Goal: Task Accomplishment & Management: Use online tool/utility

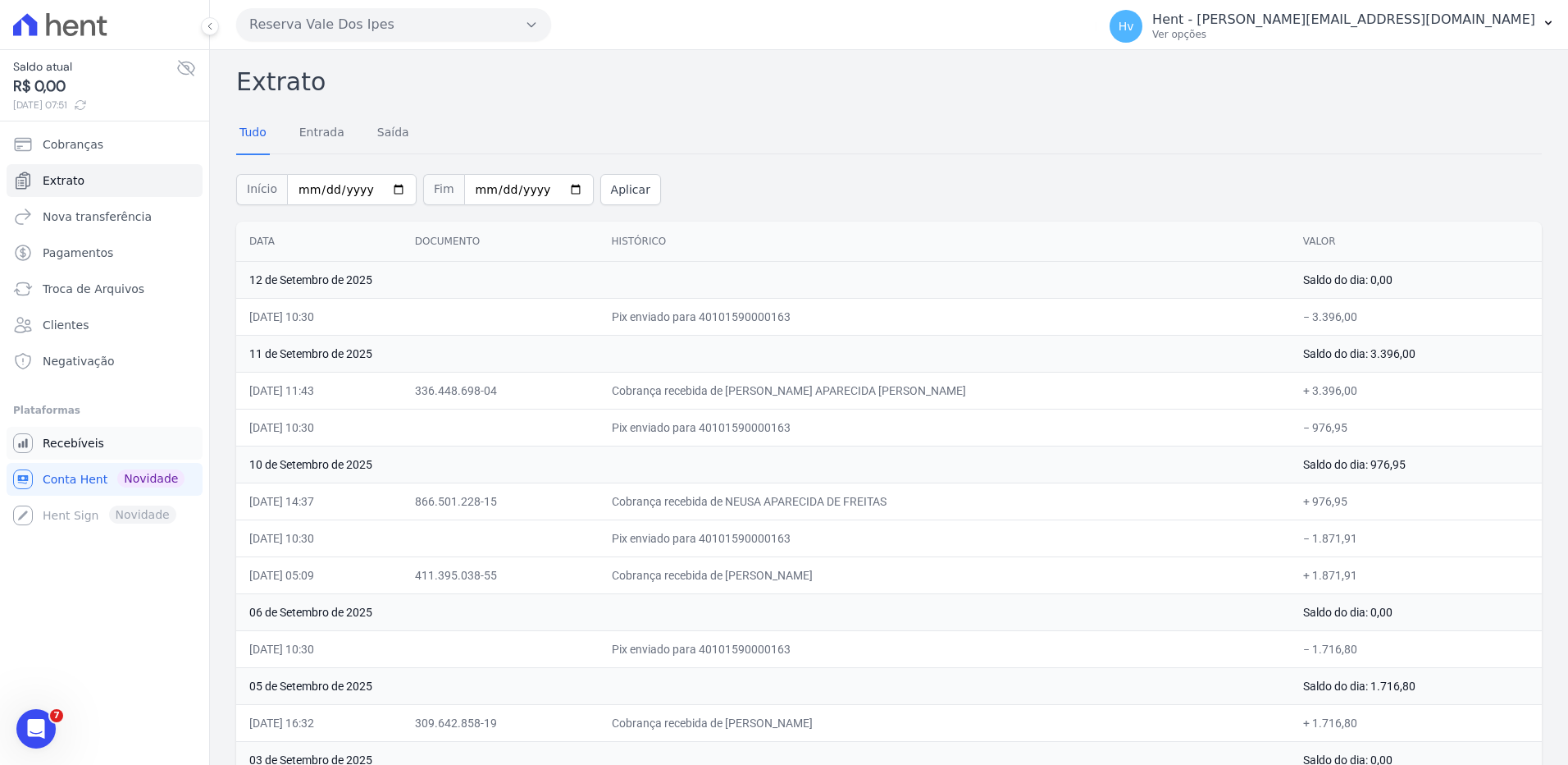
click at [94, 434] on link "Recebíveis" at bounding box center [104, 442] width 196 height 33
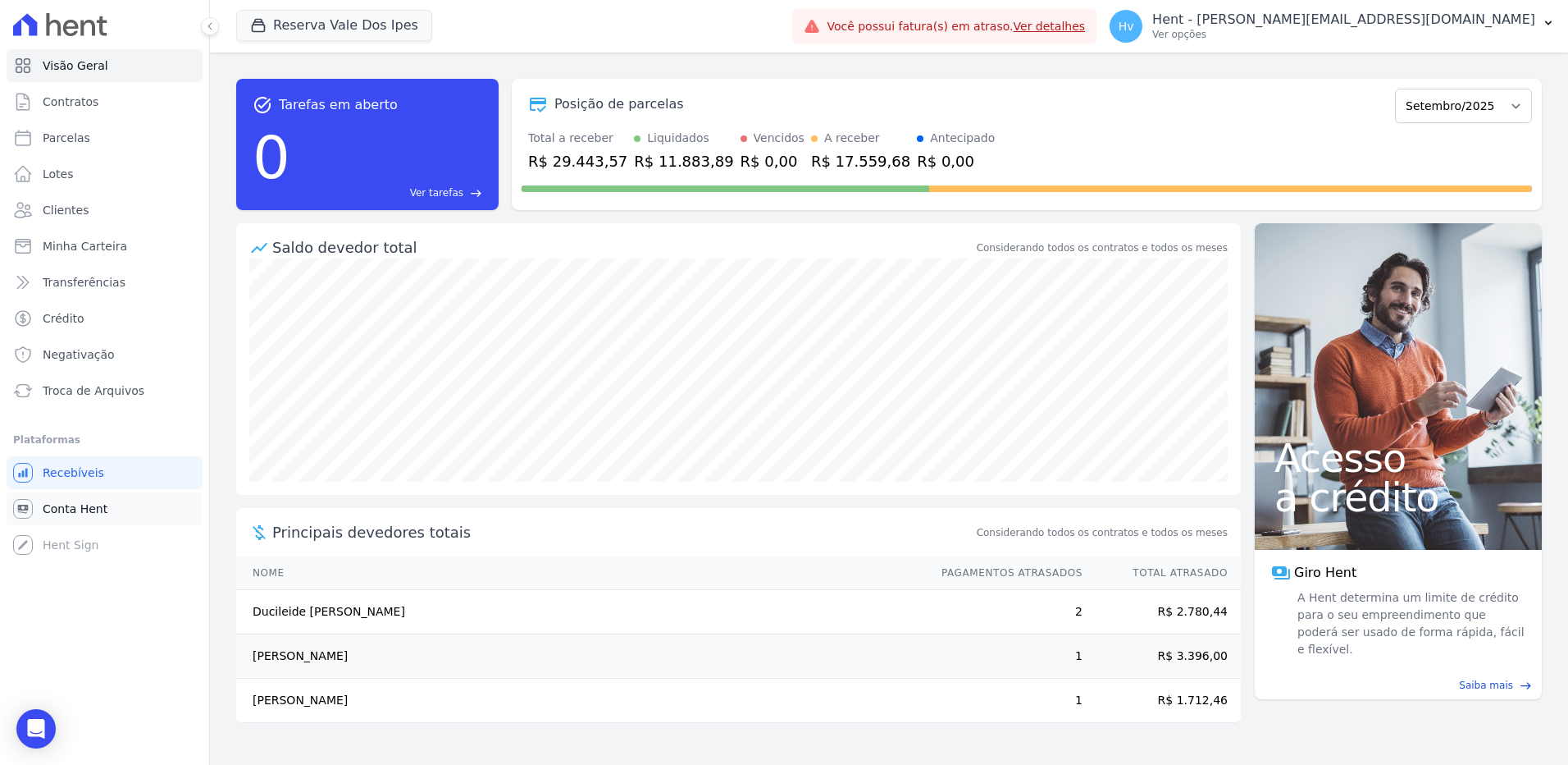
click at [76, 502] on span "Conta Hent" at bounding box center [76, 508] width 65 height 17
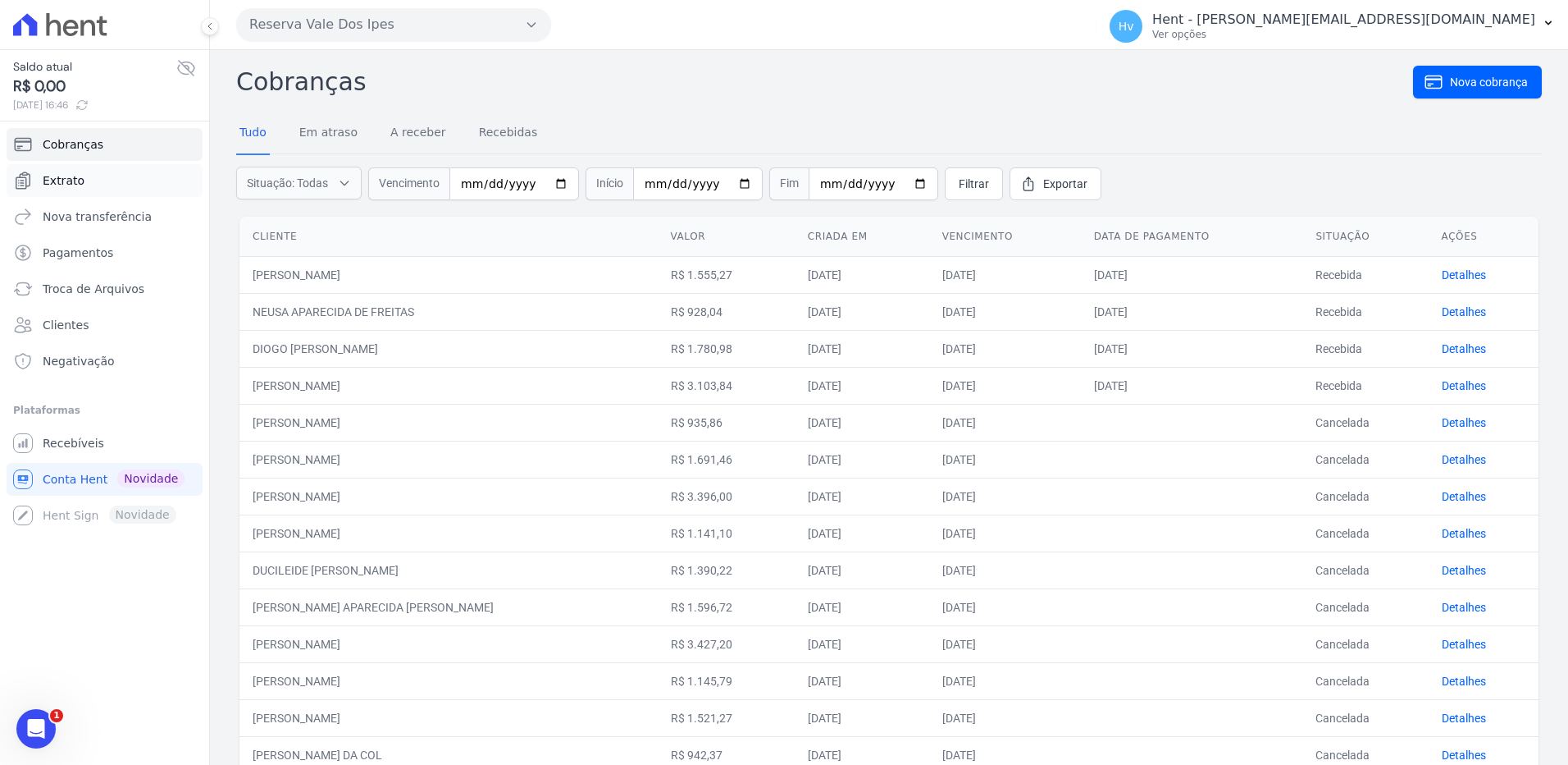
click at [102, 189] on link "Extrato" at bounding box center [104, 180] width 196 height 33
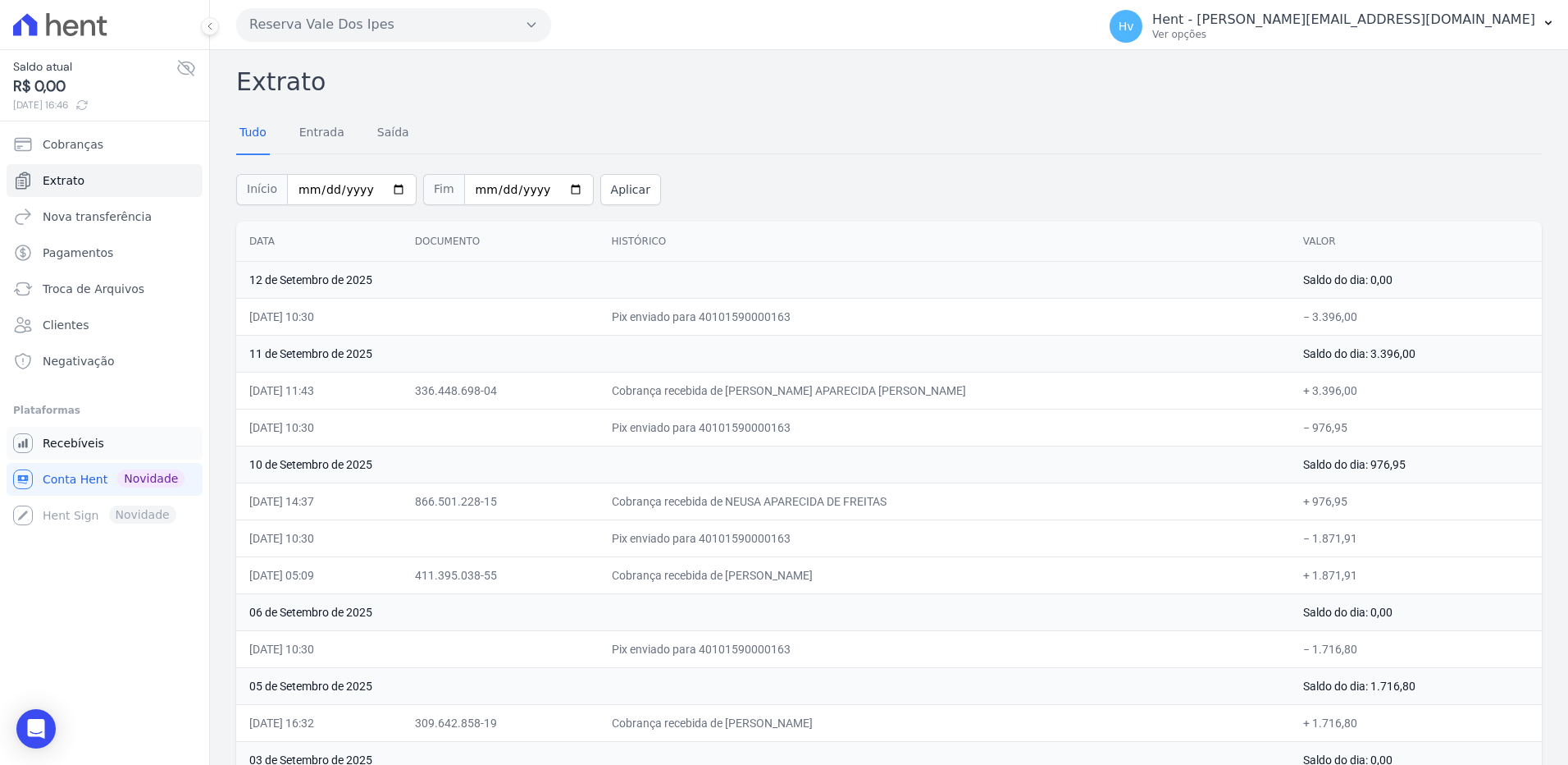
click at [77, 441] on span "Recebíveis" at bounding box center [74, 443] width 62 height 17
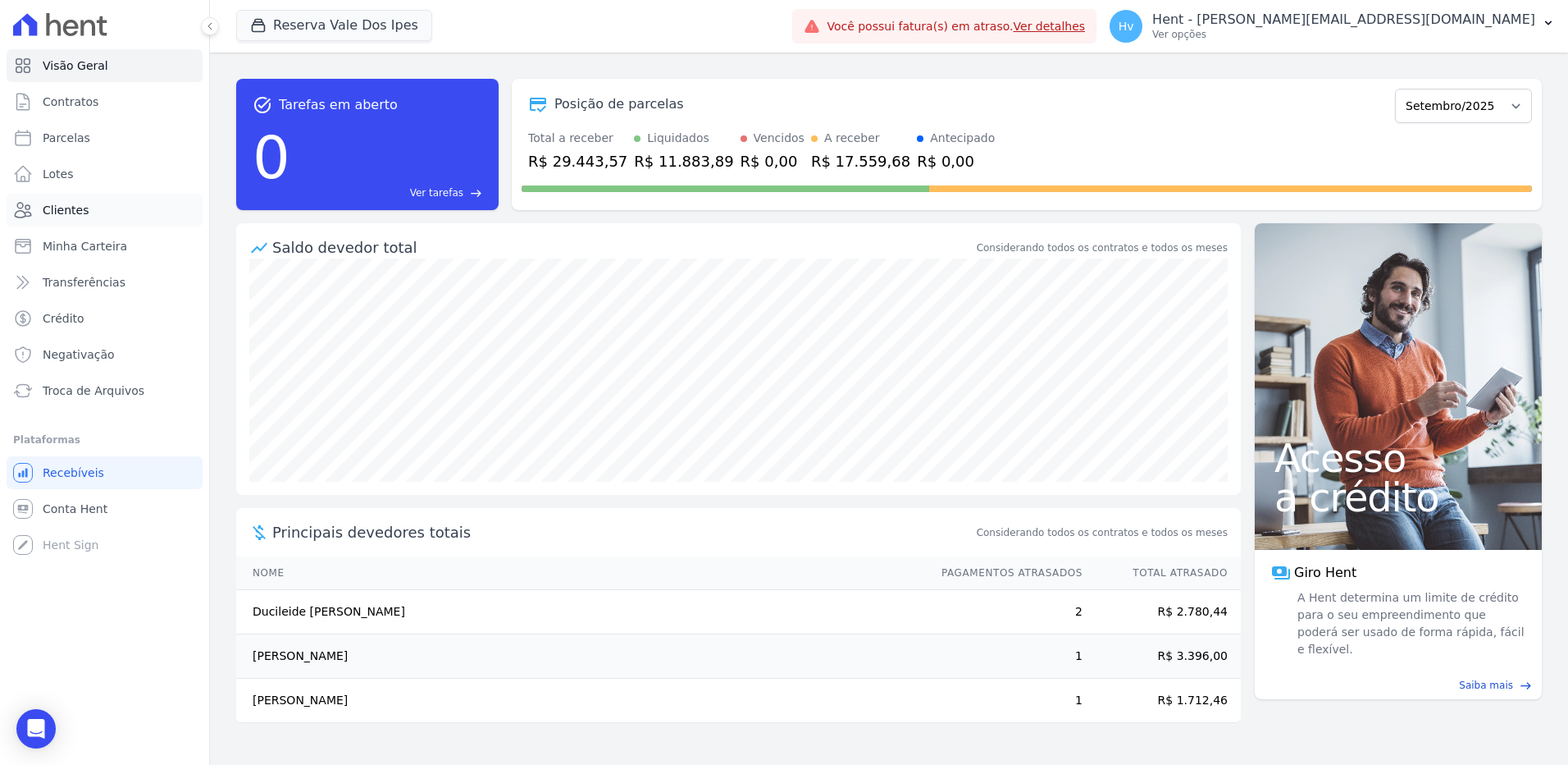
click at [97, 210] on link "Clientes" at bounding box center [104, 209] width 196 height 33
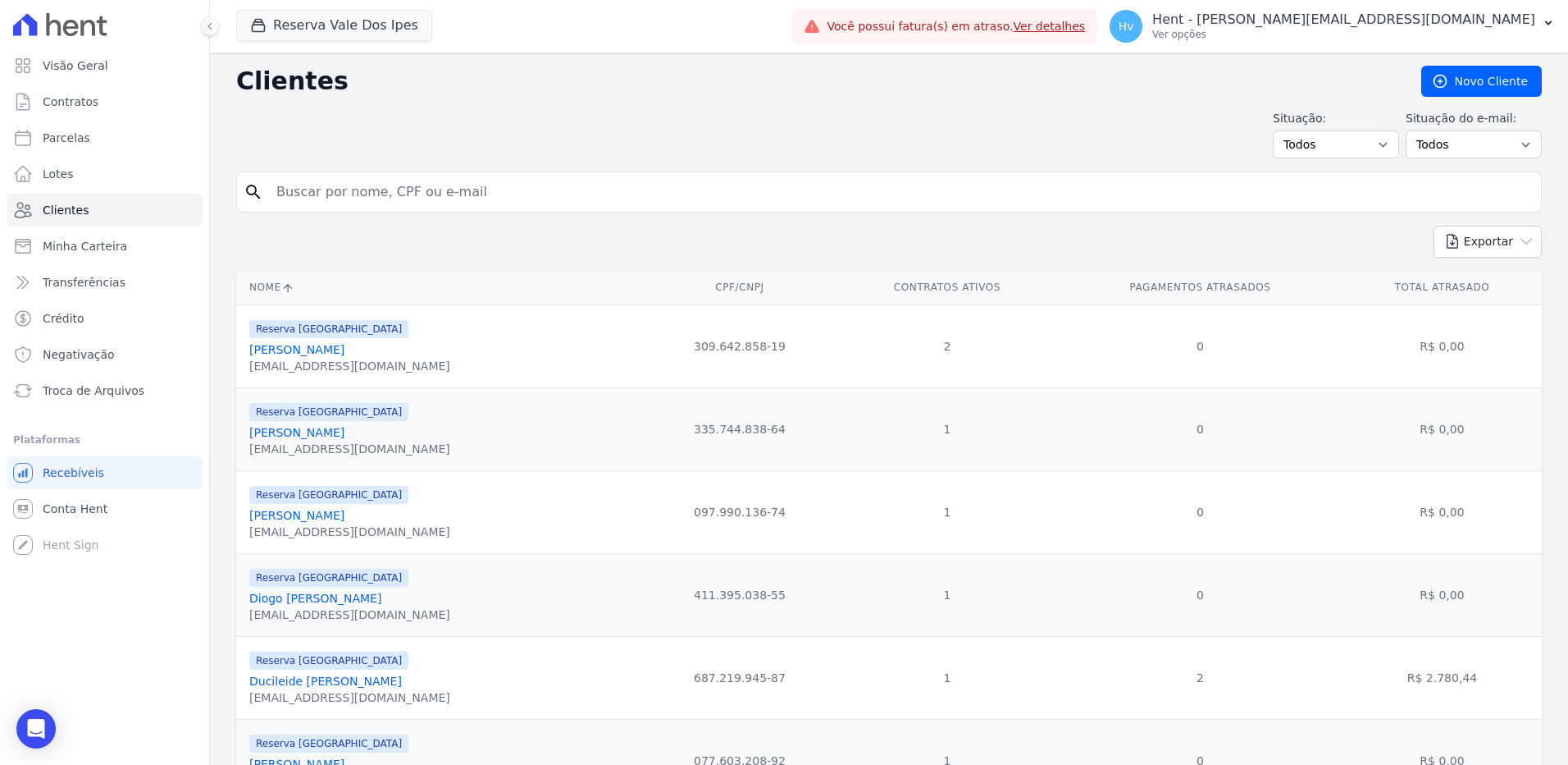
click at [385, 189] on input "search" at bounding box center [900, 192] width 1268 height 33
type input "tatiana"
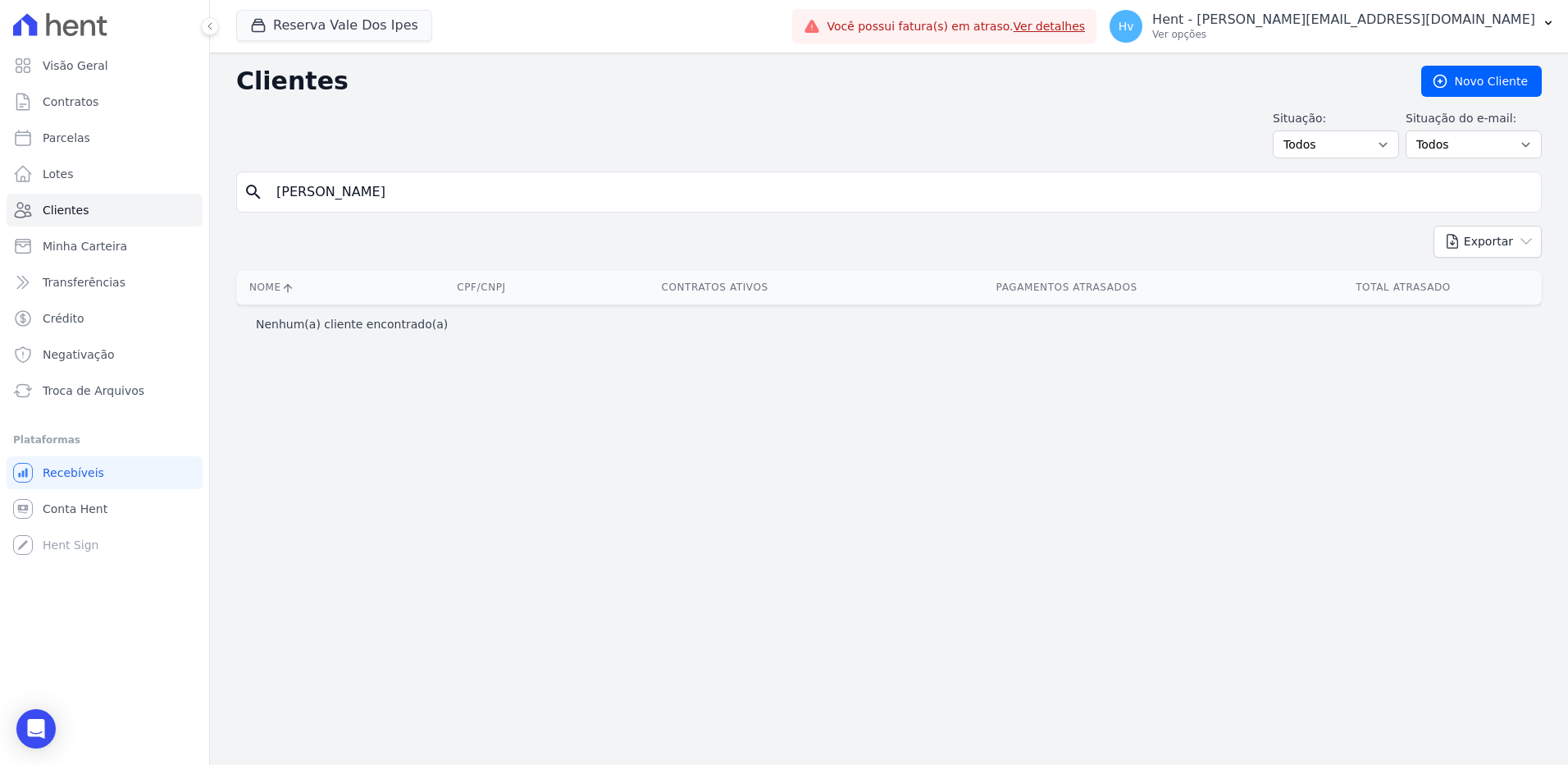
drag, startPoint x: 1222, startPoint y: 200, endPoint x: 313, endPoint y: 193, distance: 909.0
click at [313, 193] on input "tatiana" at bounding box center [900, 192] width 1268 height 33
type input "t"
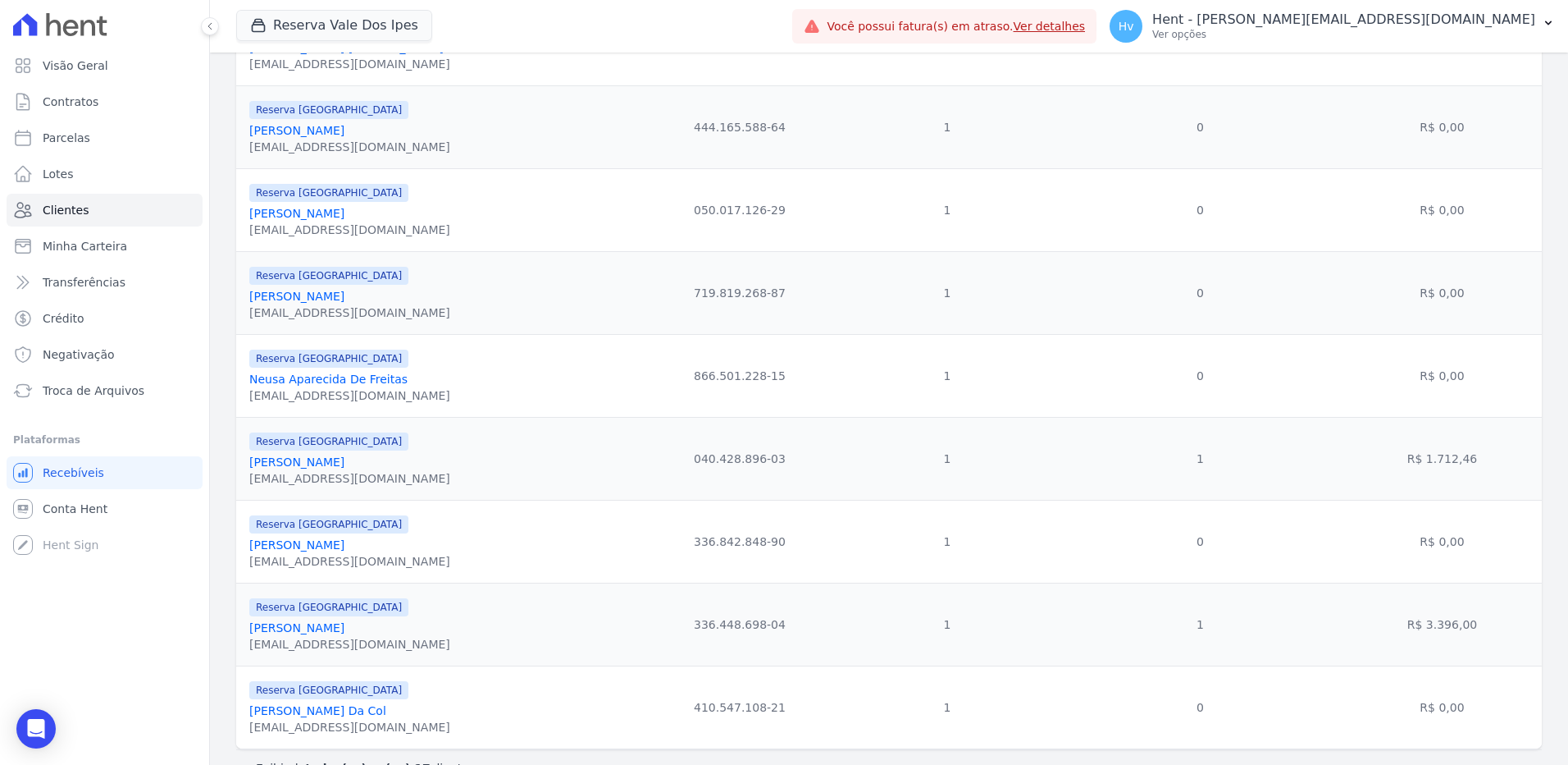
scroll to position [1001, 0]
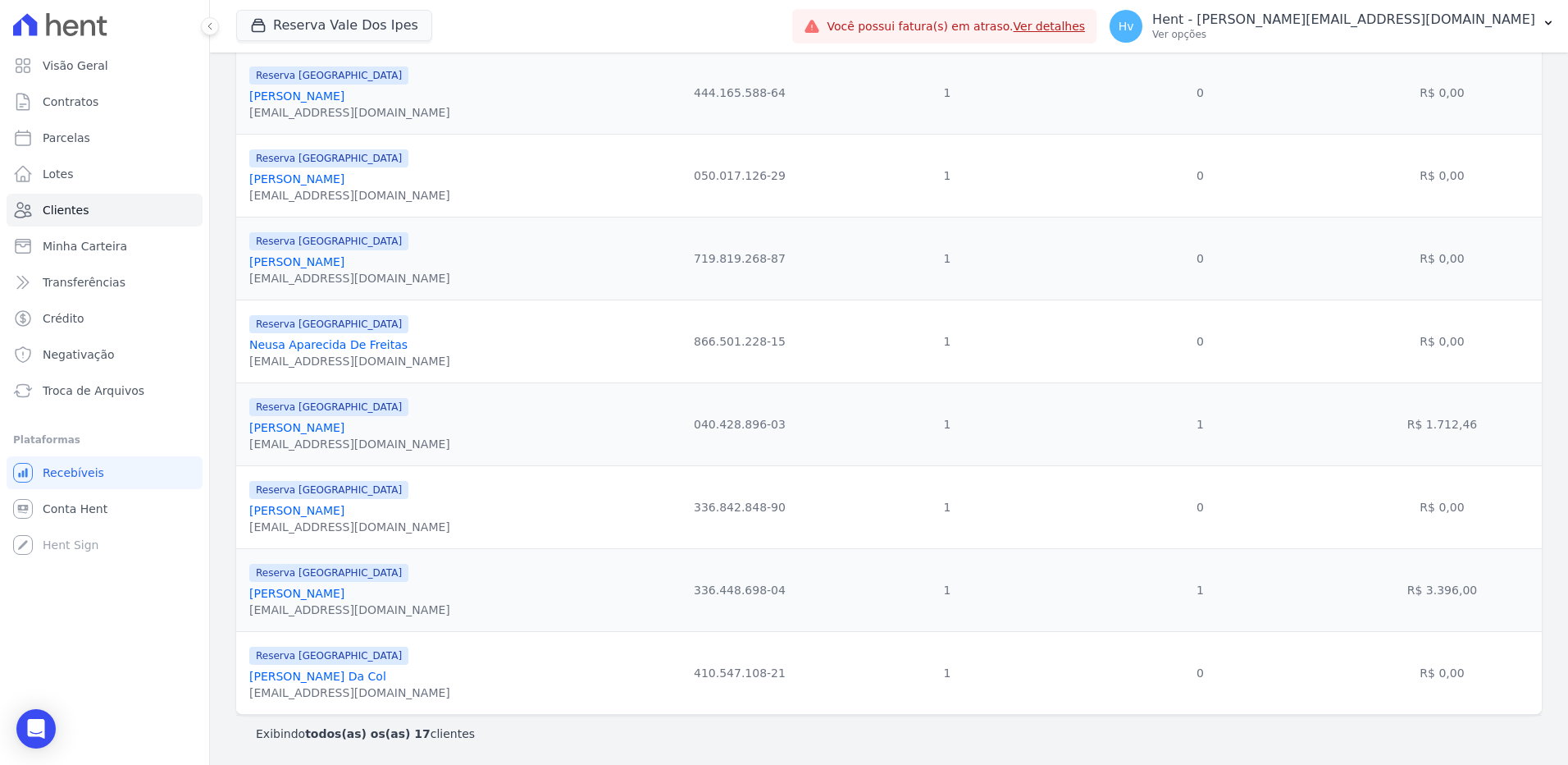
click at [344, 593] on link "Tatiane Aparecida Pinto Gonçalves Nascimento" at bounding box center [297, 593] width 95 height 13
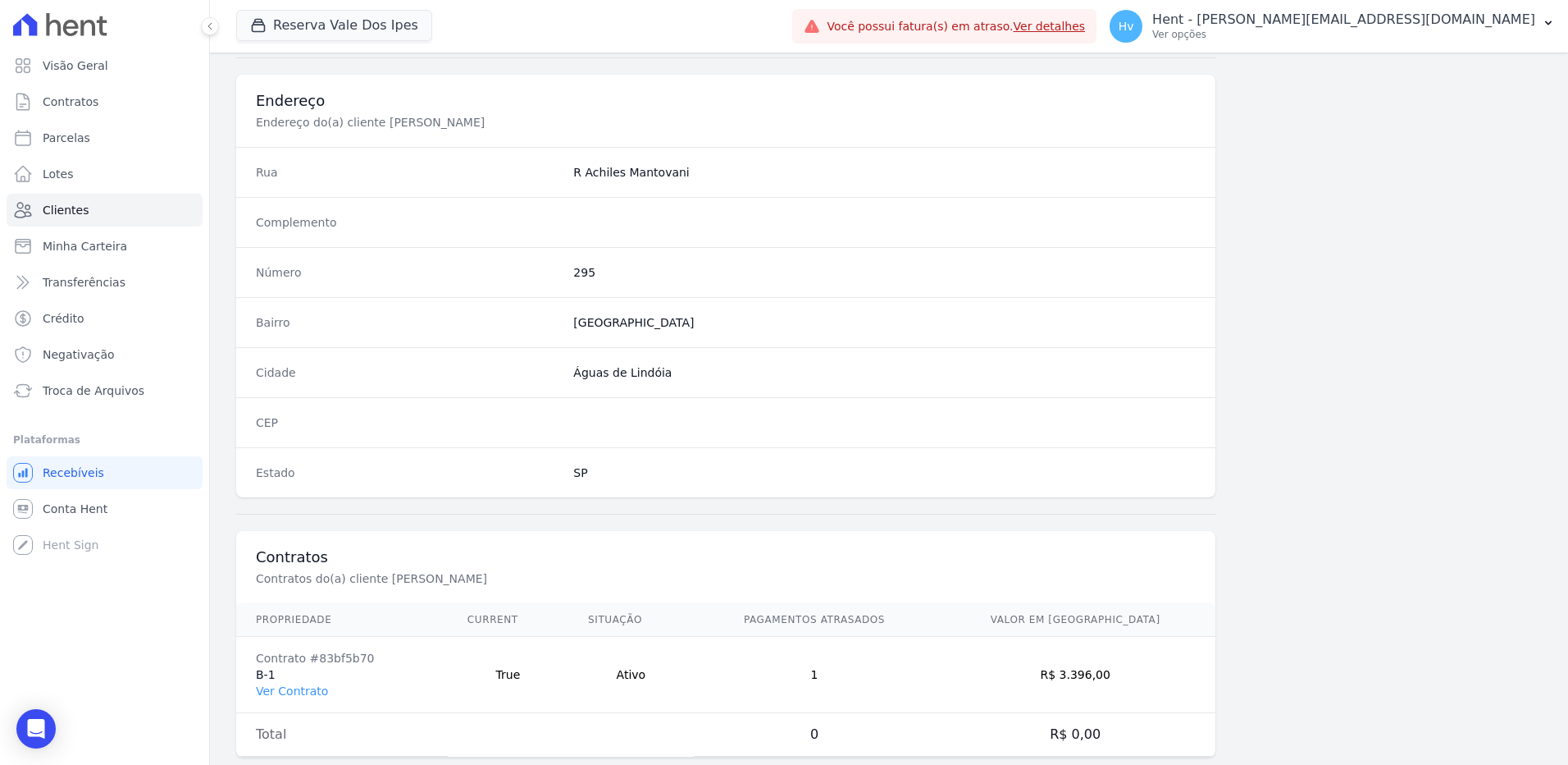
scroll to position [770, 0]
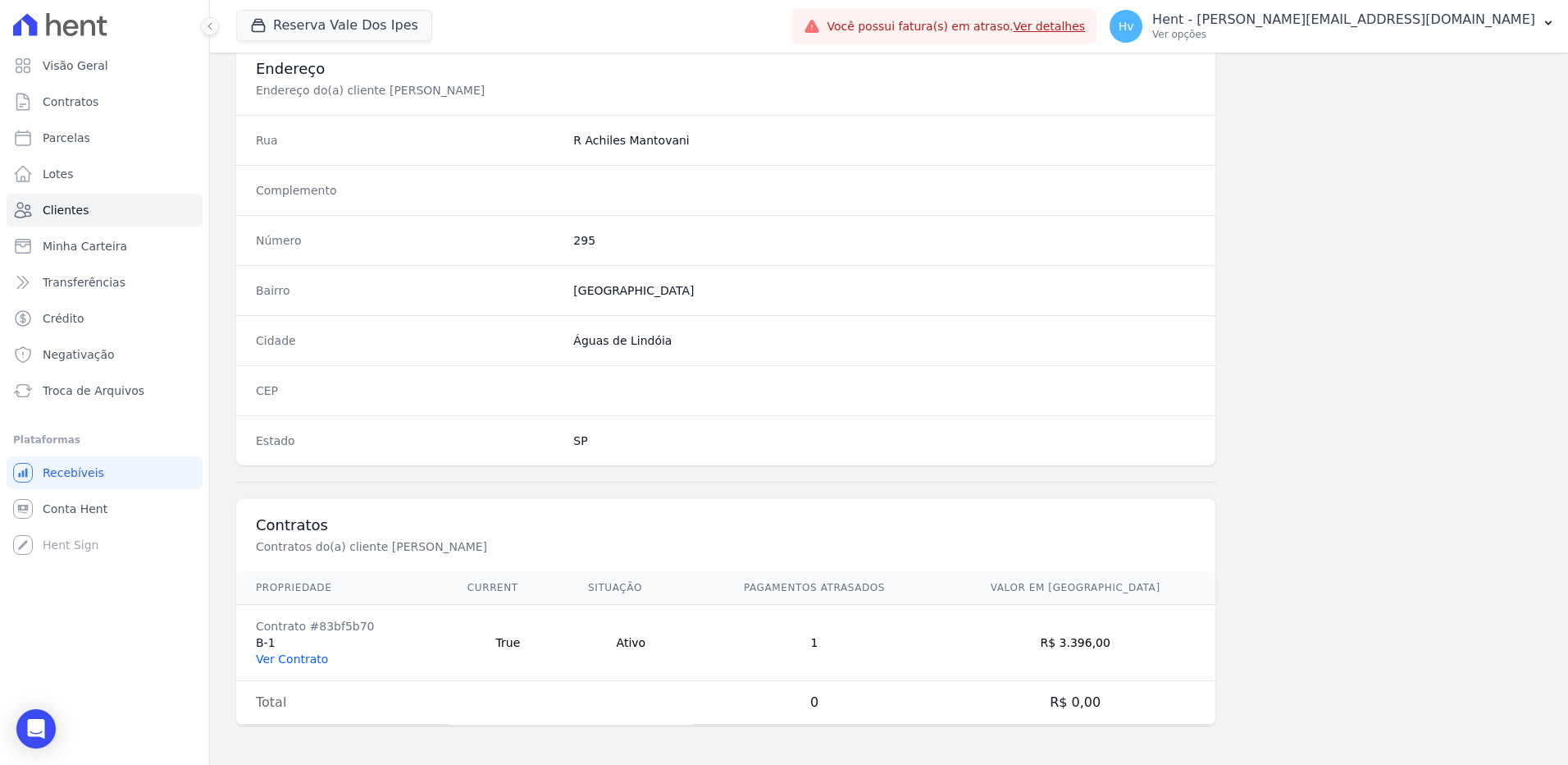
click at [316, 659] on link "Ver Contrato" at bounding box center [292, 659] width 72 height 13
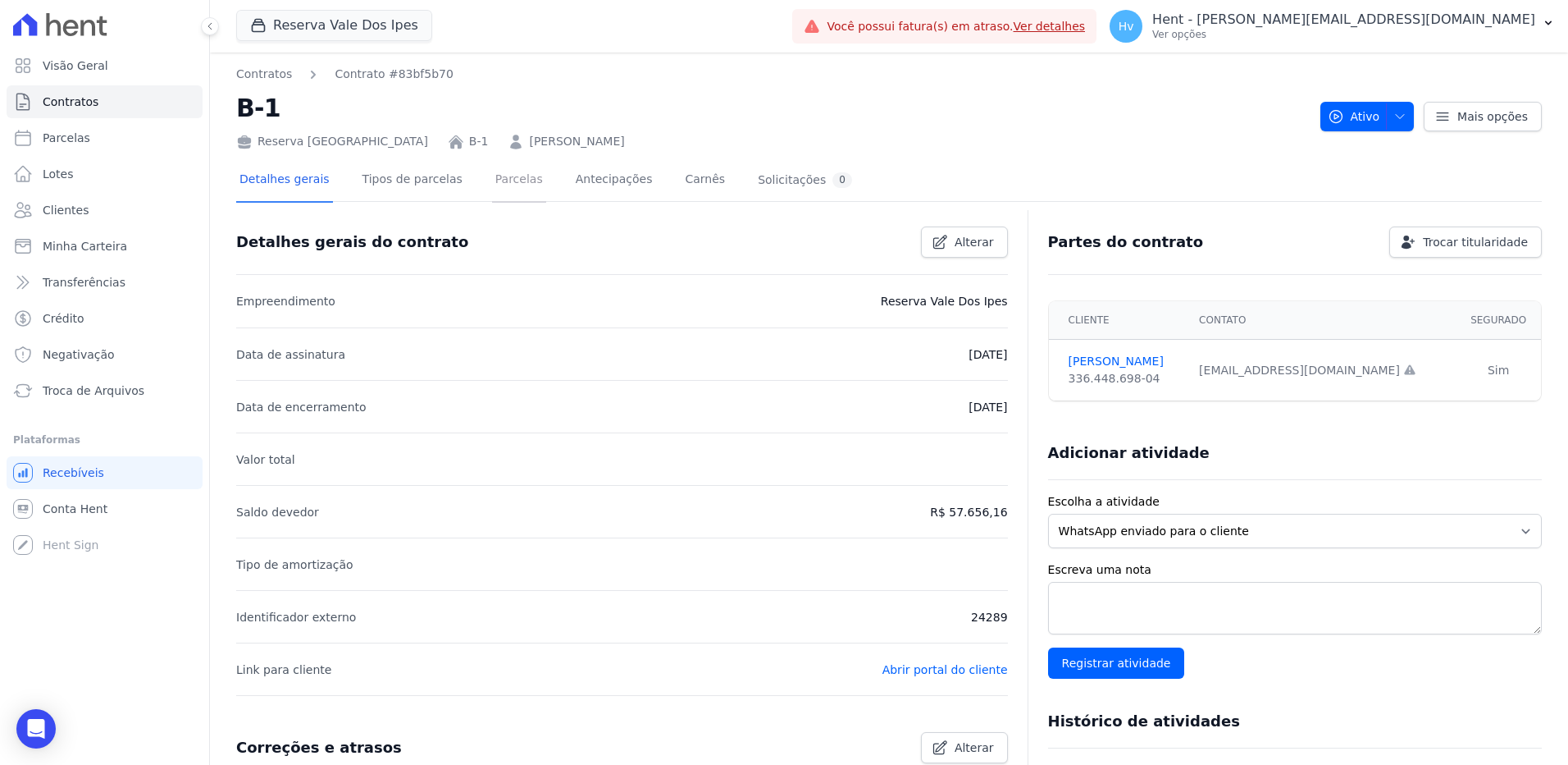
click at [504, 181] on link "Parcelas" at bounding box center [519, 180] width 54 height 43
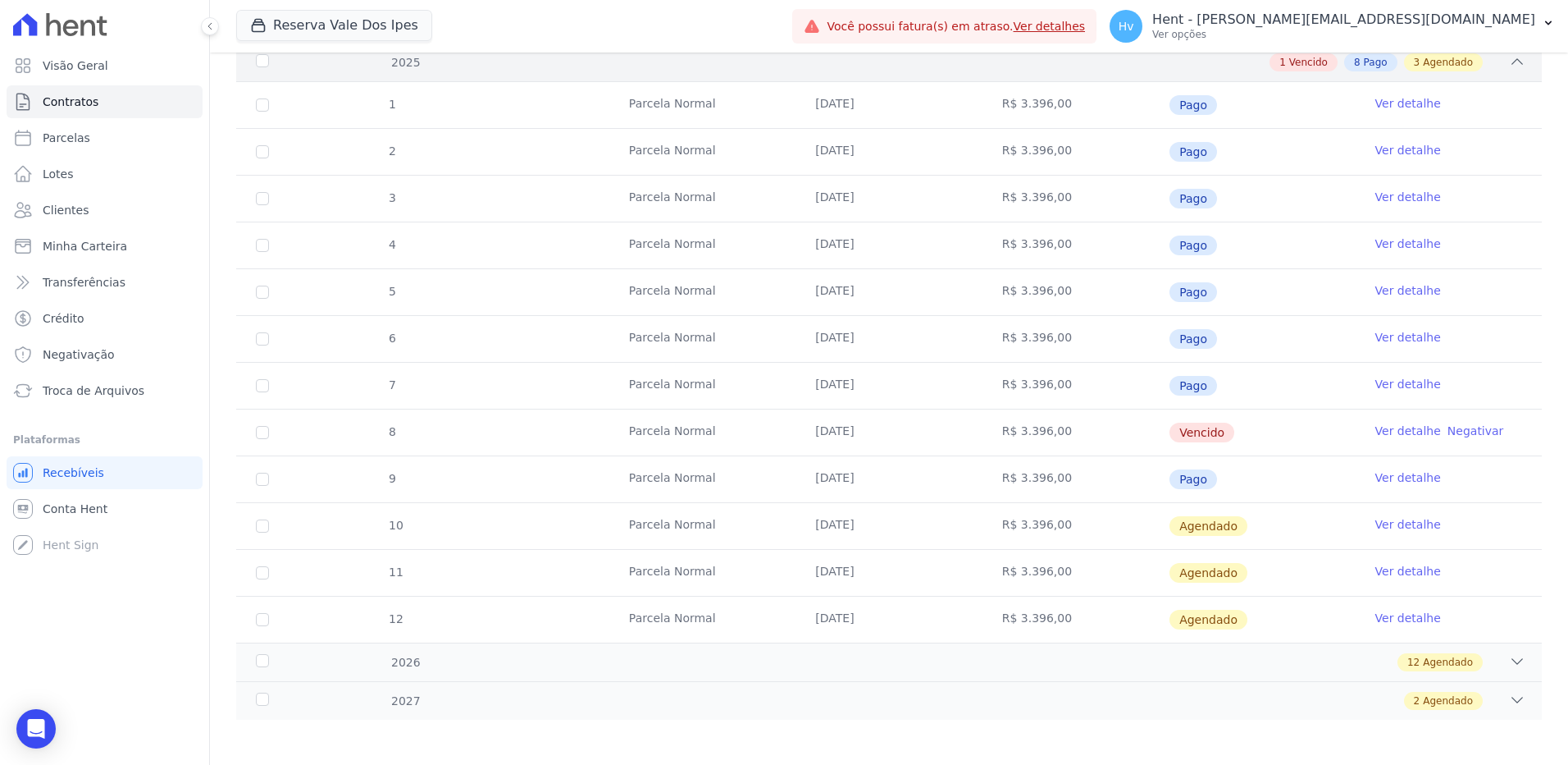
scroll to position [268, 0]
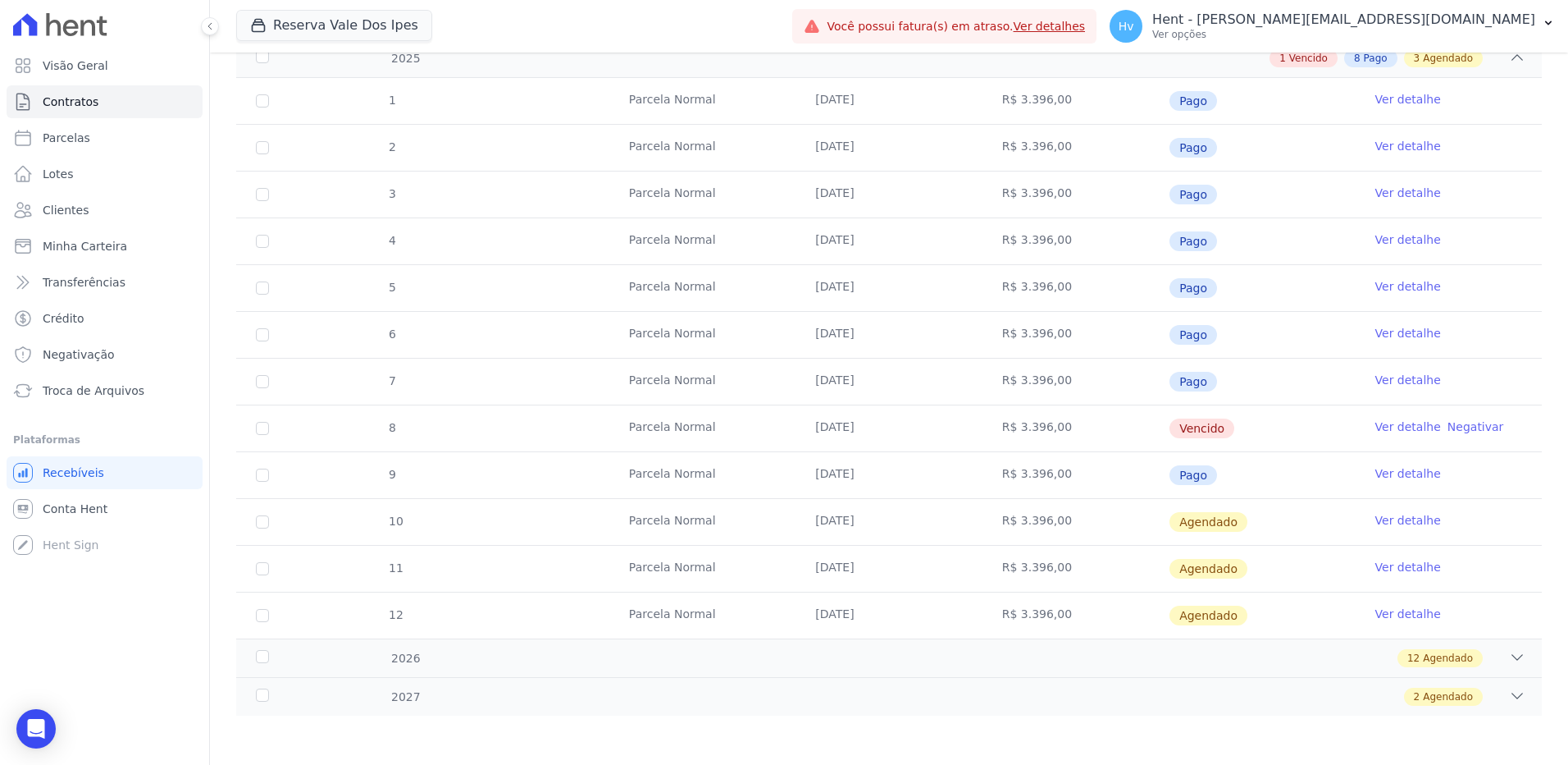
click at [1377, 431] on link "Ver detalhe" at bounding box center [1408, 426] width 66 height 17
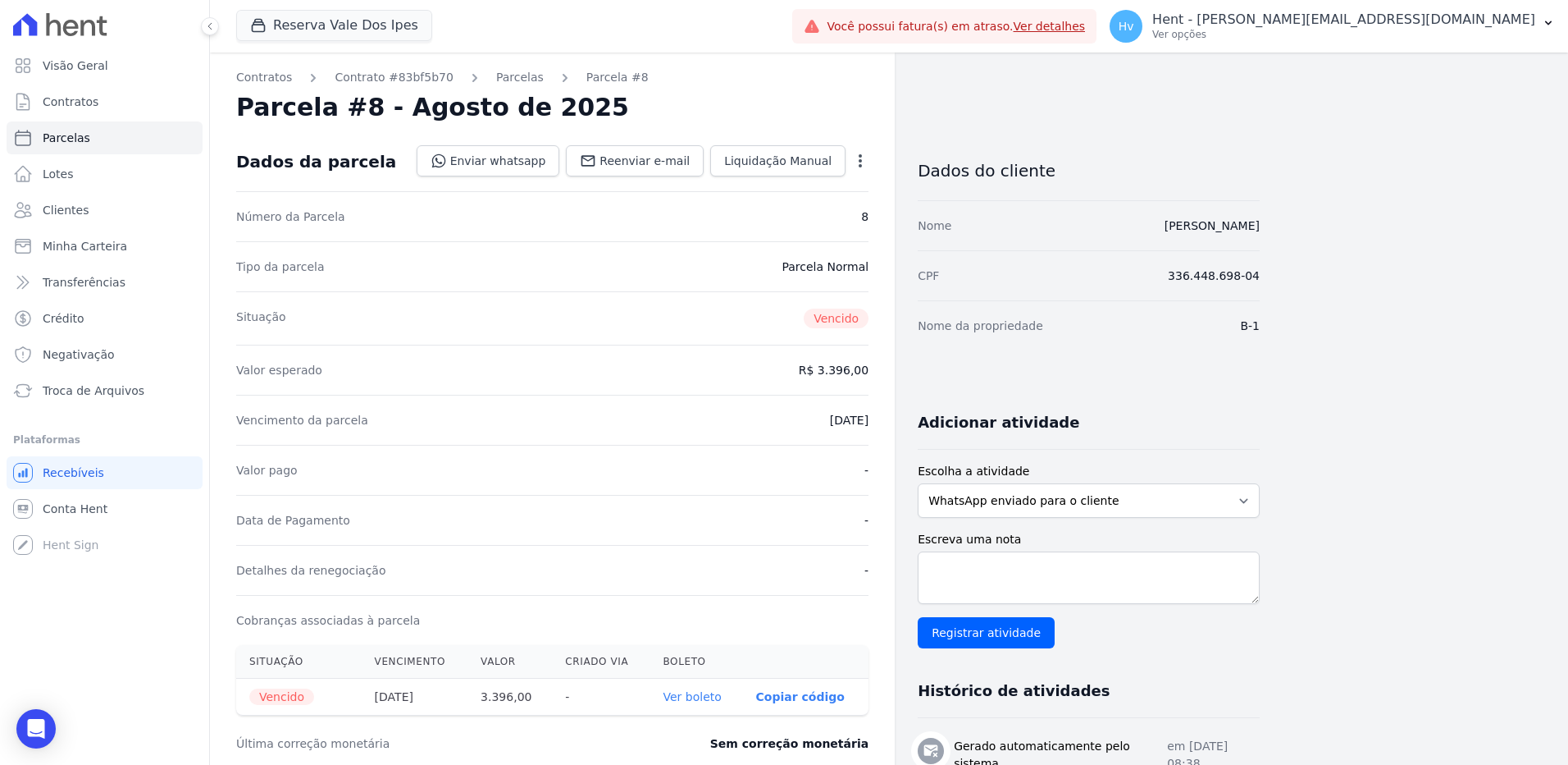
click at [862, 162] on icon "button" at bounding box center [860, 161] width 17 height 17
click at [795, 213] on link "Cancelar Cobrança" at bounding box center [790, 213] width 144 height 30
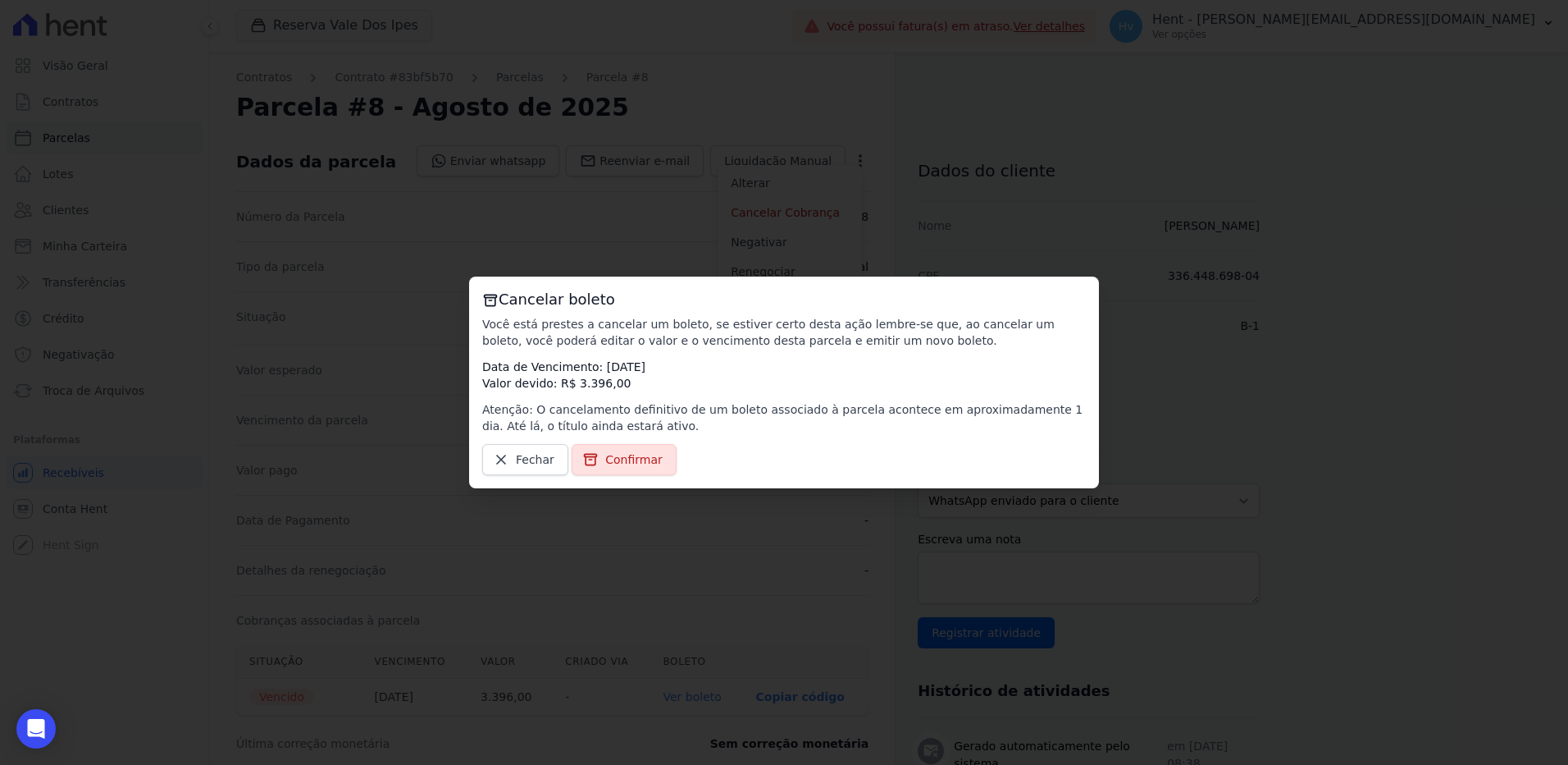
click at [601, 462] on link "Confirmar" at bounding box center [623, 459] width 105 height 31
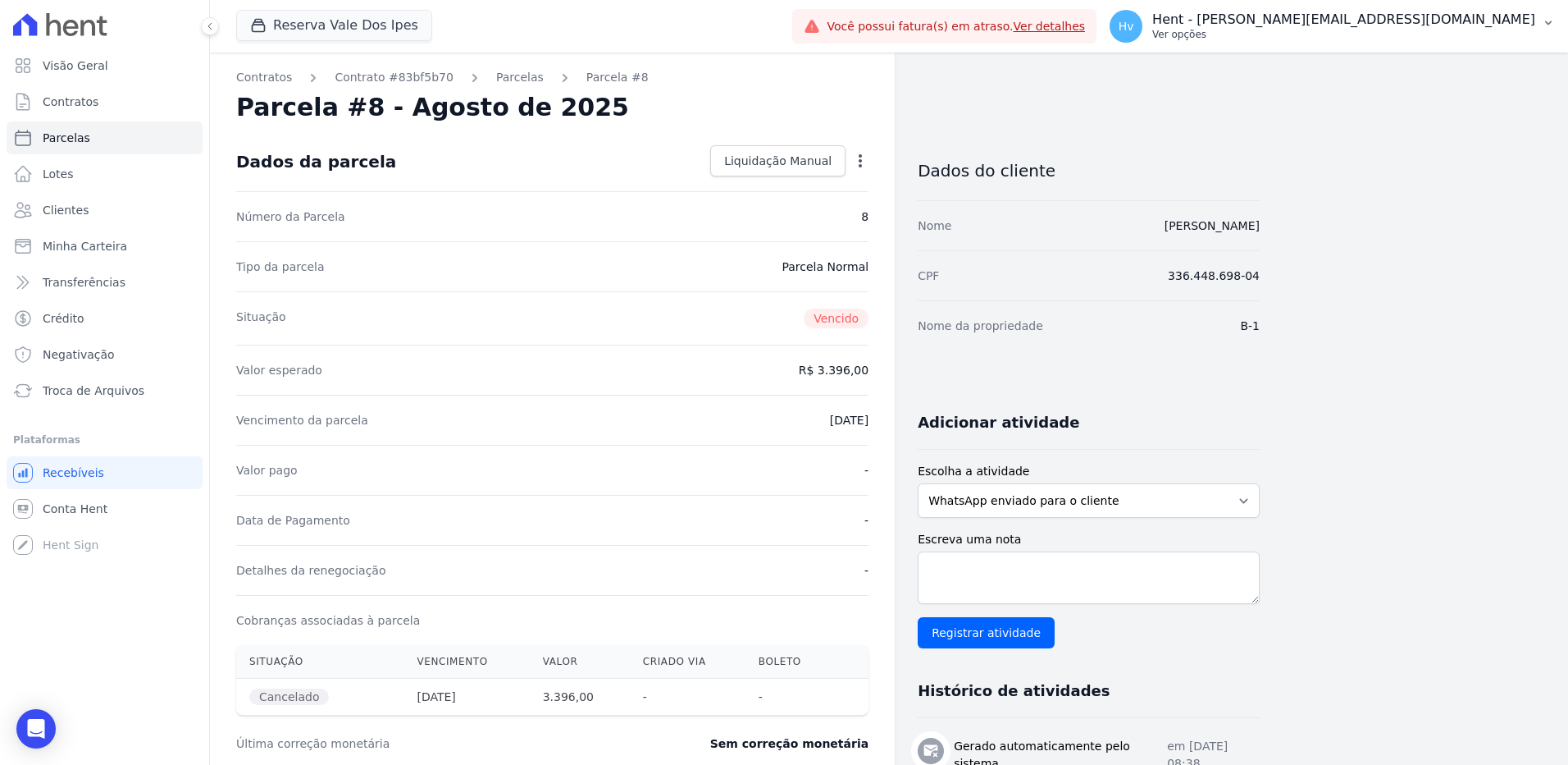
click at [1386, 22] on p "Hent - [PERSON_NAME][EMAIL_ADDRESS][DOMAIN_NAME]" at bounding box center [1344, 19] width 383 height 17
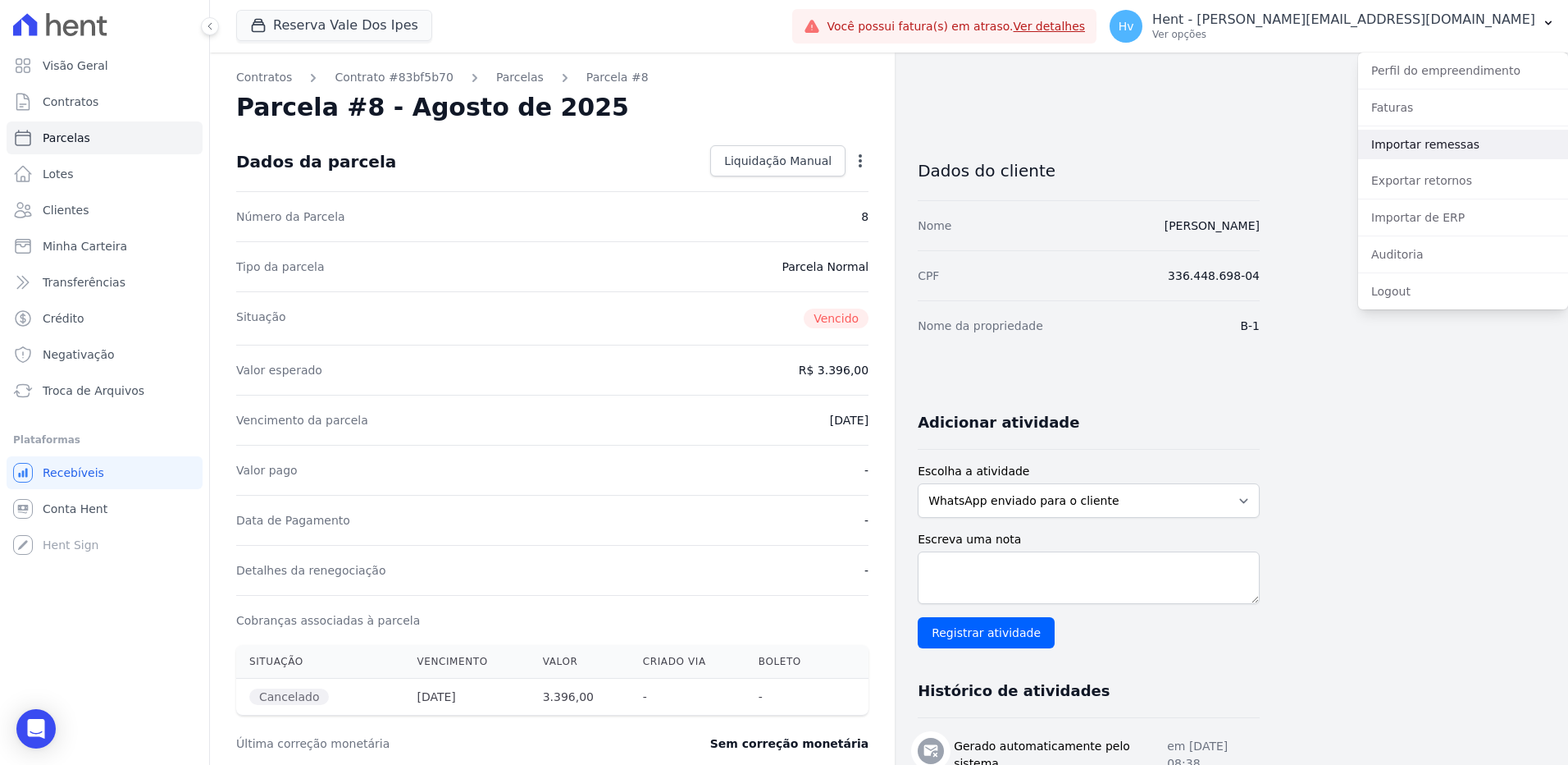
click at [1431, 144] on link "Importar remessas" at bounding box center [1463, 144] width 210 height 30
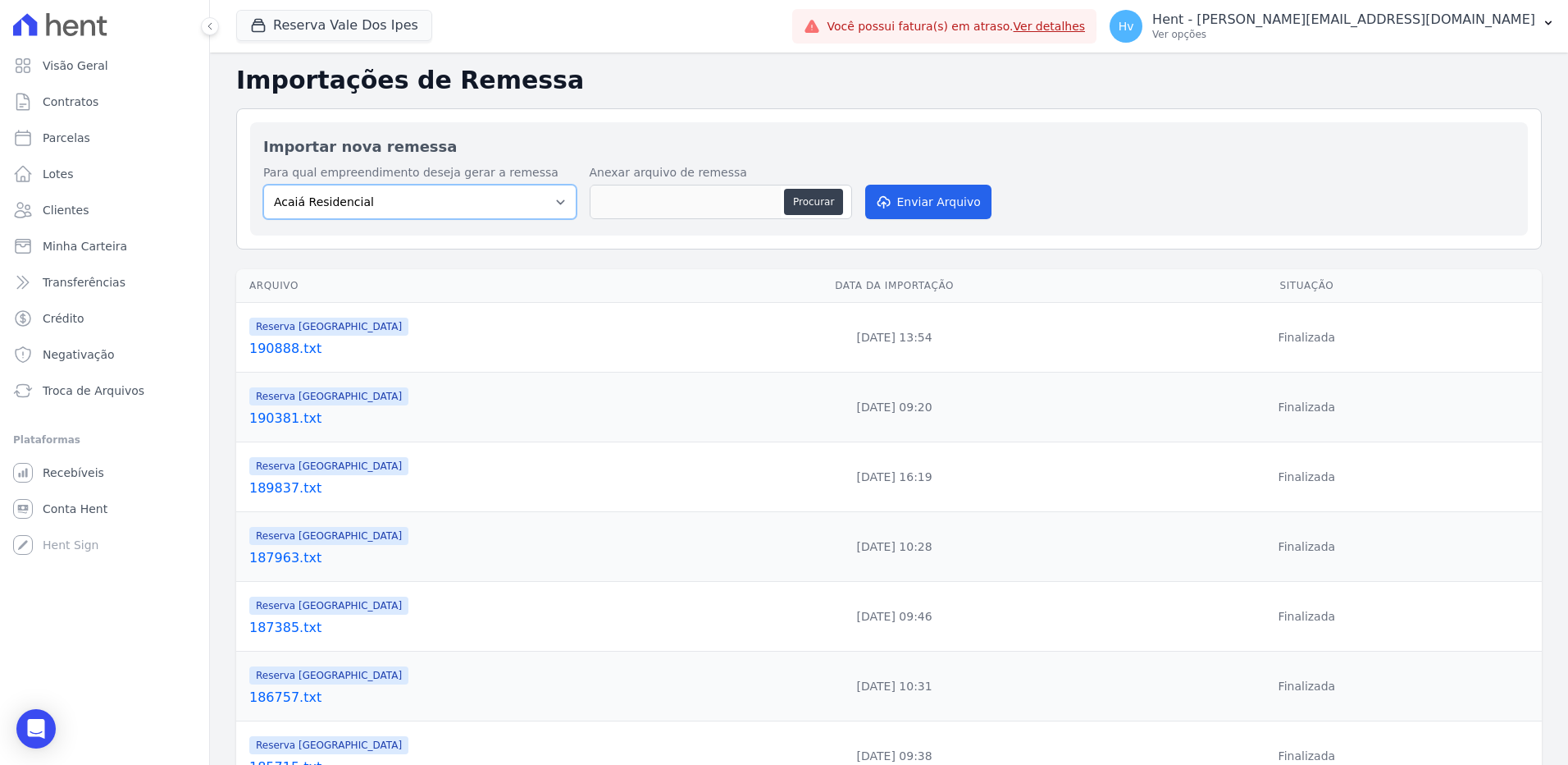
drag, startPoint x: 392, startPoint y: 191, endPoint x: 422, endPoint y: 221, distance: 42.4
click at [392, 191] on select "Acaiá Residencial ACQUA 8 PELOTAS SPE LTDA II Administrativo AGILE ELOI MENDES …" at bounding box center [420, 201] width 313 height 34
select select "60569850-cf74-4021-8cee-94692752feef"
click at [264, 185] on select "Acaiá Residencial ACQUA 8 PELOTAS SPE LTDA II Administrativo AGILE ELOI MENDES …" at bounding box center [420, 201] width 313 height 34
click at [834, 198] on button "Procurar" at bounding box center [813, 202] width 59 height 26
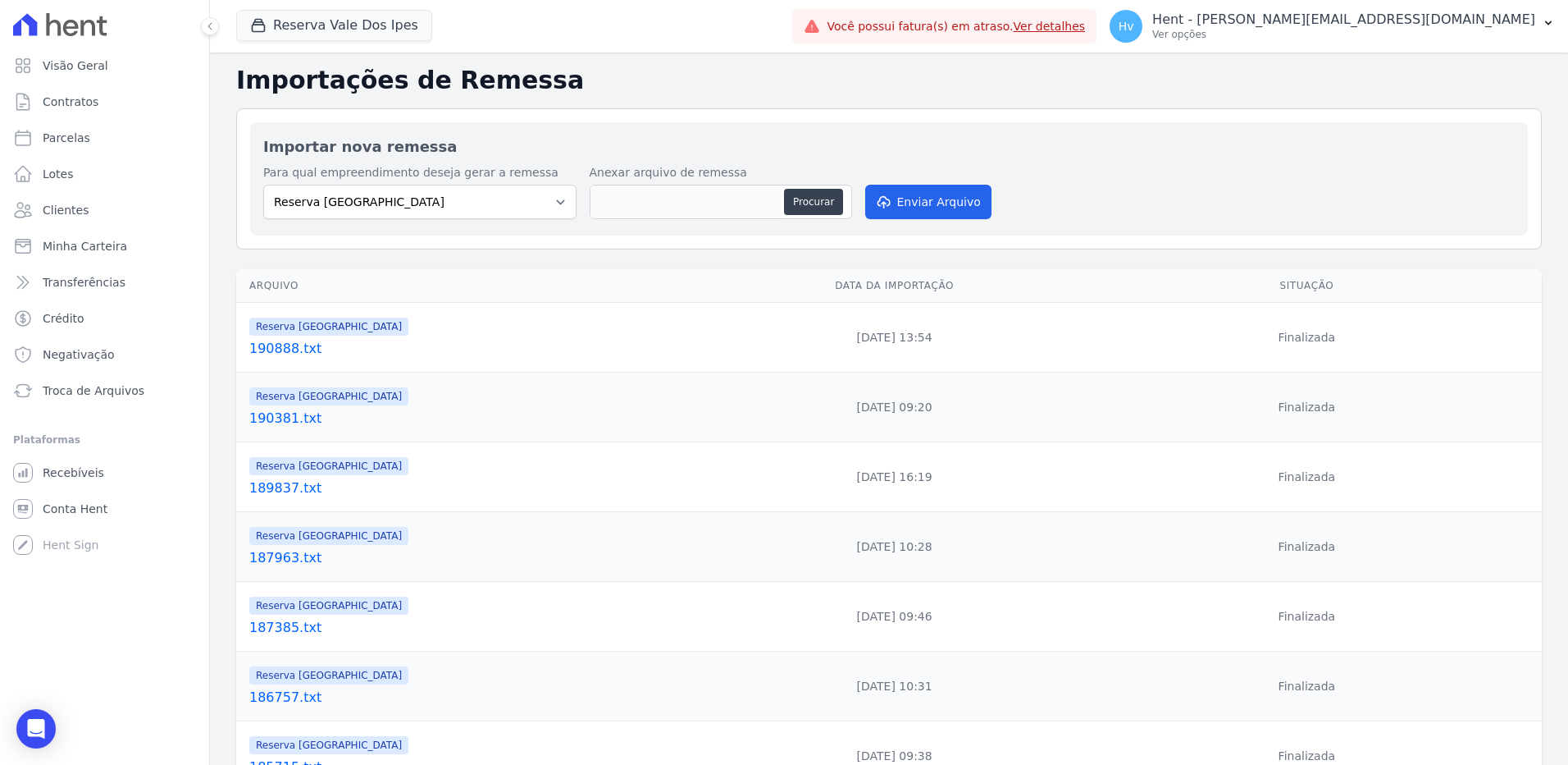
type input "192484.txt"
click at [940, 200] on button "Enviar Arquivo" at bounding box center [929, 201] width 127 height 34
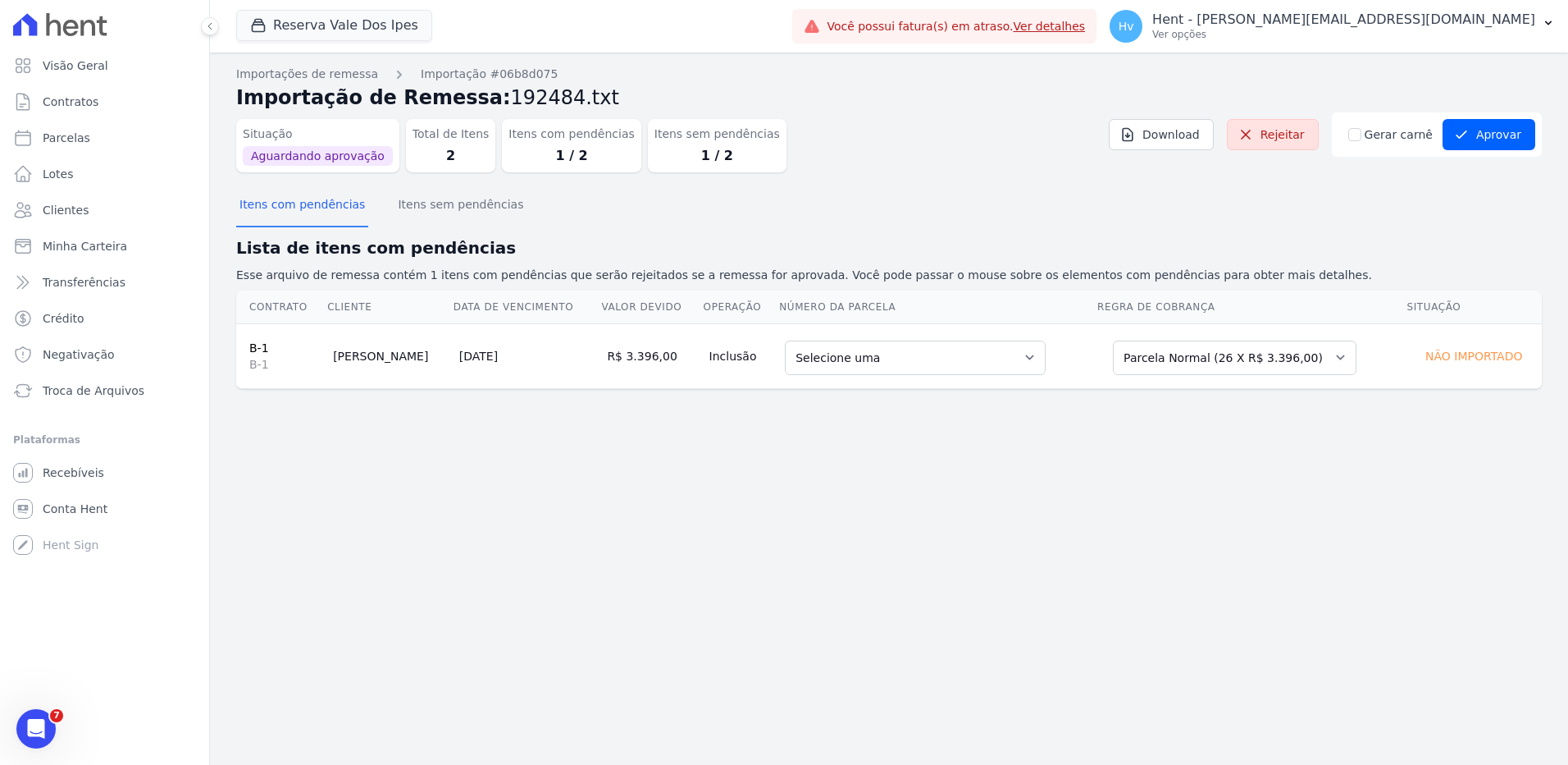
click at [1159, 448] on div "Importações de remessa Importação #06b8d075 Importação de Remessa: 192484.txt S…" at bounding box center [889, 409] width 1358 height 712
click at [1314, 458] on div "Importações de remessa Importação #06b8d075 Importação de Remessa: 192484.txt S…" at bounding box center [889, 409] width 1358 height 712
click at [448, 213] on button "Itens sem pendências" at bounding box center [461, 206] width 132 height 43
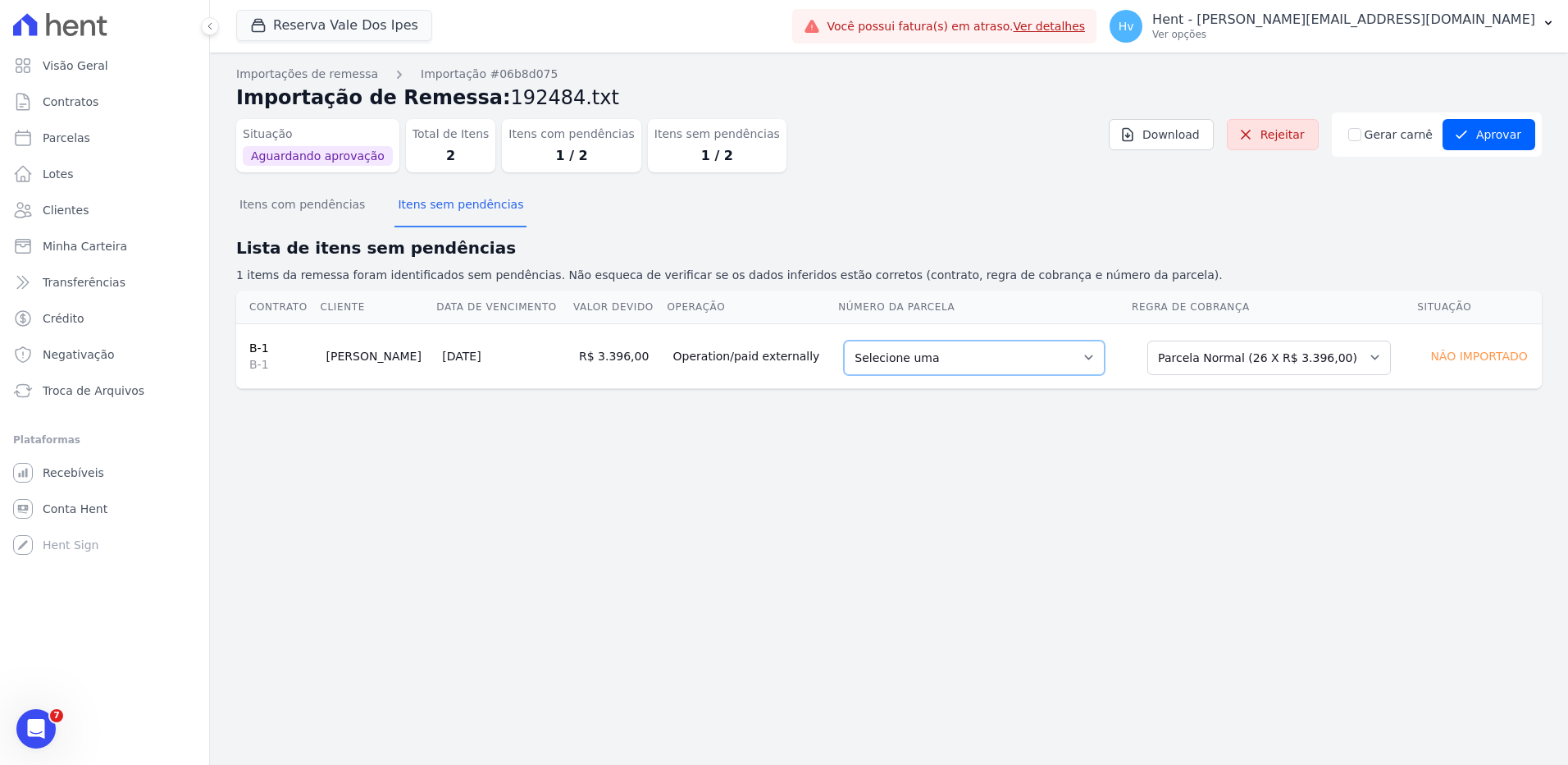
click at [939, 369] on select "Selecione uma 8 - 20/08/2025 - R$ 3.396,00 - Vencido 10 - 20/10/2025 - R$ 3.396…" at bounding box center [974, 357] width 261 height 34
click at [1426, 456] on div "Importações de remessa Importação #06b8d075 Importação de Remessa: 192484.txt S…" at bounding box center [889, 409] width 1358 height 712
click at [1499, 130] on button "Aprovar" at bounding box center [1489, 134] width 92 height 31
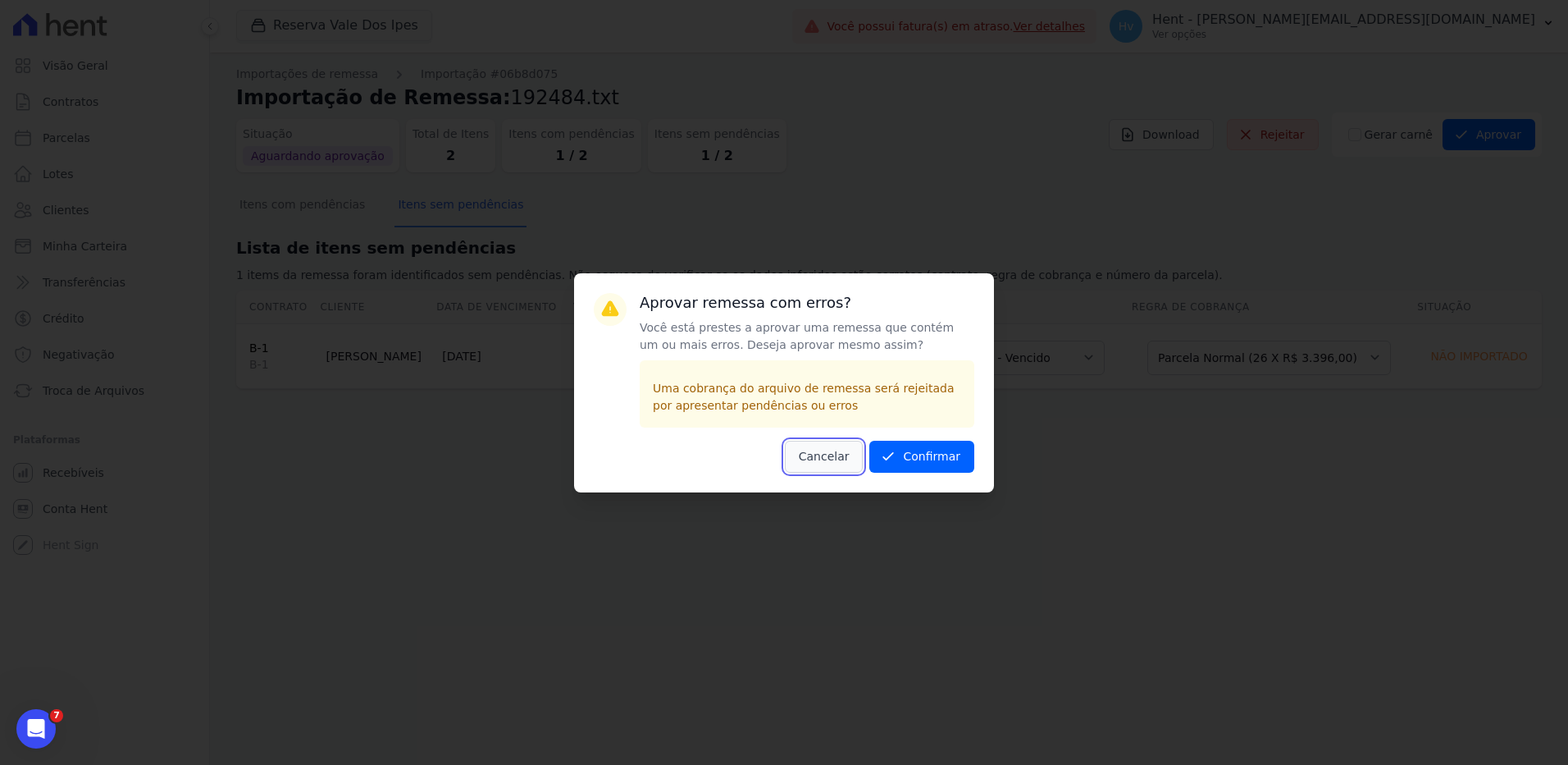
click at [835, 451] on button "Cancelar" at bounding box center [824, 456] width 79 height 32
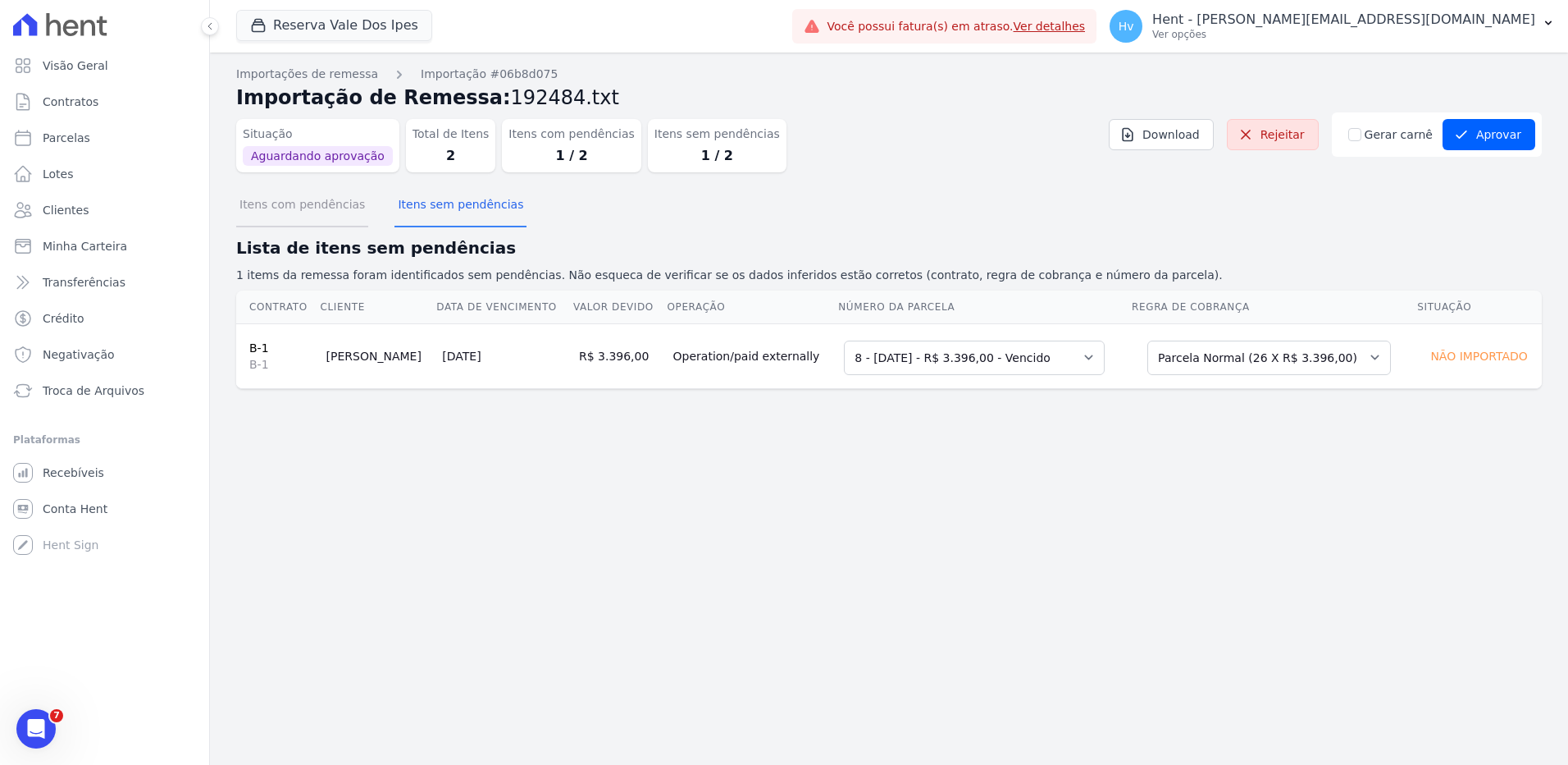
click at [298, 215] on button "Itens com pendências" at bounding box center [302, 206] width 132 height 43
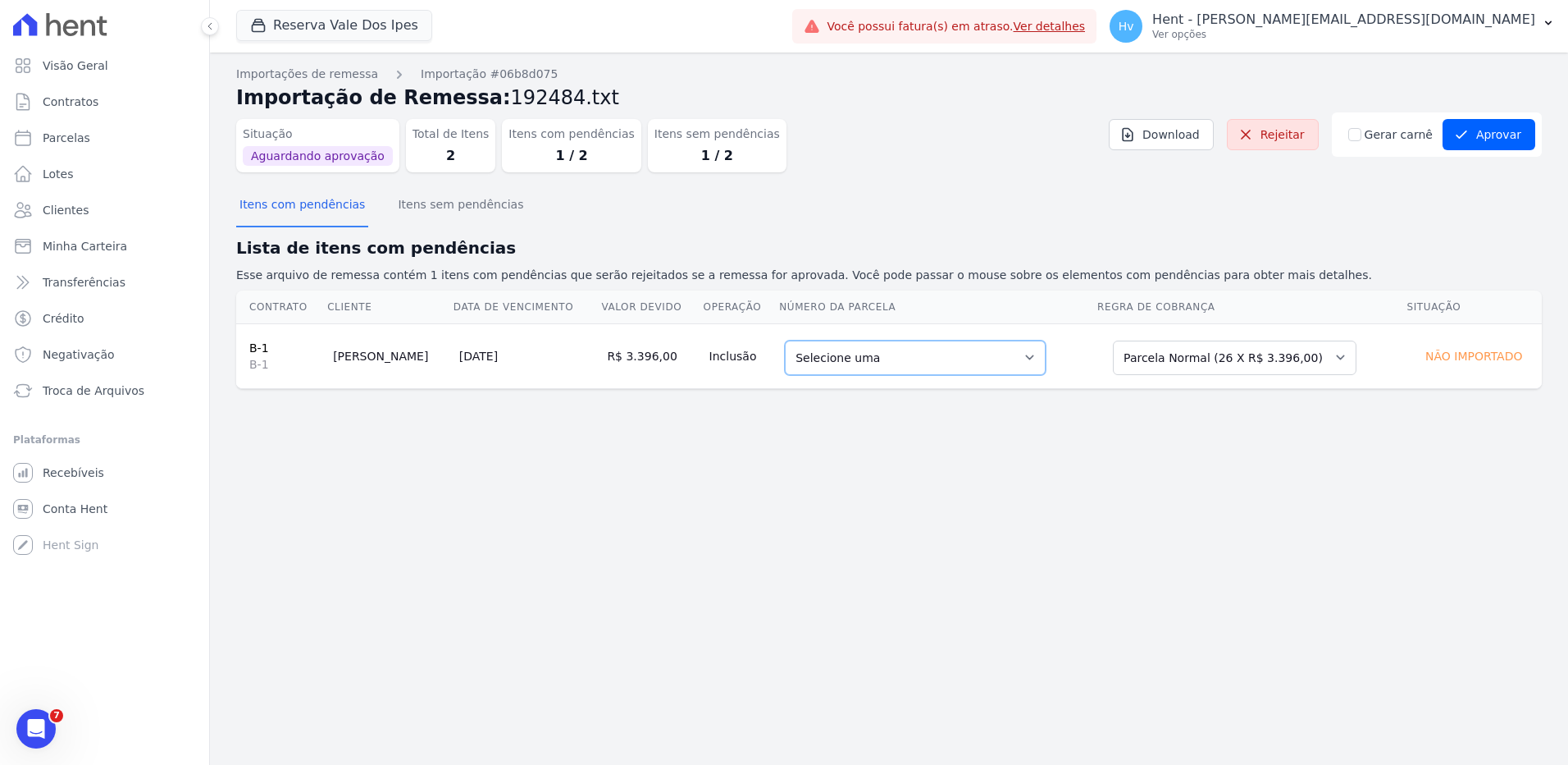
click at [849, 353] on select "Selecione uma 8 - 20/08/2025 - R$ 3.396,00 - Vencido 10 - 20/10/2025 - R$ 3.396…" at bounding box center [915, 357] width 261 height 34
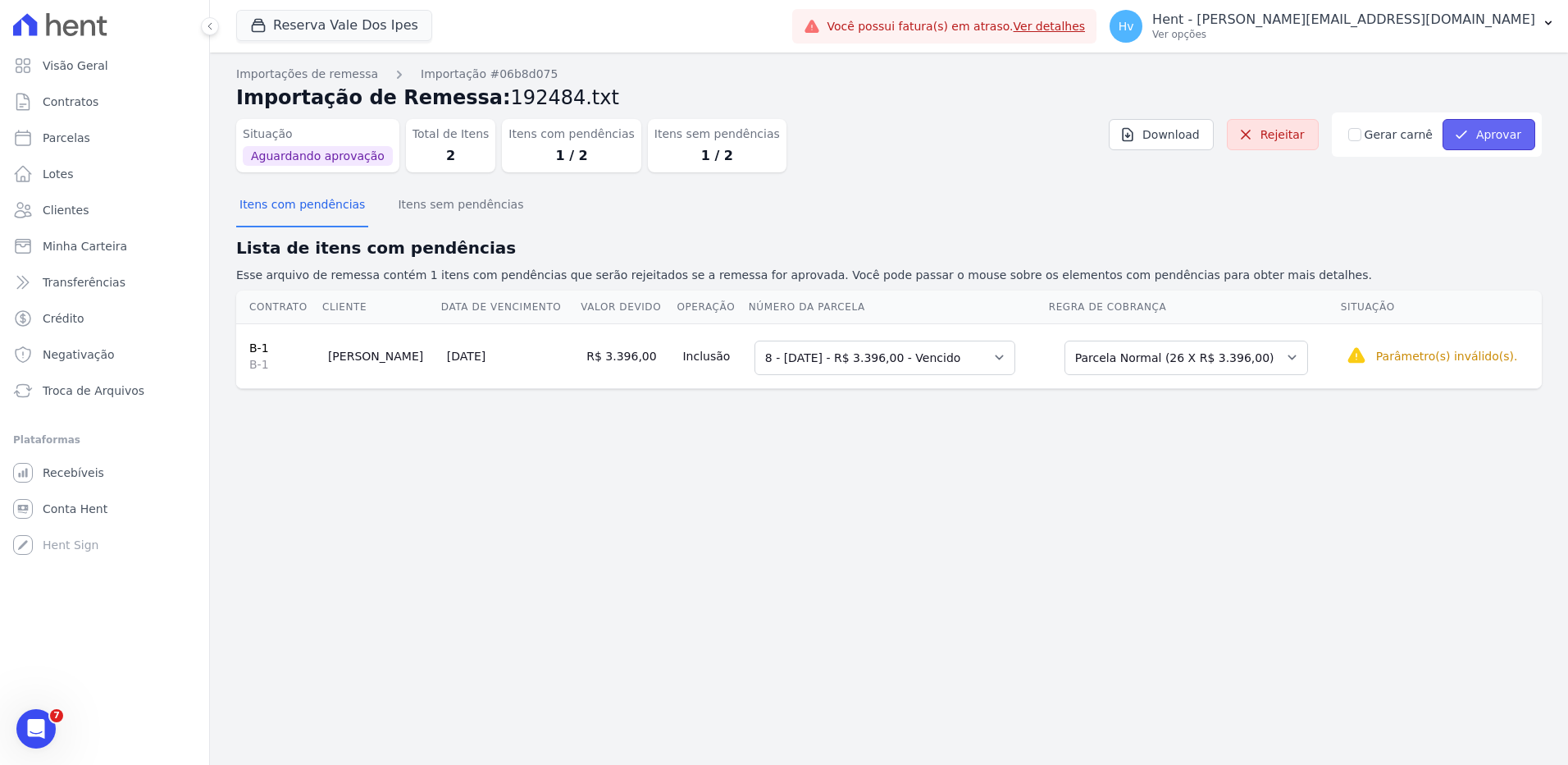
click at [1468, 141] on icon "submit" at bounding box center [1462, 135] width 17 height 17
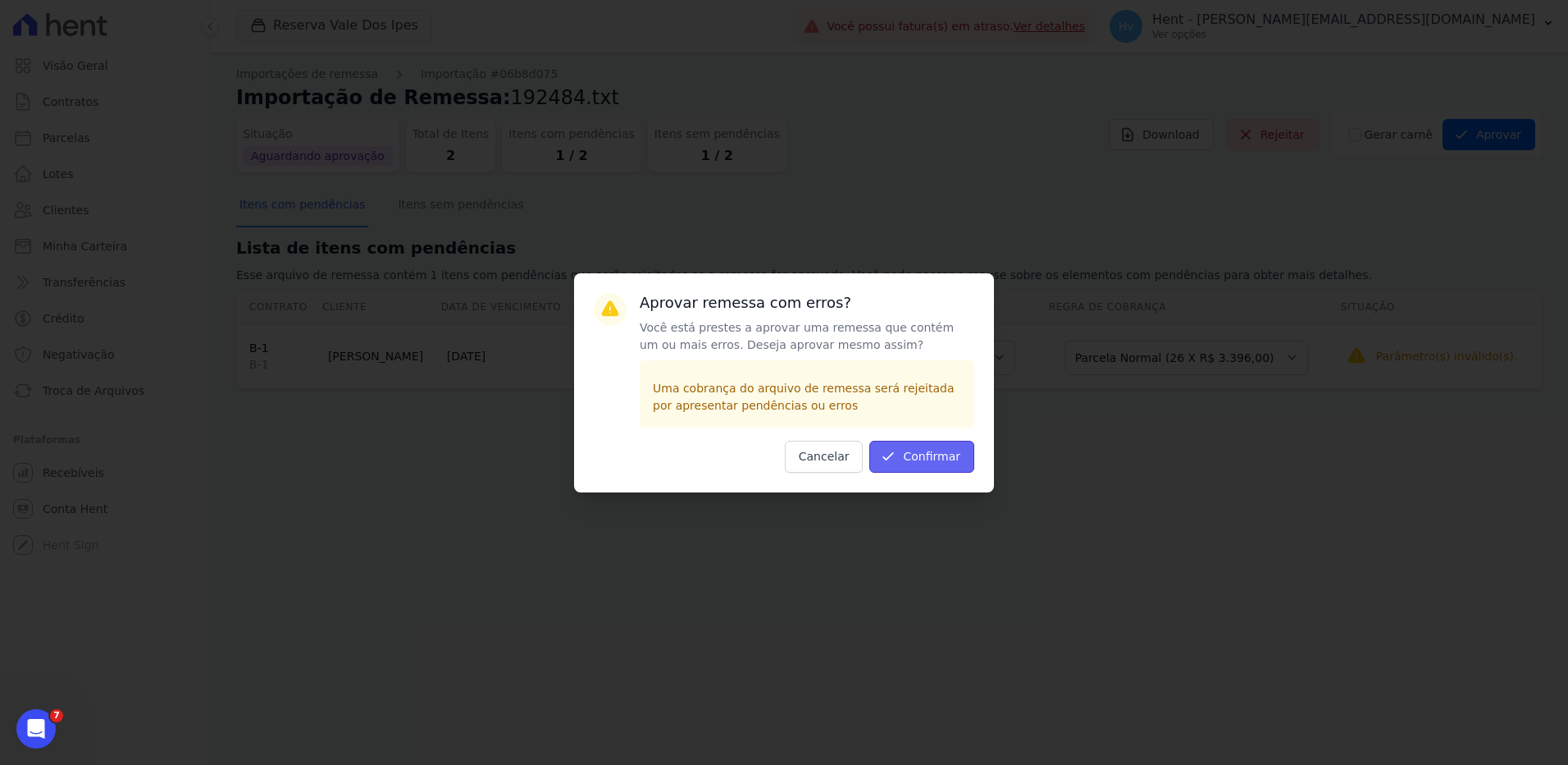
click at [928, 457] on button "Confirmar" at bounding box center [921, 456] width 105 height 32
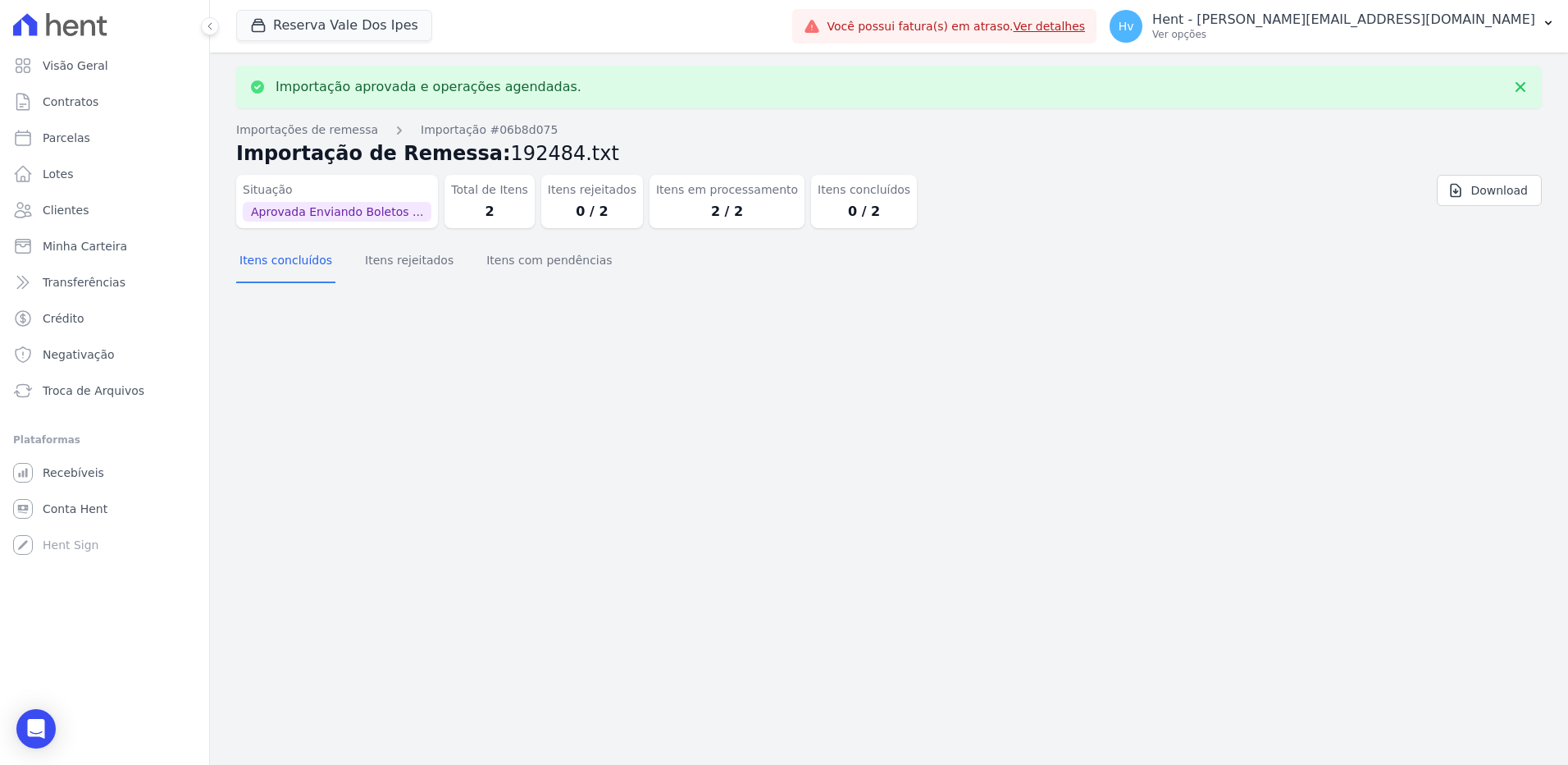
click at [796, 450] on div "Importação aprovada e operações agendadas. Importações de remessa Importação #0…" at bounding box center [889, 409] width 1358 height 712
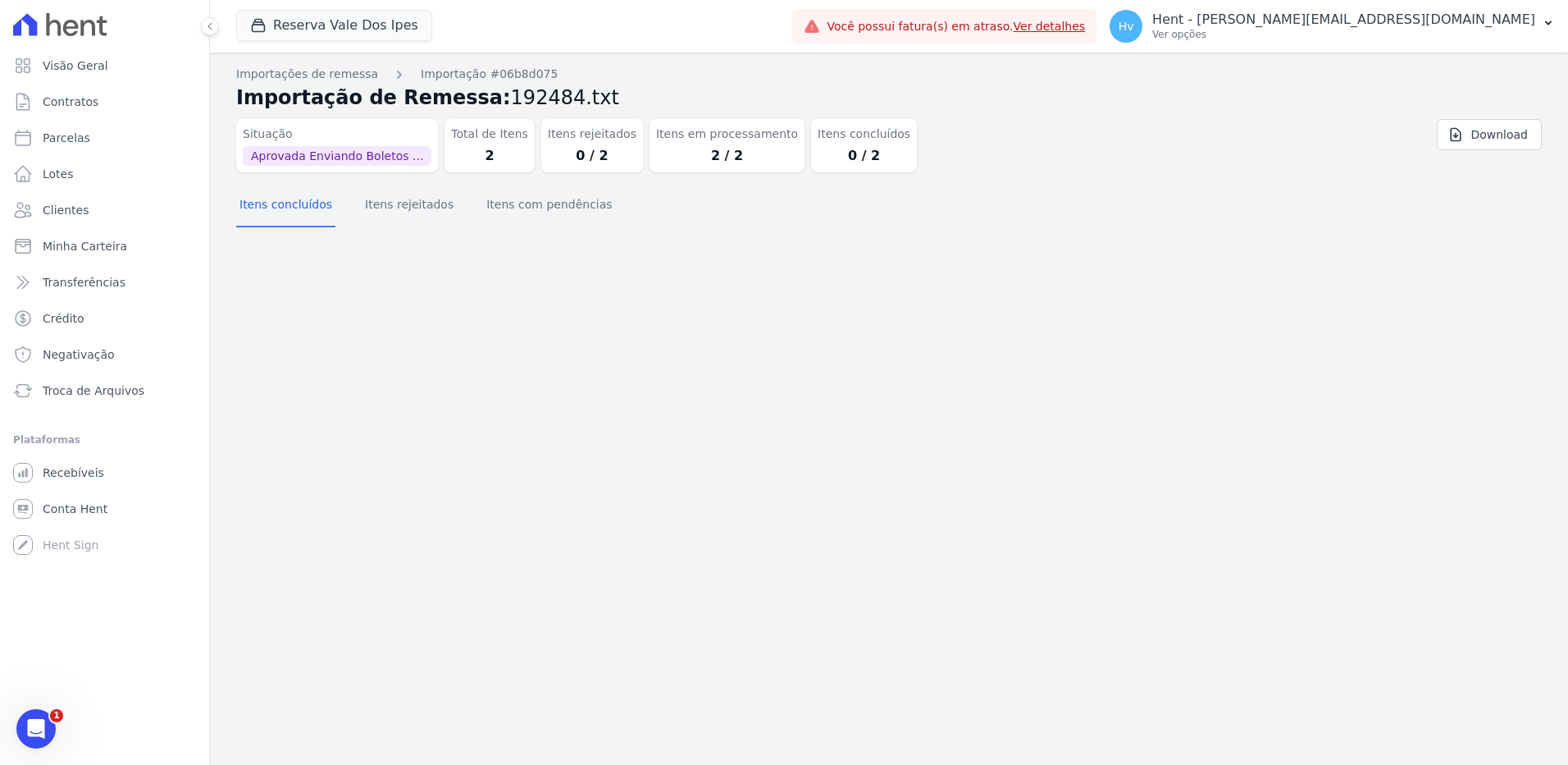
click at [972, 330] on div "Importações de remessa Importação #06b8d075 Importação de Remessa: 192484.txt S…" at bounding box center [889, 409] width 1358 height 712
click at [411, 208] on button "Itens rejeitados" at bounding box center [410, 206] width 95 height 43
click at [505, 202] on button "Itens com pendências" at bounding box center [549, 206] width 132 height 43
click at [1352, 30] on p "Ver opções" at bounding box center [1344, 34] width 383 height 13
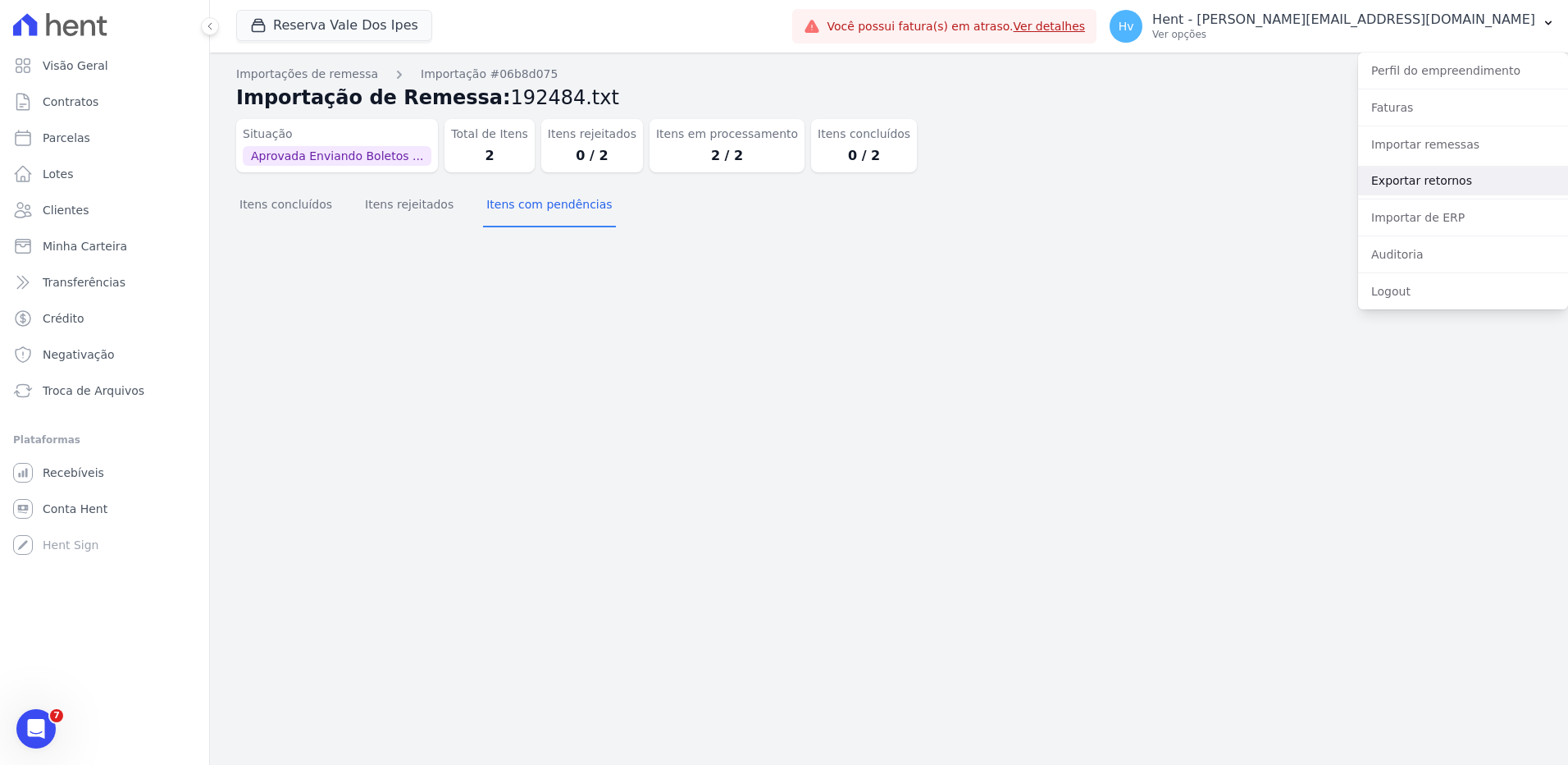
click at [1408, 169] on link "Exportar retornos" at bounding box center [1463, 181] width 210 height 30
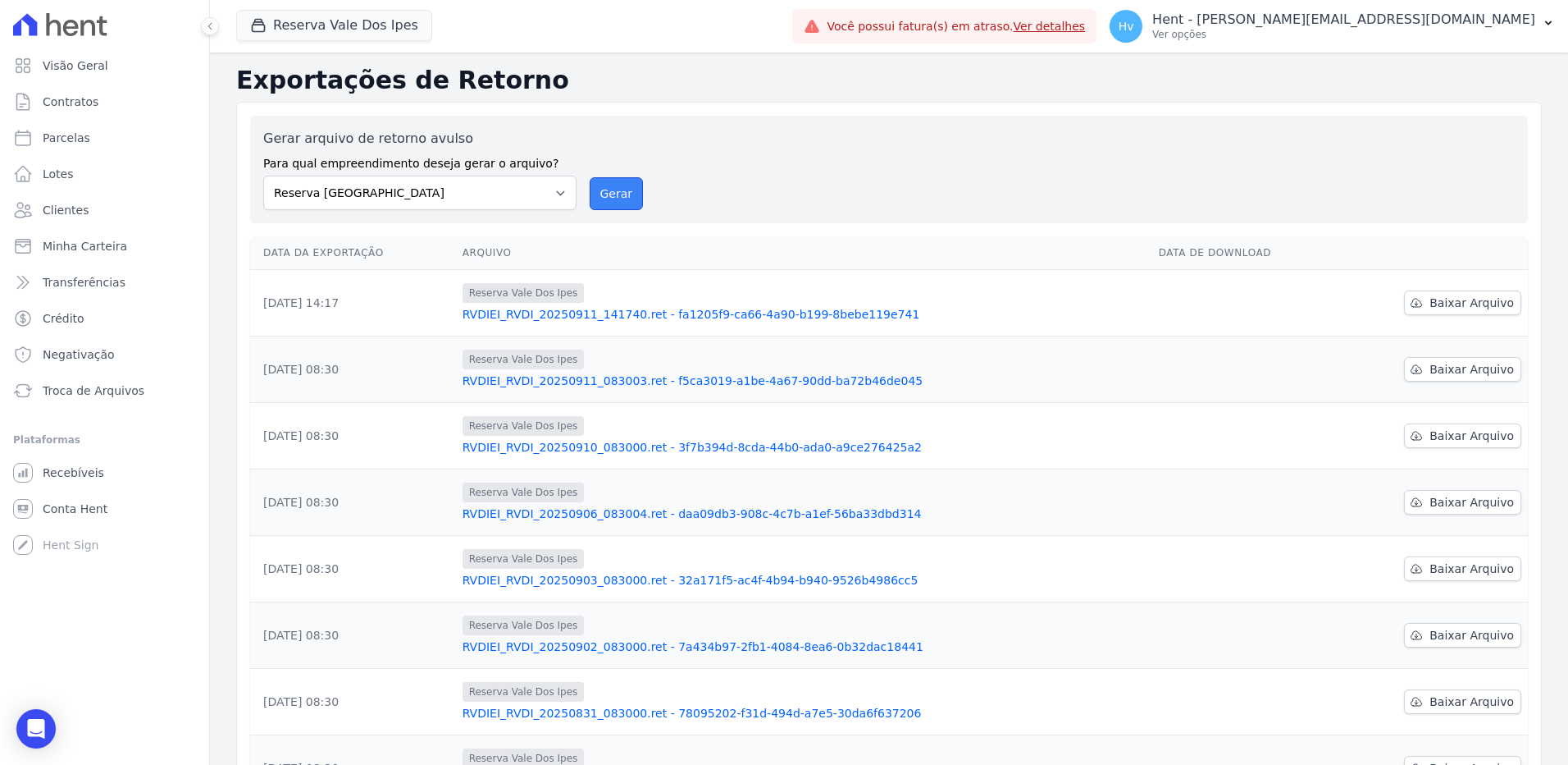
click at [608, 193] on button "Gerar" at bounding box center [617, 193] width 54 height 33
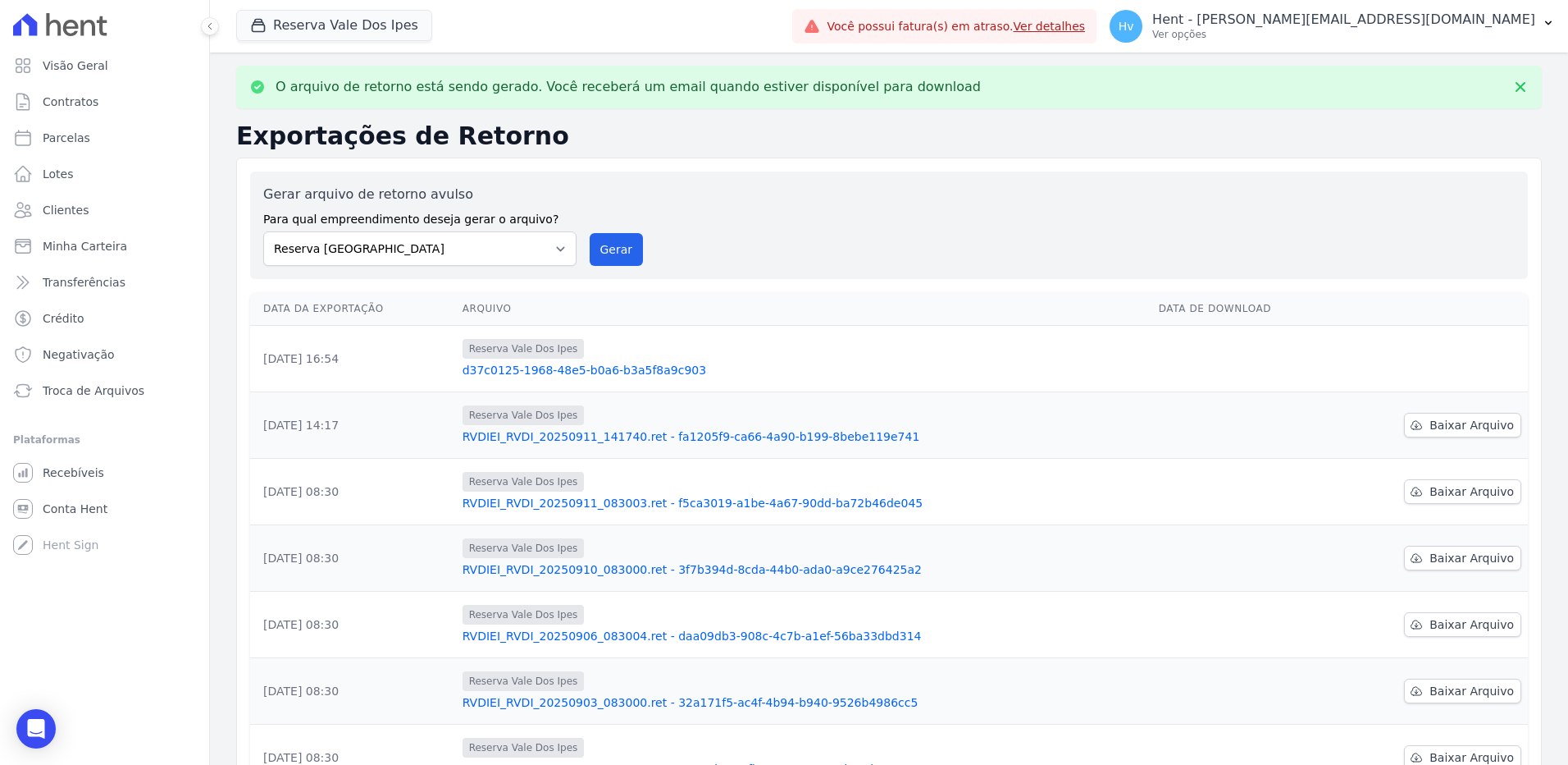
click at [513, 367] on link "d37c0125-1968-48e5-b0a6-b3a5f8a9c903" at bounding box center [803, 370] width 683 height 17
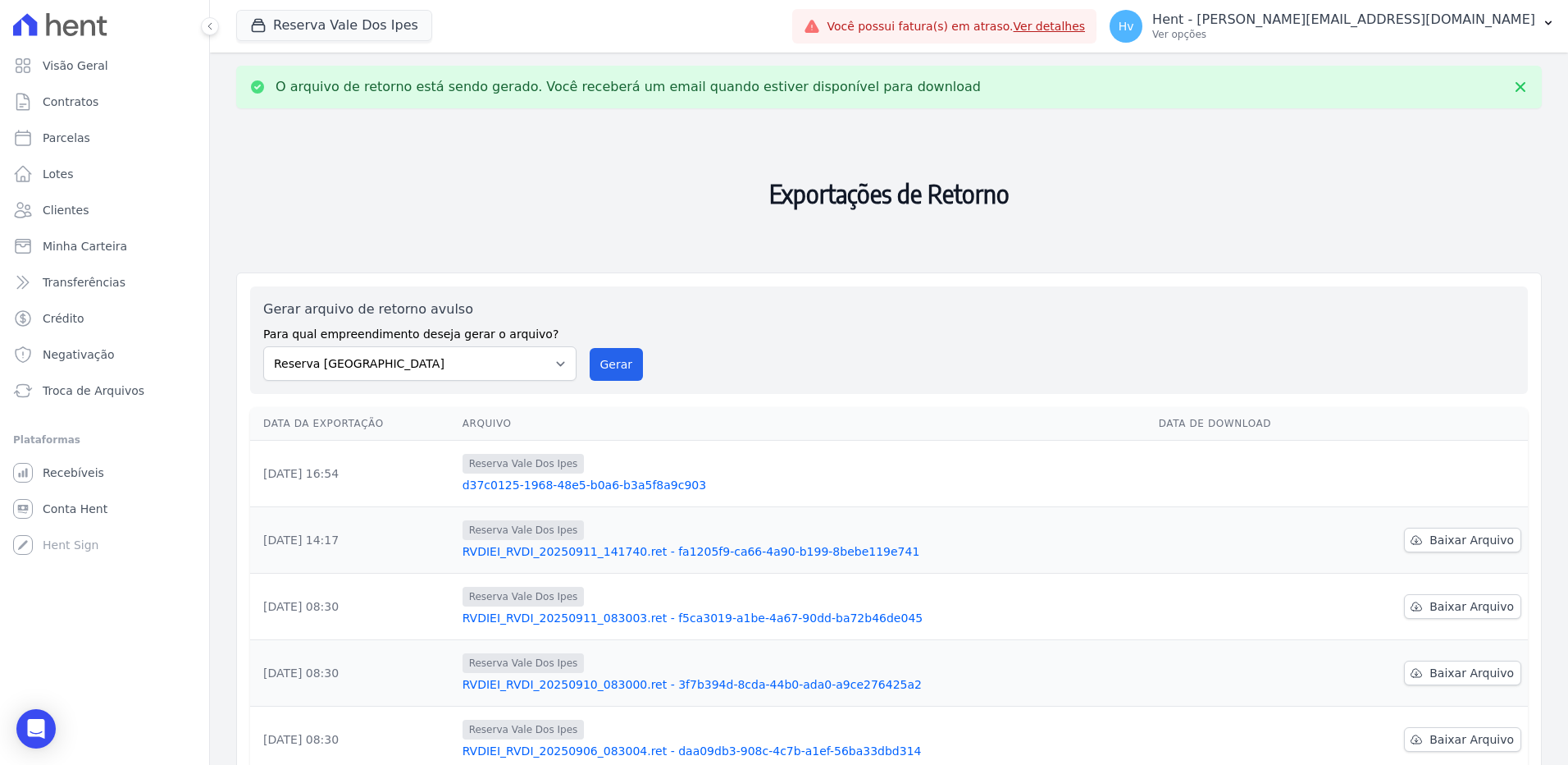
click at [653, 484] on link "d37c0125-1968-48e5-b0a6-b3a5f8a9c903" at bounding box center [803, 484] width 683 height 17
click at [628, 487] on link "d37c0125-1968-48e5-b0a6-b3a5f8a9c903" at bounding box center [803, 484] width 683 height 17
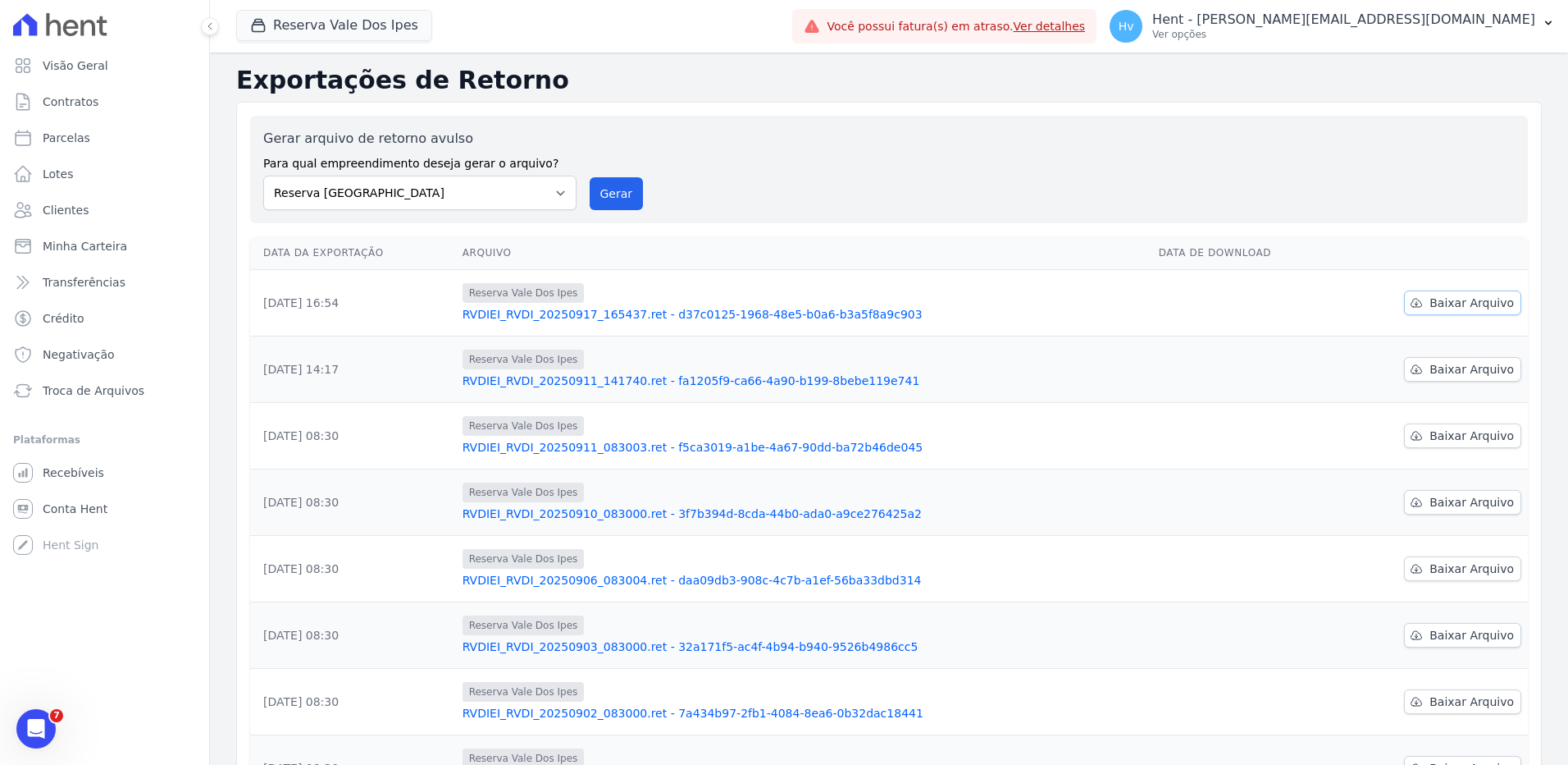
click at [1458, 310] on span "Baixar Arquivo" at bounding box center [1472, 302] width 84 height 17
drag, startPoint x: 837, startPoint y: 1, endPoint x: 73, endPoint y: 511, distance: 918.6
click at [73, 511] on span "Conta Hent" at bounding box center [76, 508] width 65 height 17
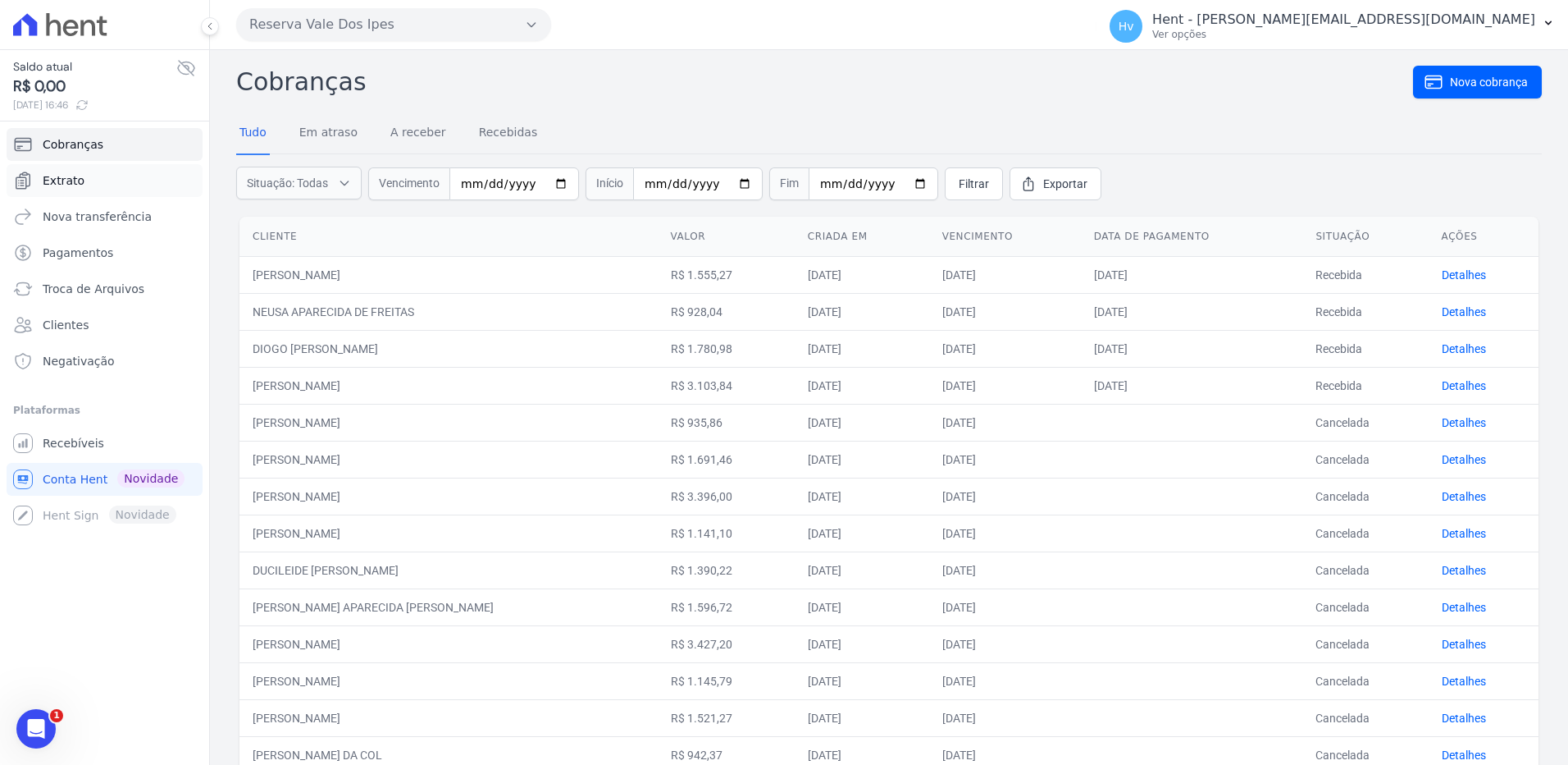
click at [60, 178] on span "Extrato" at bounding box center [64, 180] width 42 height 17
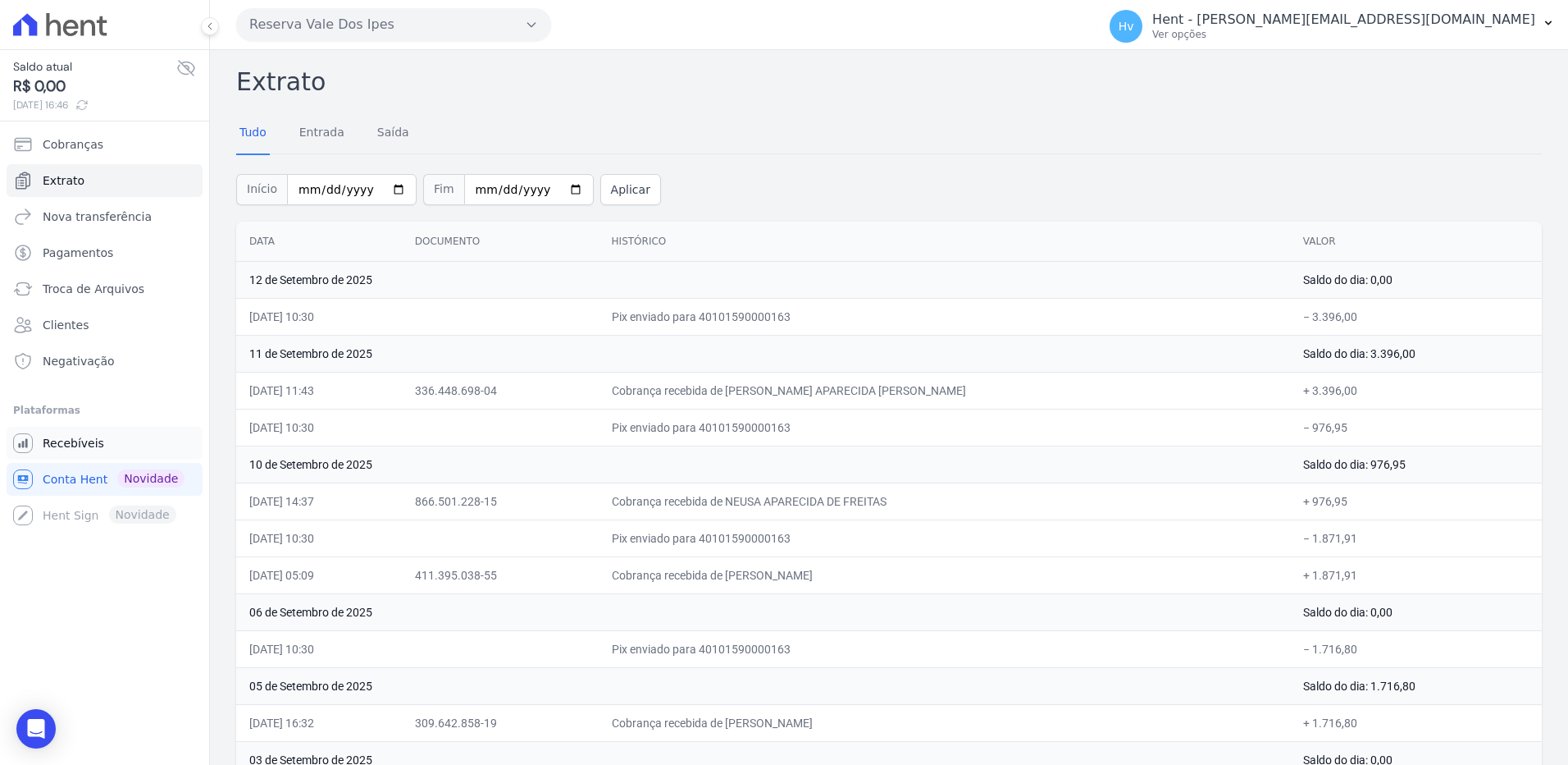
click at [86, 444] on span "Recebíveis" at bounding box center [74, 443] width 62 height 17
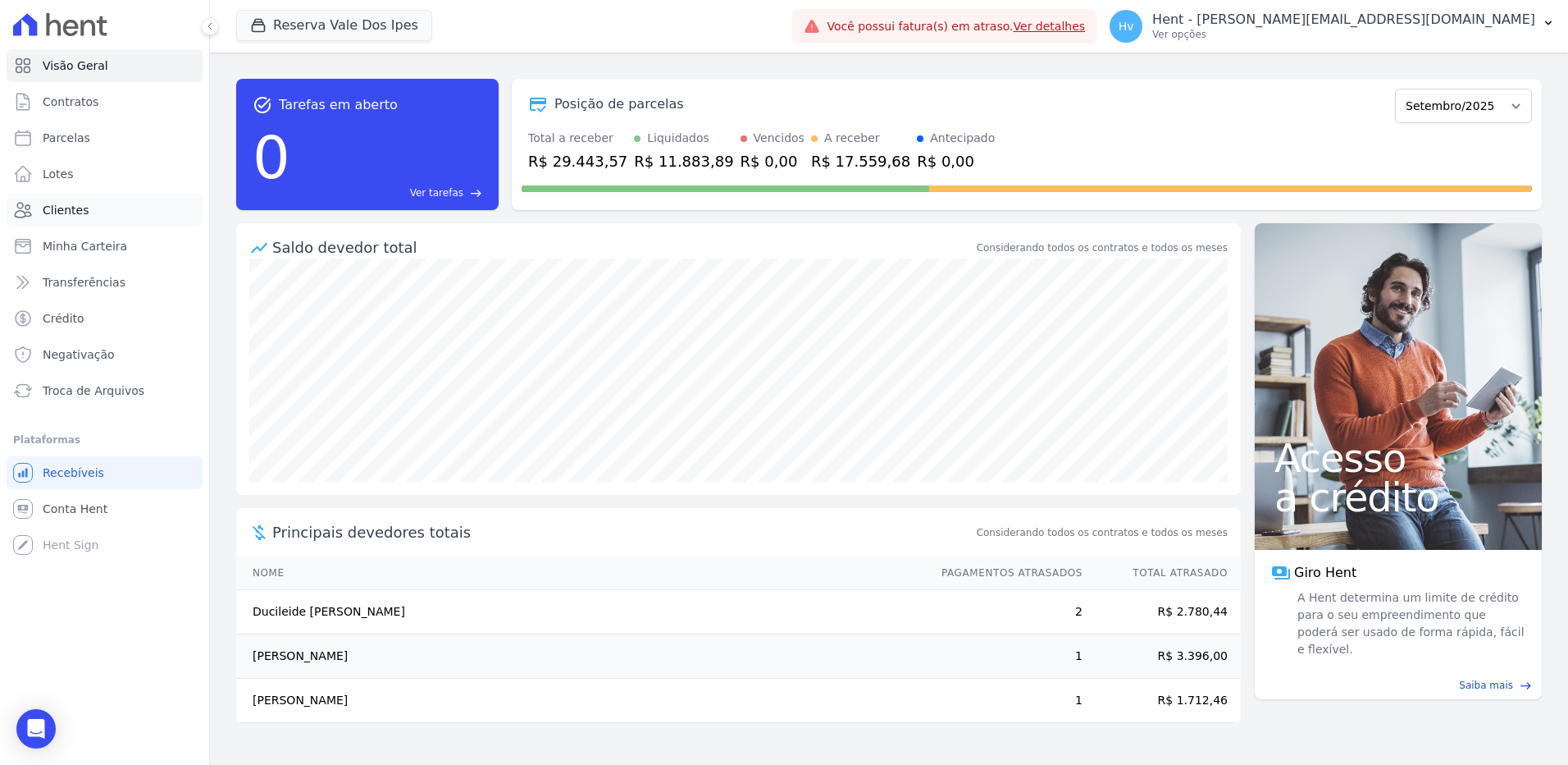
click at [69, 214] on span "Clientes" at bounding box center [66, 210] width 46 height 17
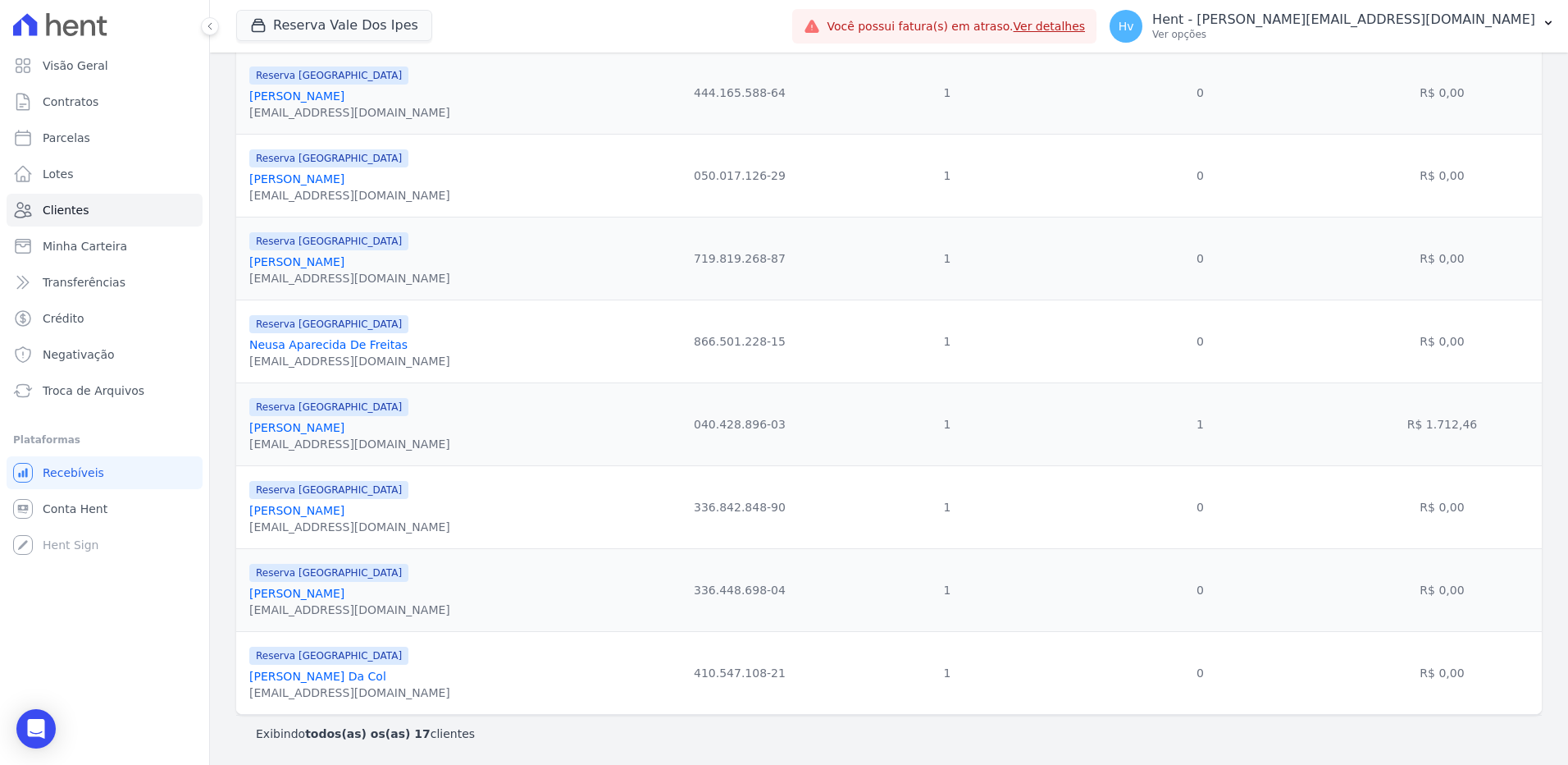
scroll to position [1001, 0]
click at [301, 596] on link "Tatiane Aparecida Pinto Gonçalves Nascimento" at bounding box center [297, 593] width 95 height 13
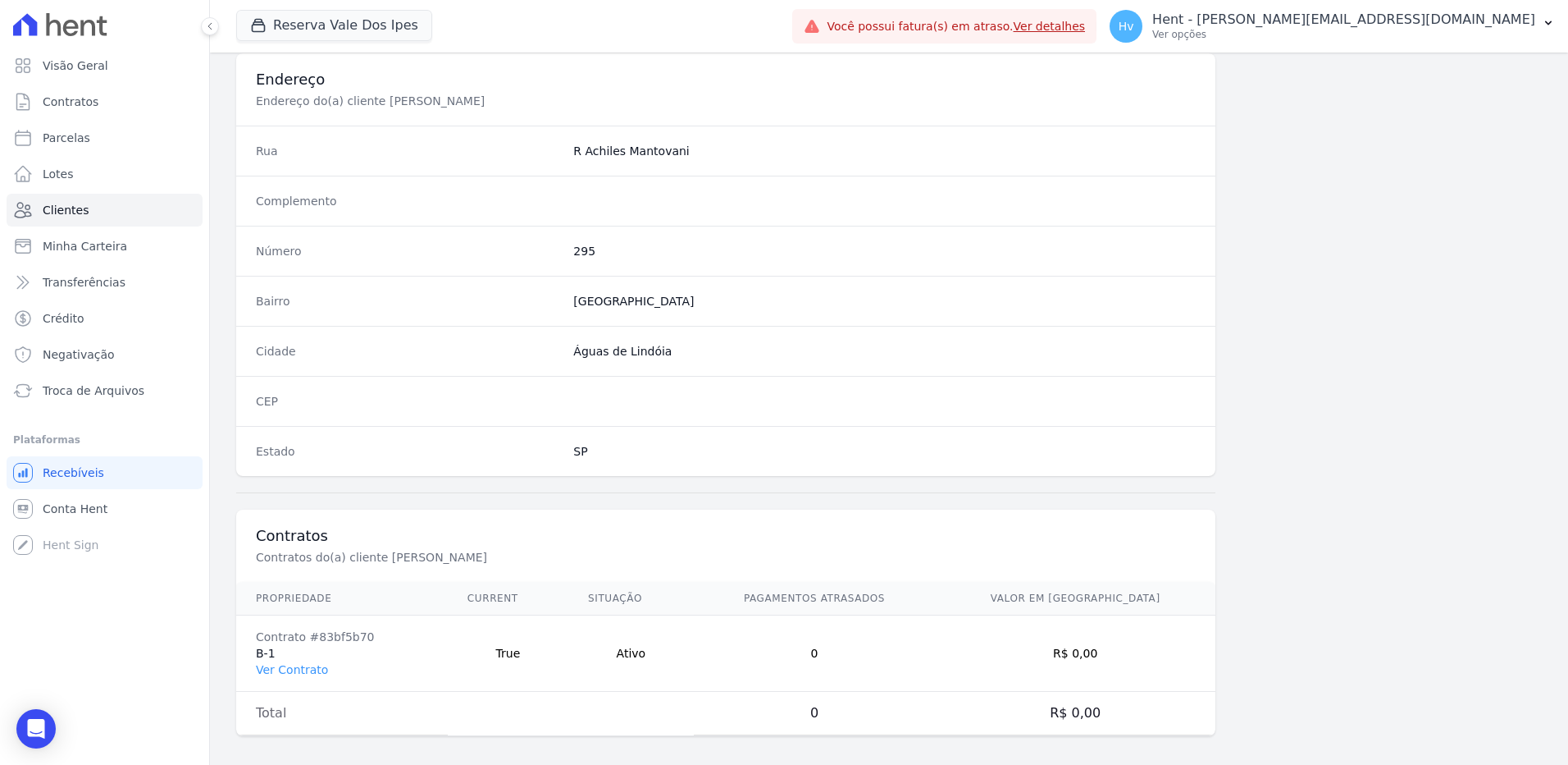
scroll to position [770, 0]
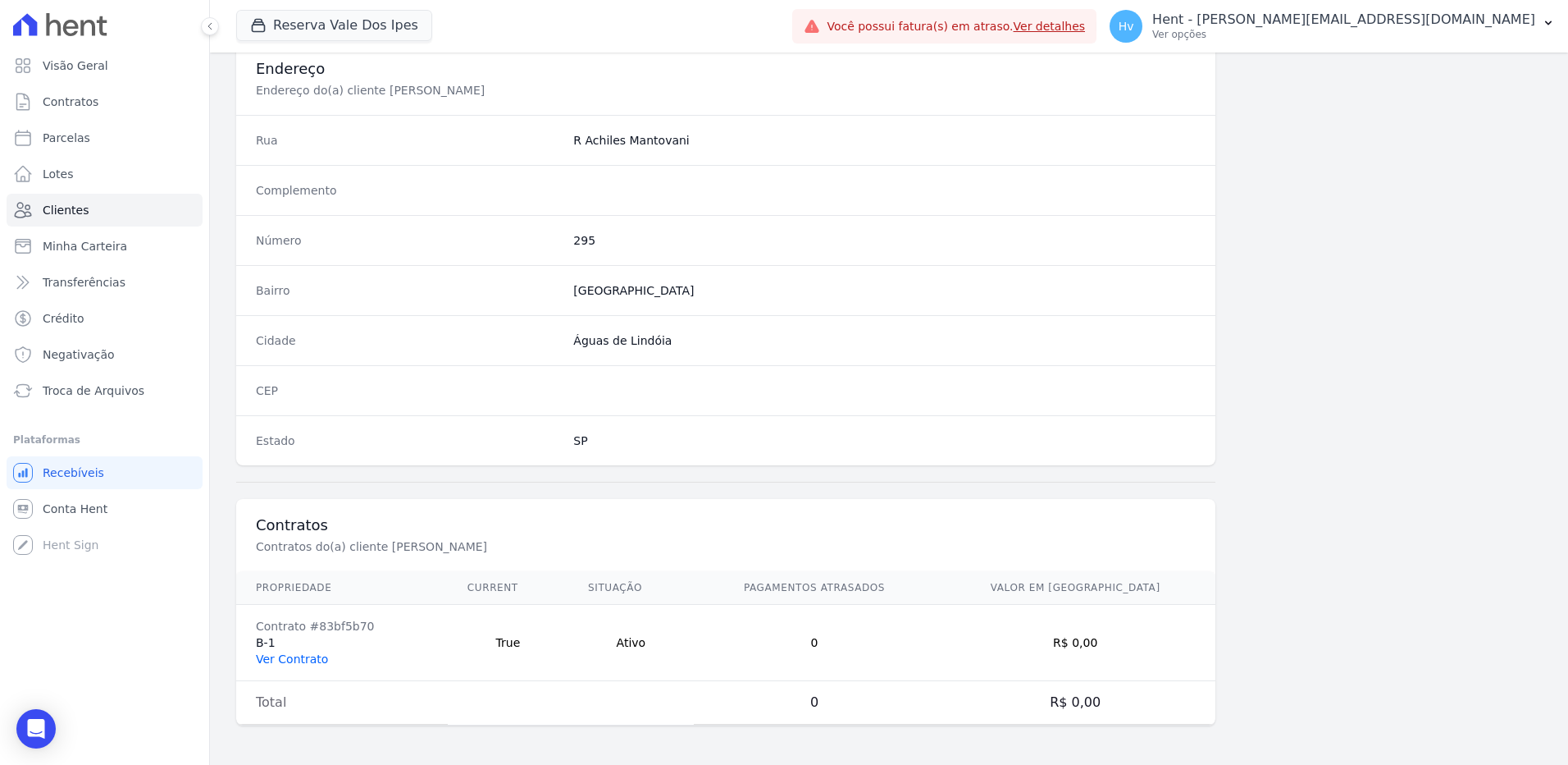
click at [313, 656] on link "Ver Contrato" at bounding box center [292, 659] width 72 height 13
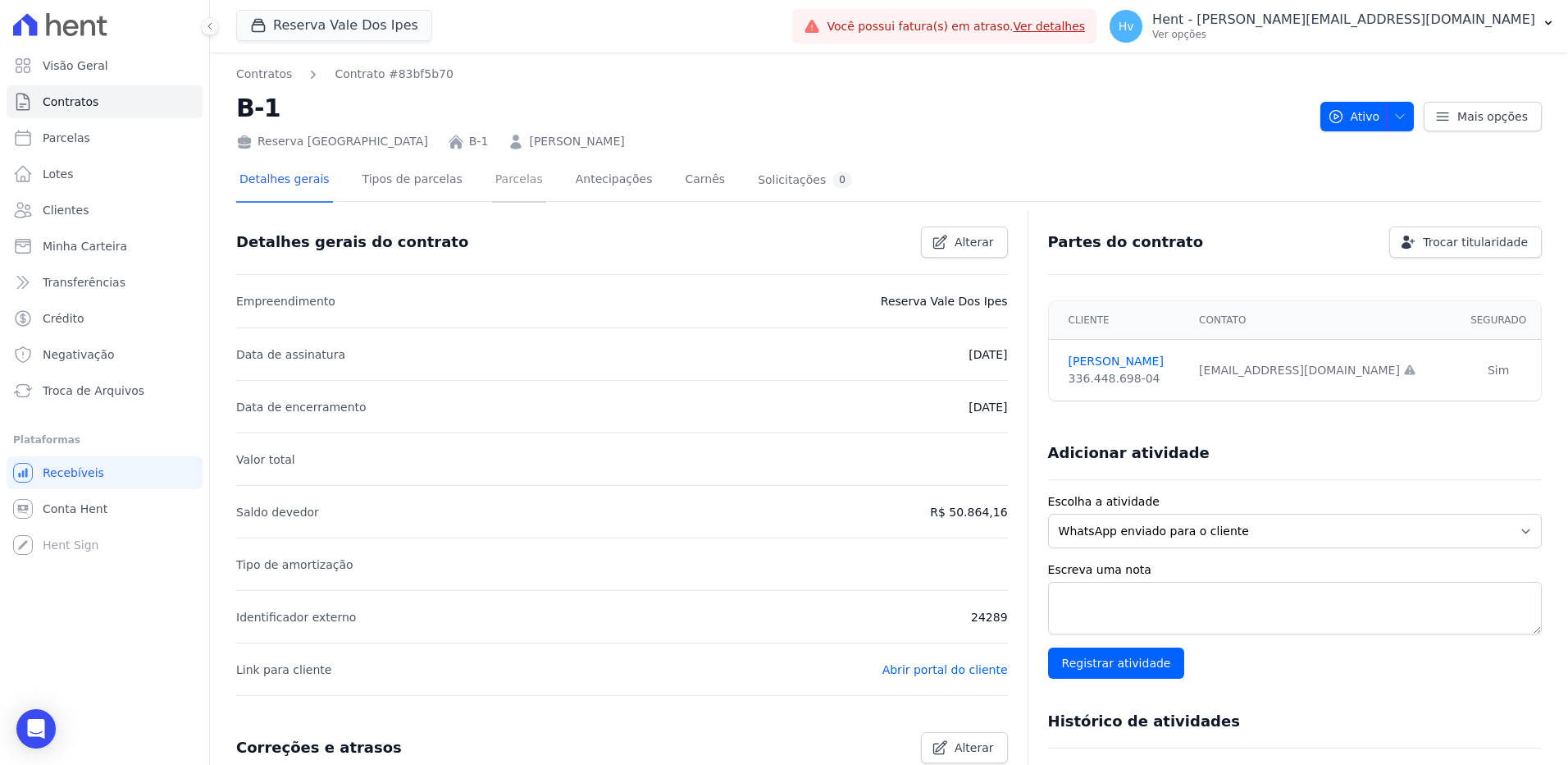
click at [515, 173] on link "Parcelas" at bounding box center [519, 180] width 54 height 43
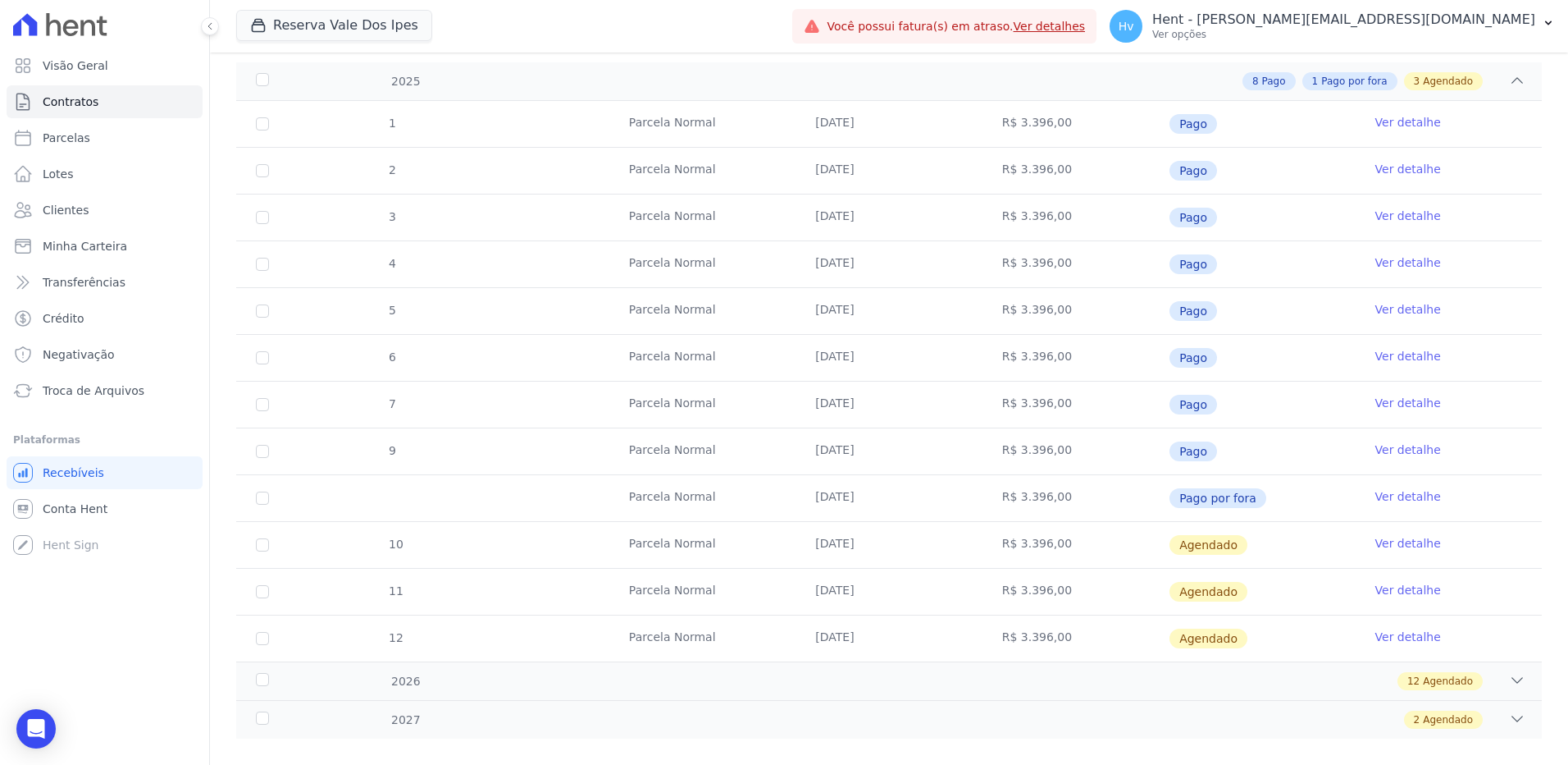
scroll to position [268, 0]
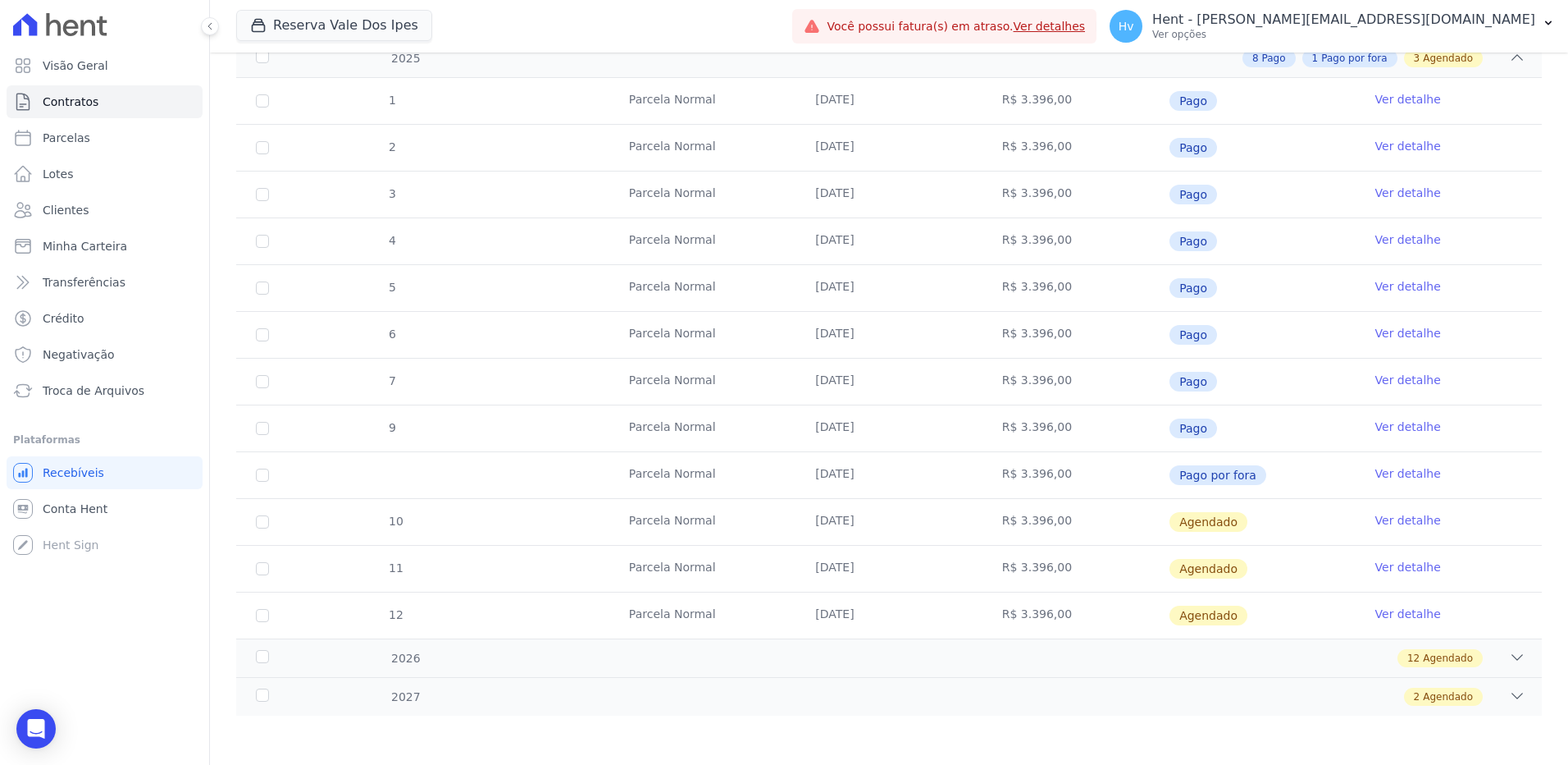
click at [1376, 475] on link "Ver detalhe" at bounding box center [1408, 473] width 66 height 17
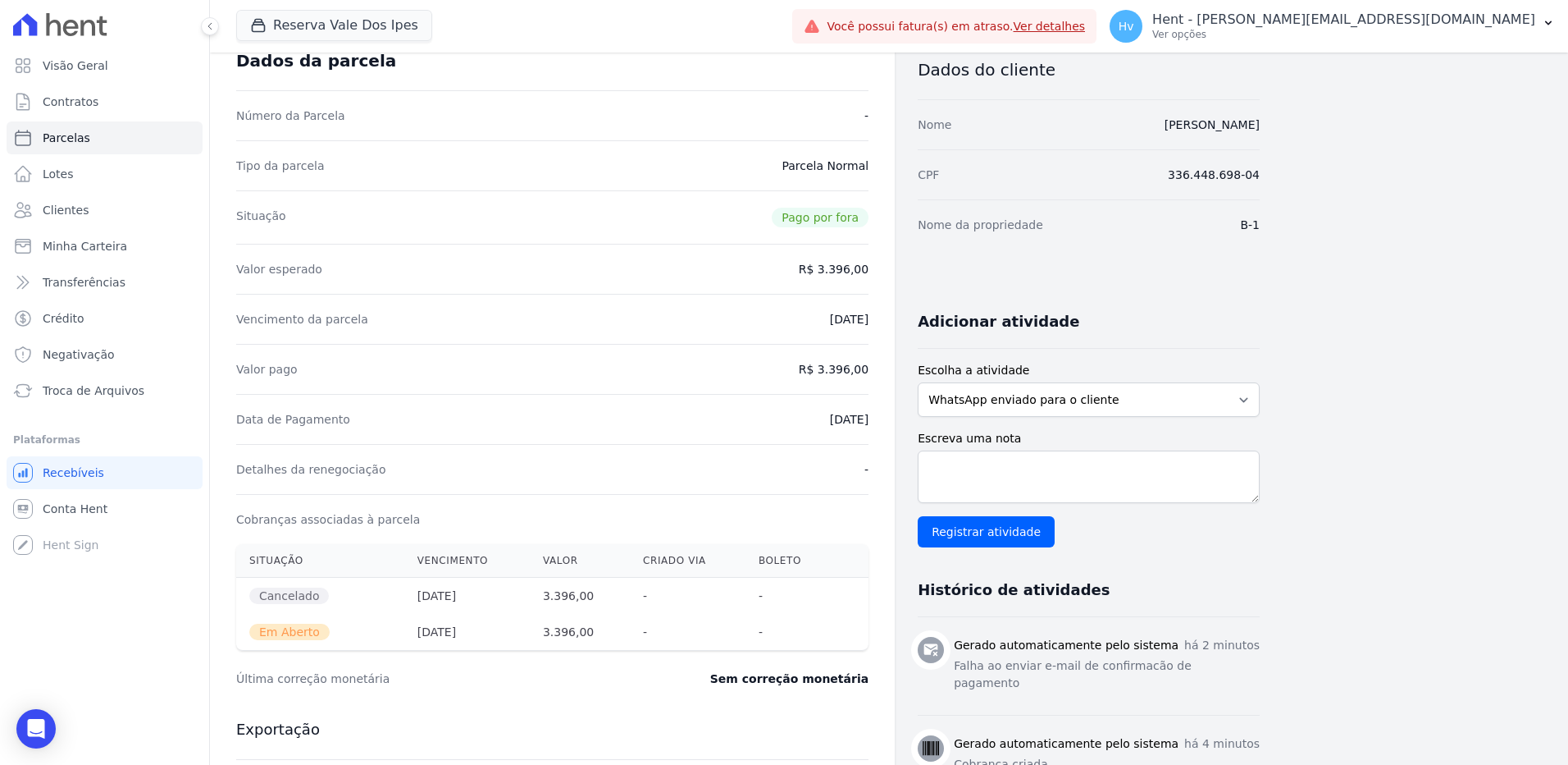
scroll to position [82, 0]
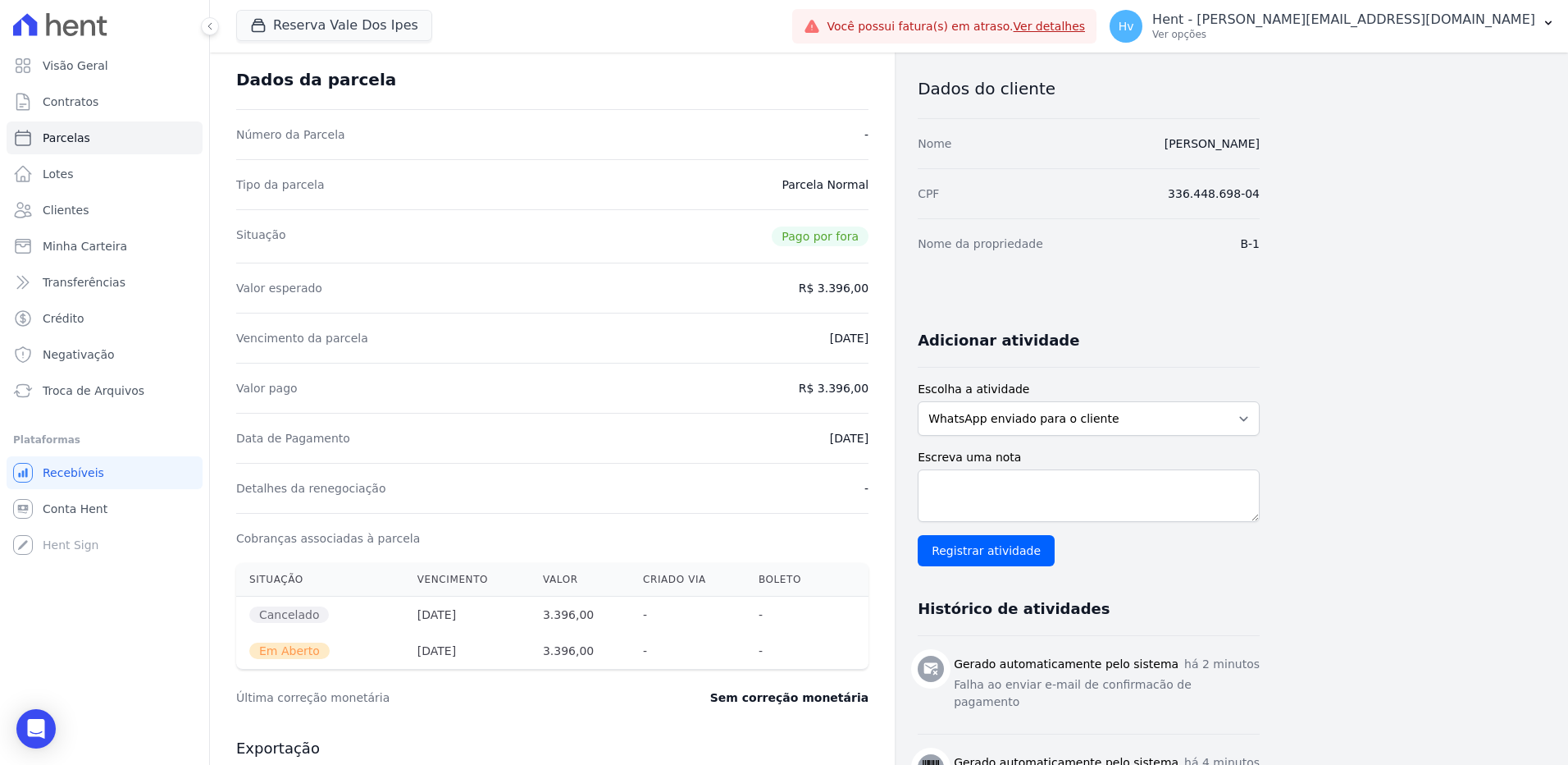
drag, startPoint x: 271, startPoint y: 653, endPoint x: 313, endPoint y: 653, distance: 42.0
click at [313, 653] on span "Em Aberto" at bounding box center [289, 651] width 80 height 17
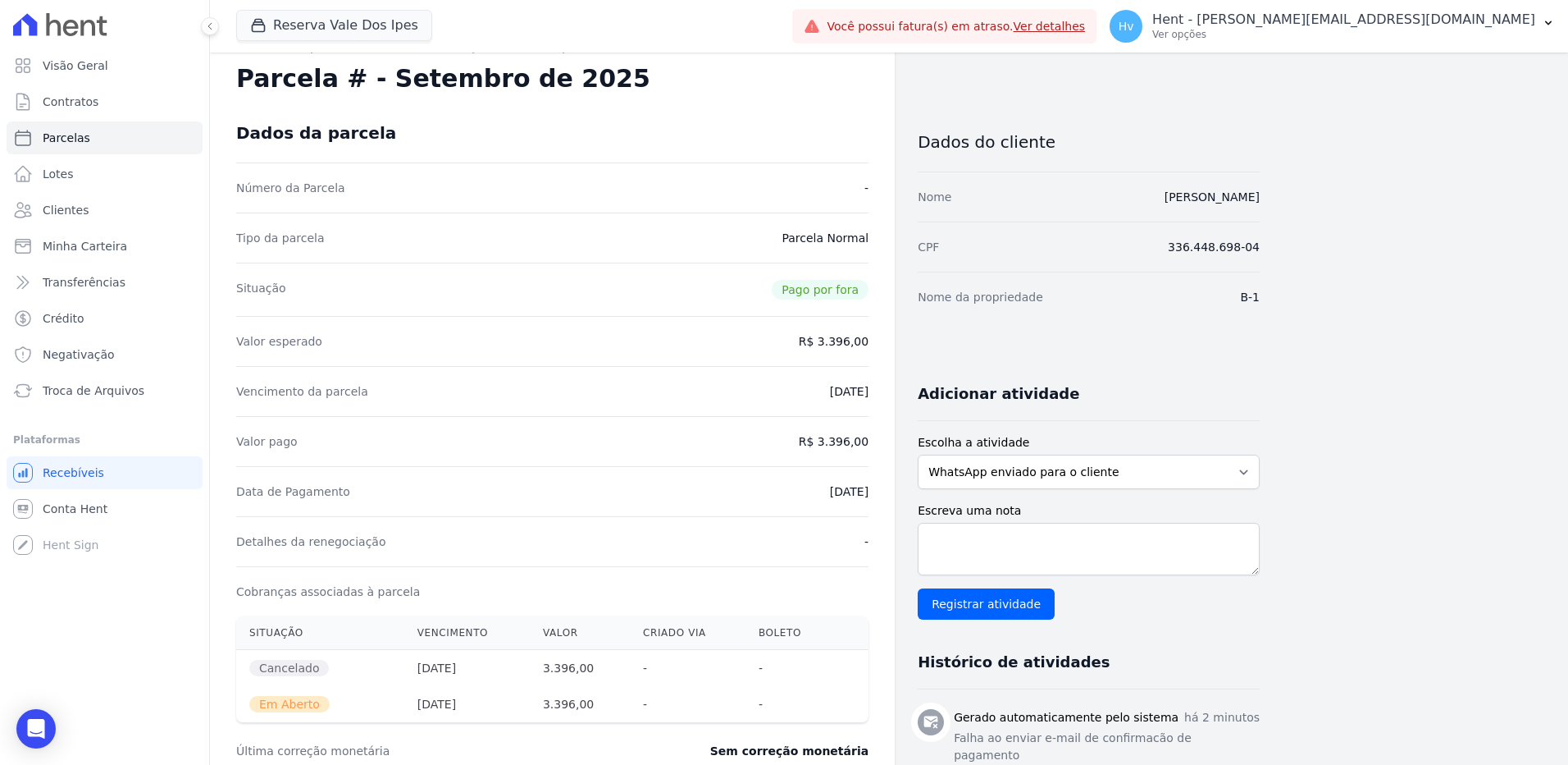
scroll to position [0, 0]
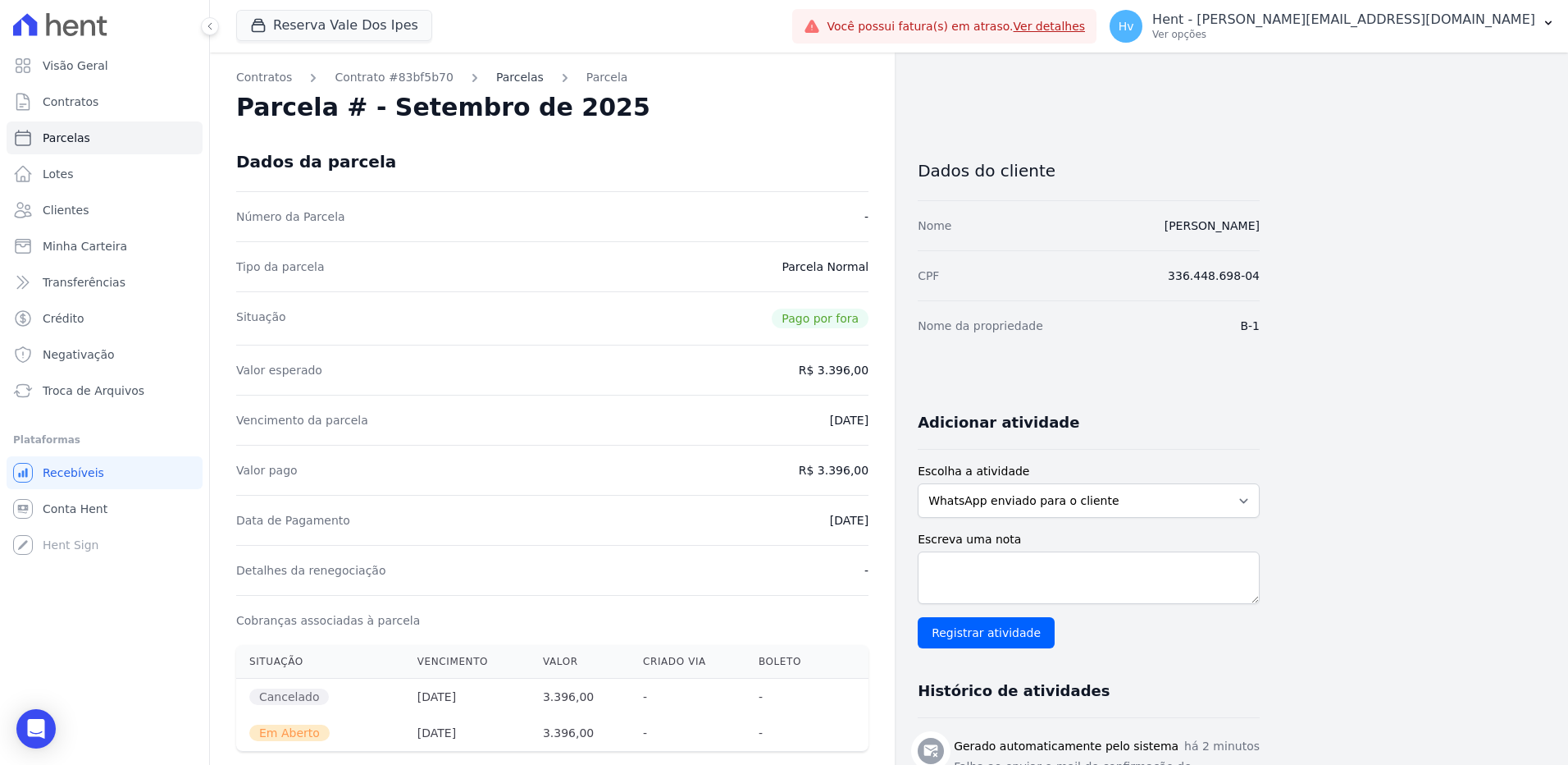
click at [504, 76] on link "Parcelas" at bounding box center [520, 77] width 47 height 18
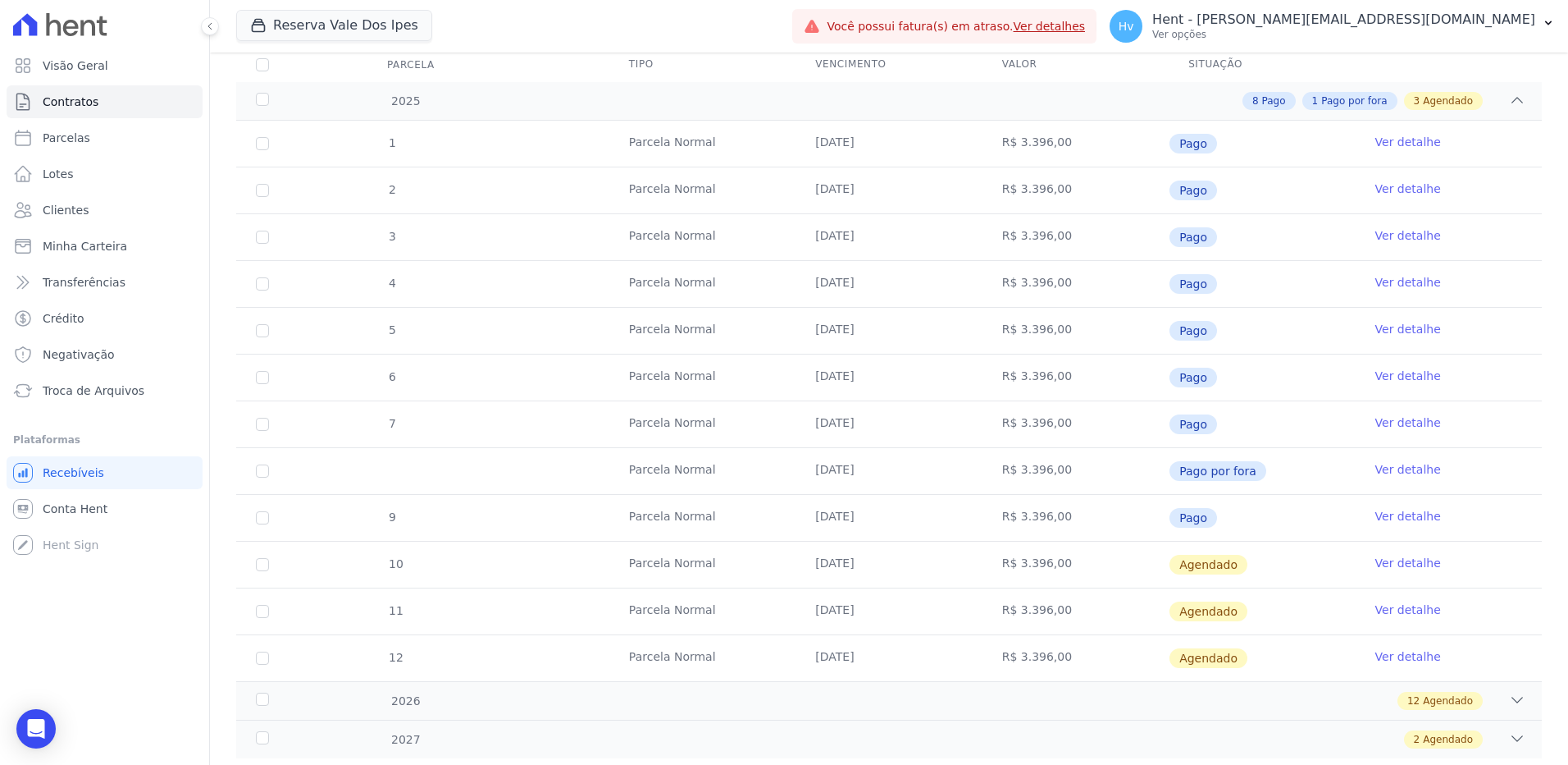
scroll to position [268, 0]
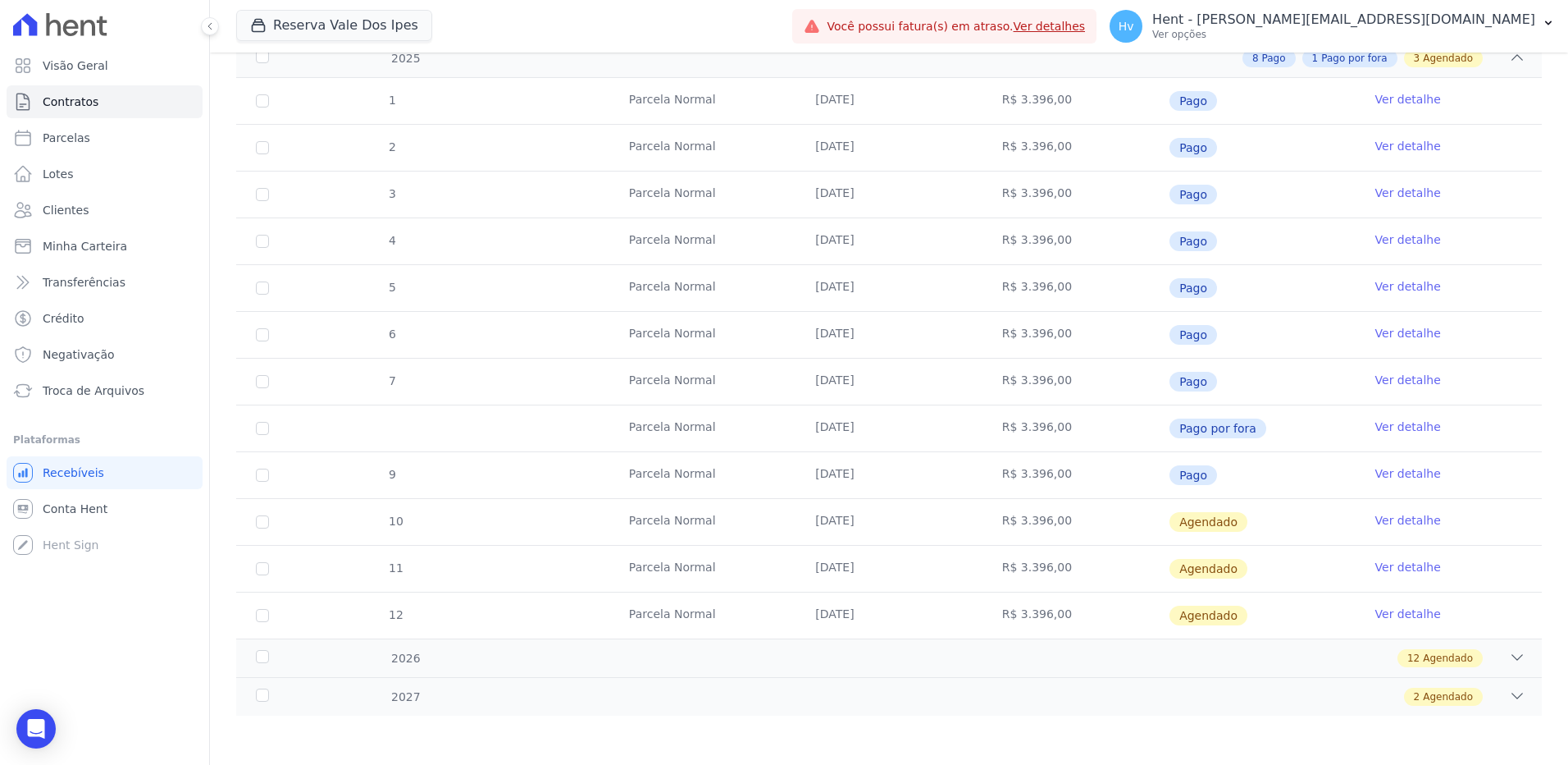
click at [1363, 426] on td "Ver detalhe" at bounding box center [1449, 428] width 186 height 46
click at [1376, 425] on link "Ver detalhe" at bounding box center [1408, 426] width 66 height 17
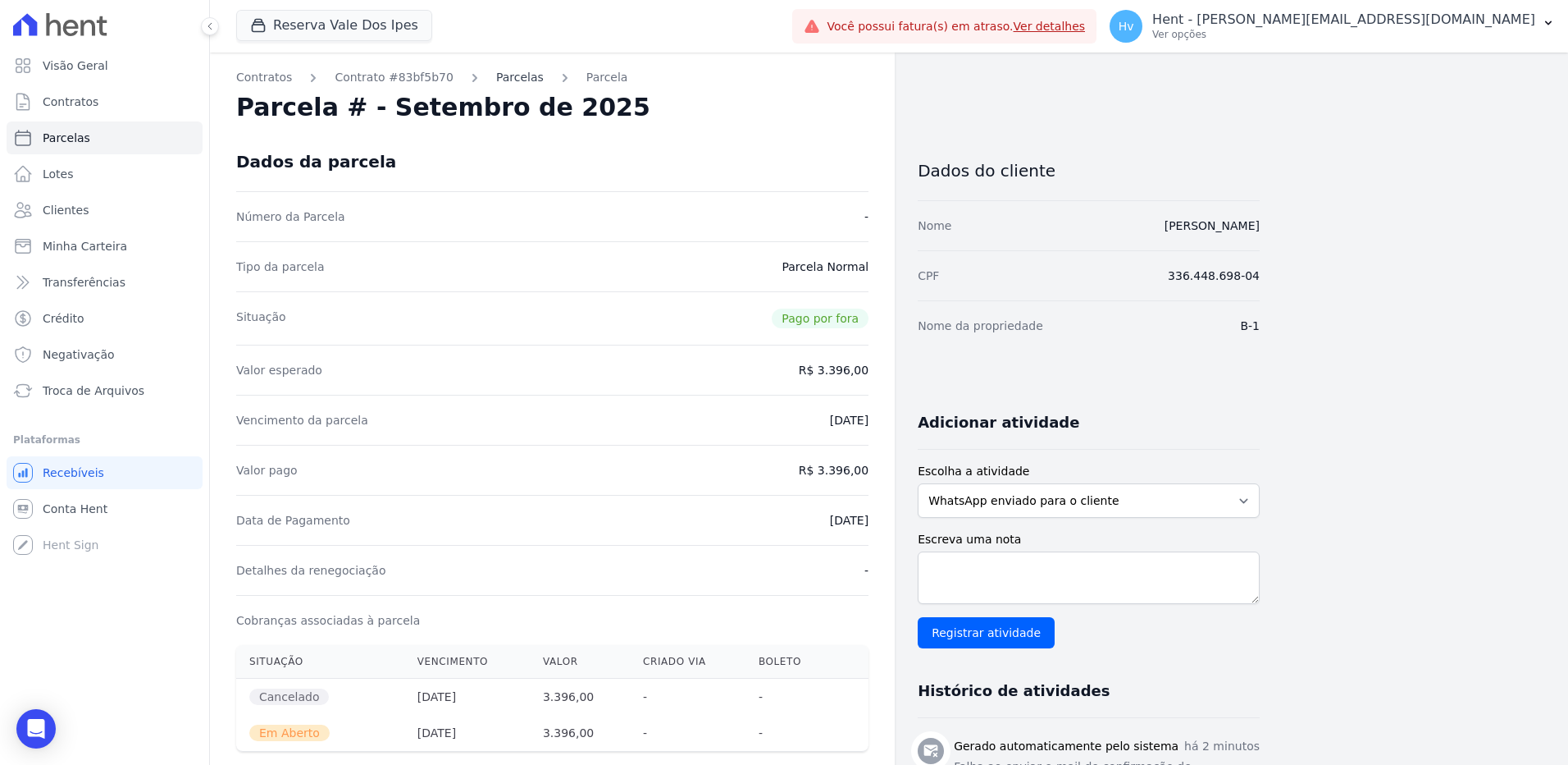
click at [504, 78] on link "Parcelas" at bounding box center [520, 77] width 47 height 18
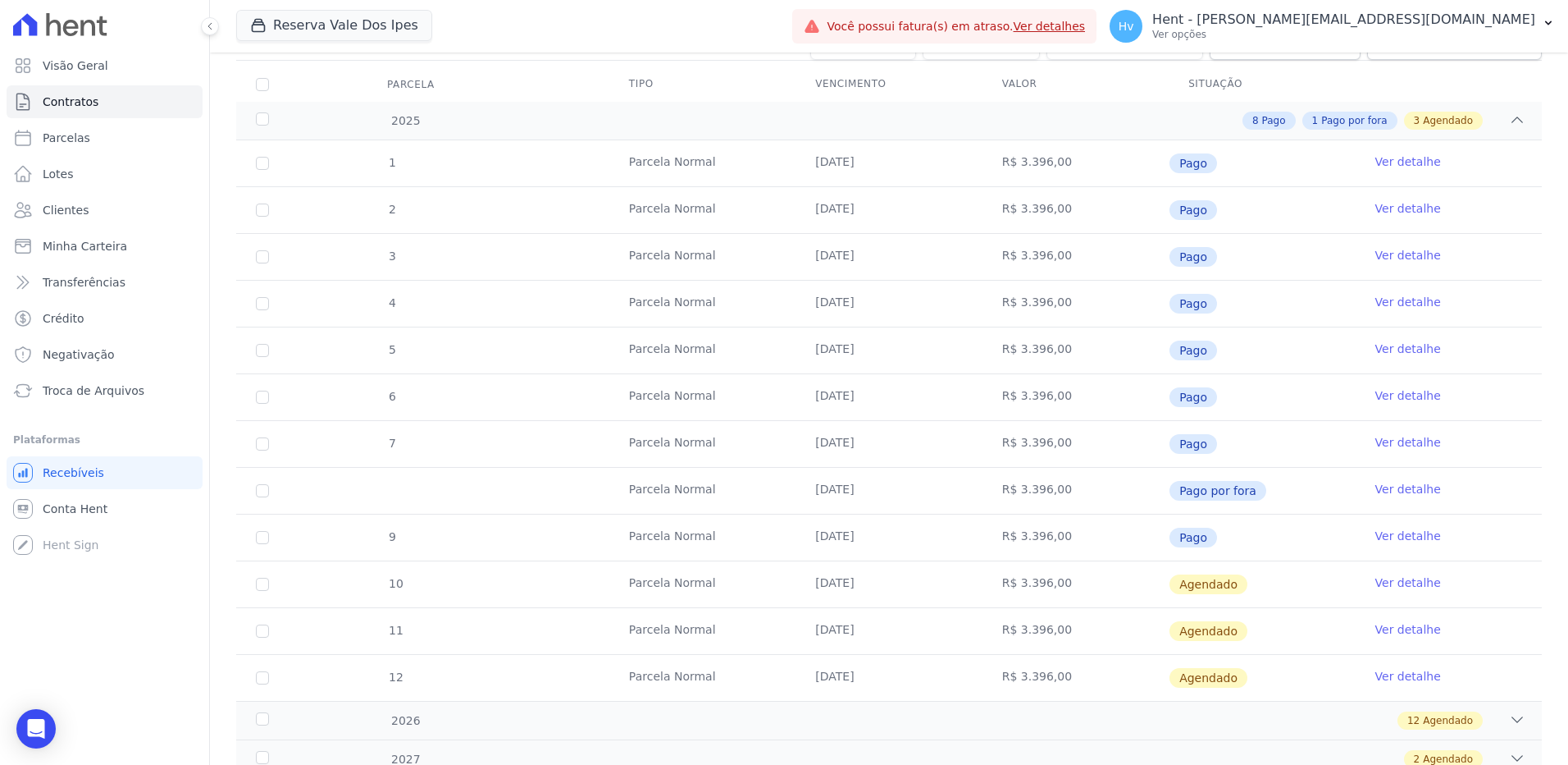
scroll to position [246, 0]
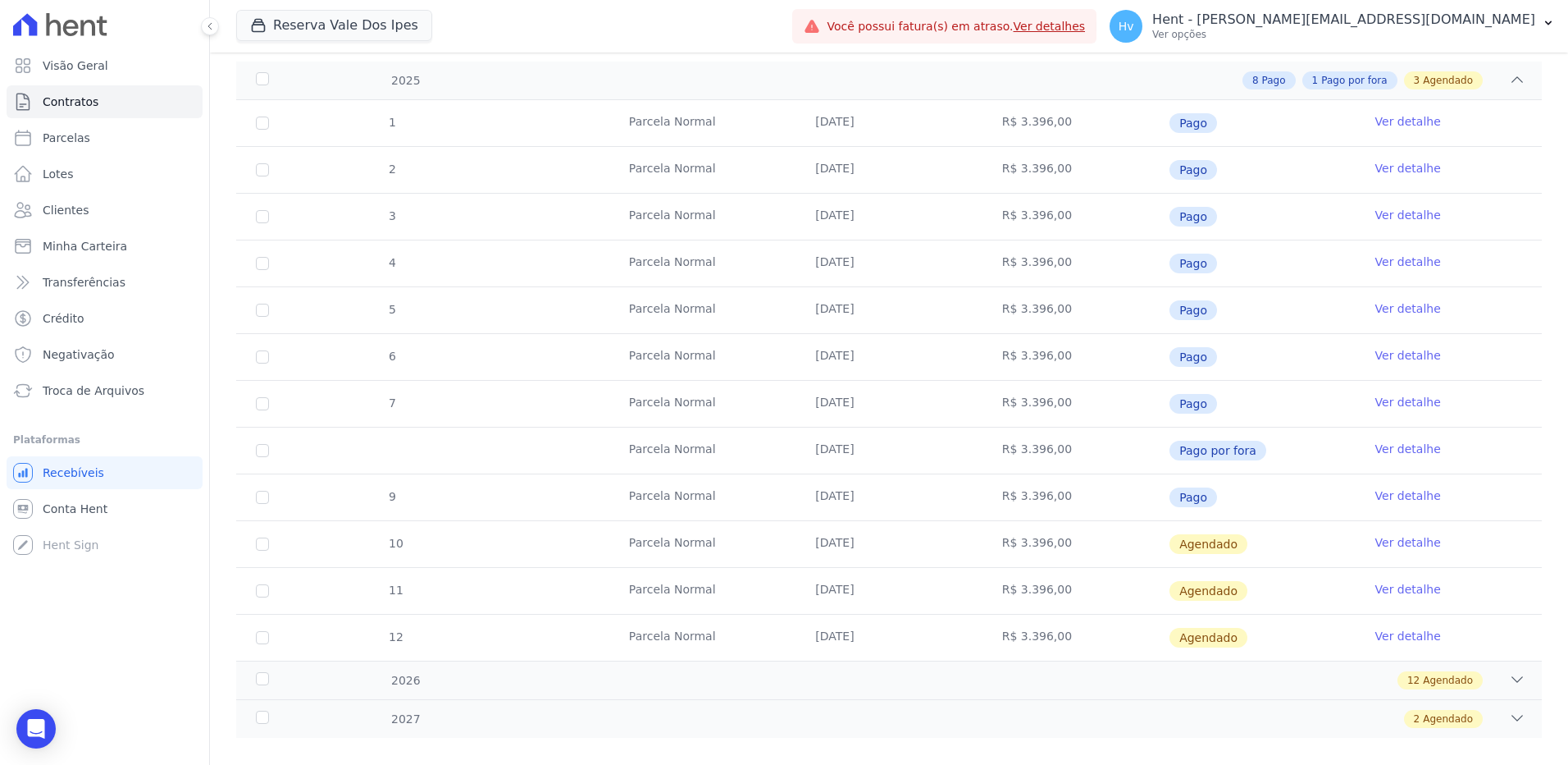
click at [1401, 454] on link "Ver detalhe" at bounding box center [1408, 448] width 66 height 17
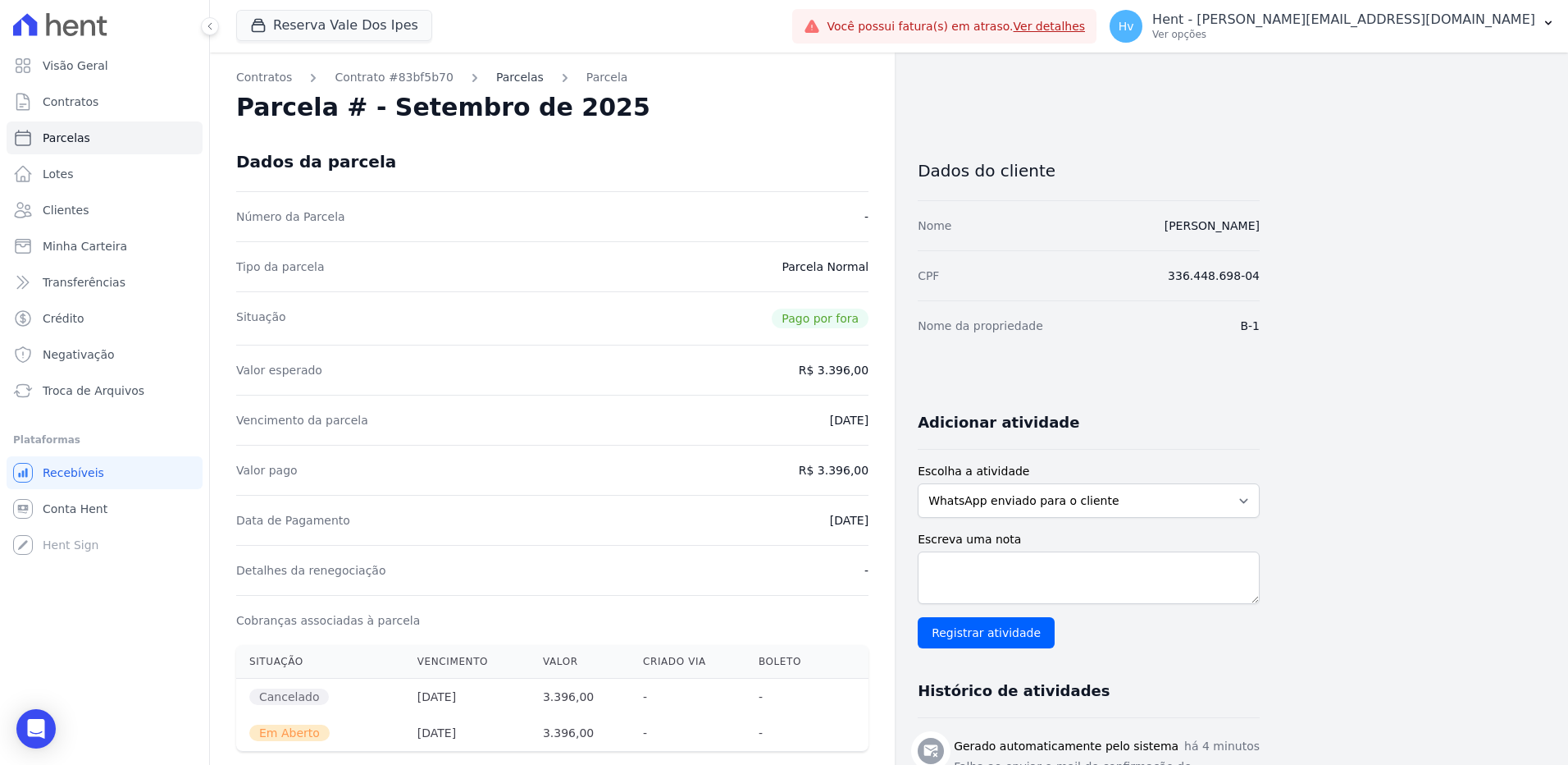
click at [518, 78] on link "Parcelas" at bounding box center [520, 77] width 47 height 18
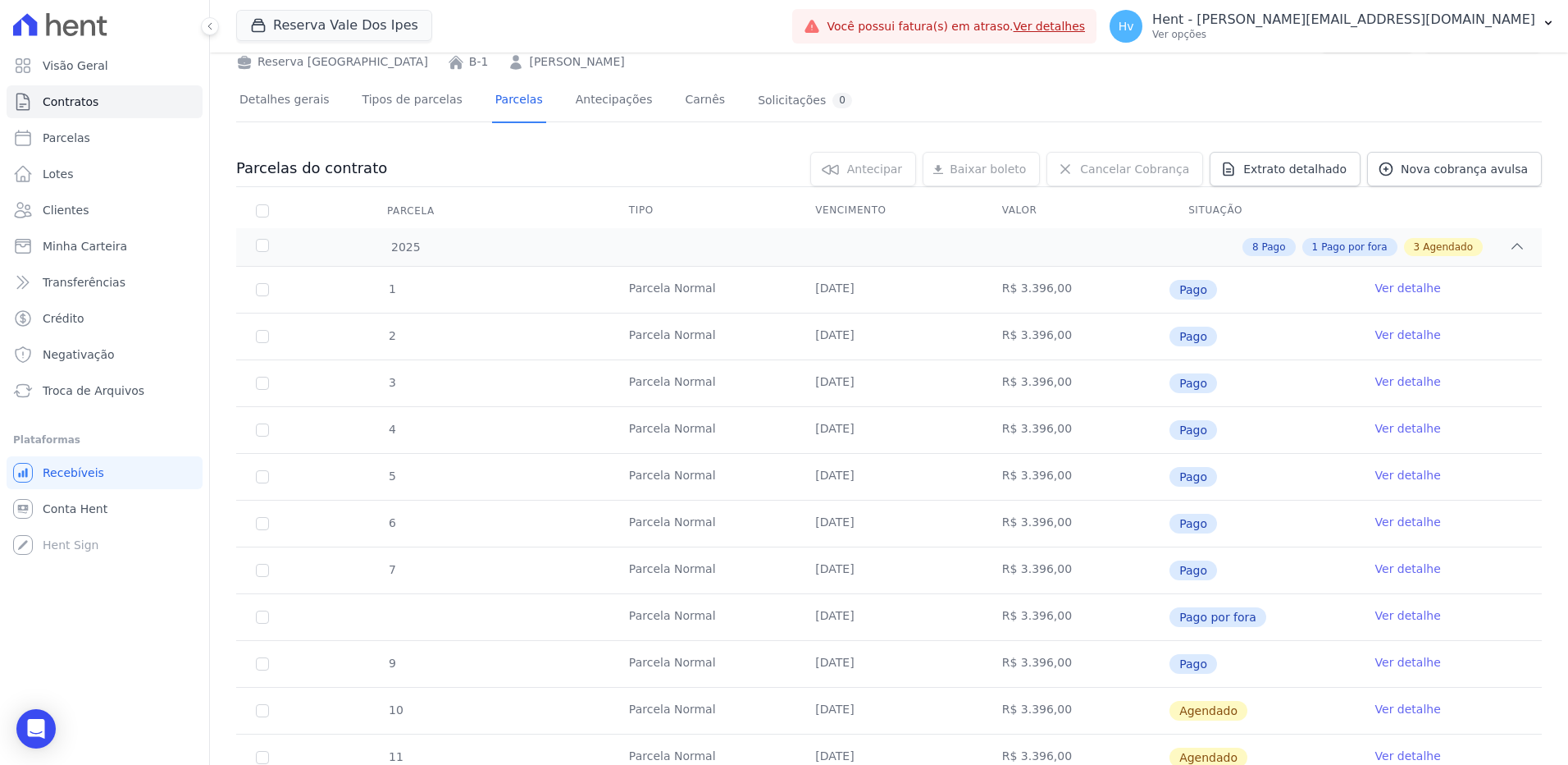
scroll to position [268, 0]
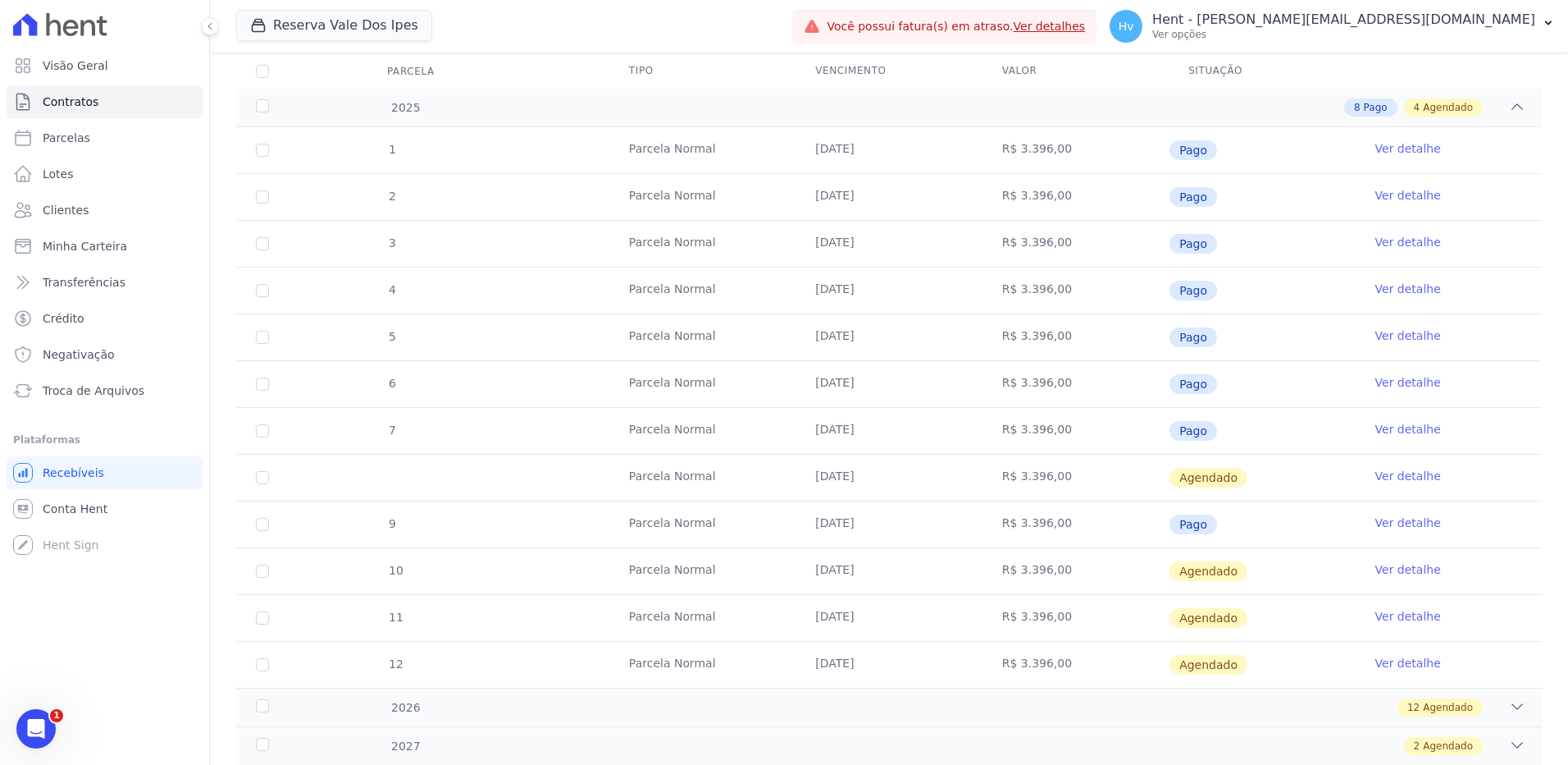
scroll to position [268, 0]
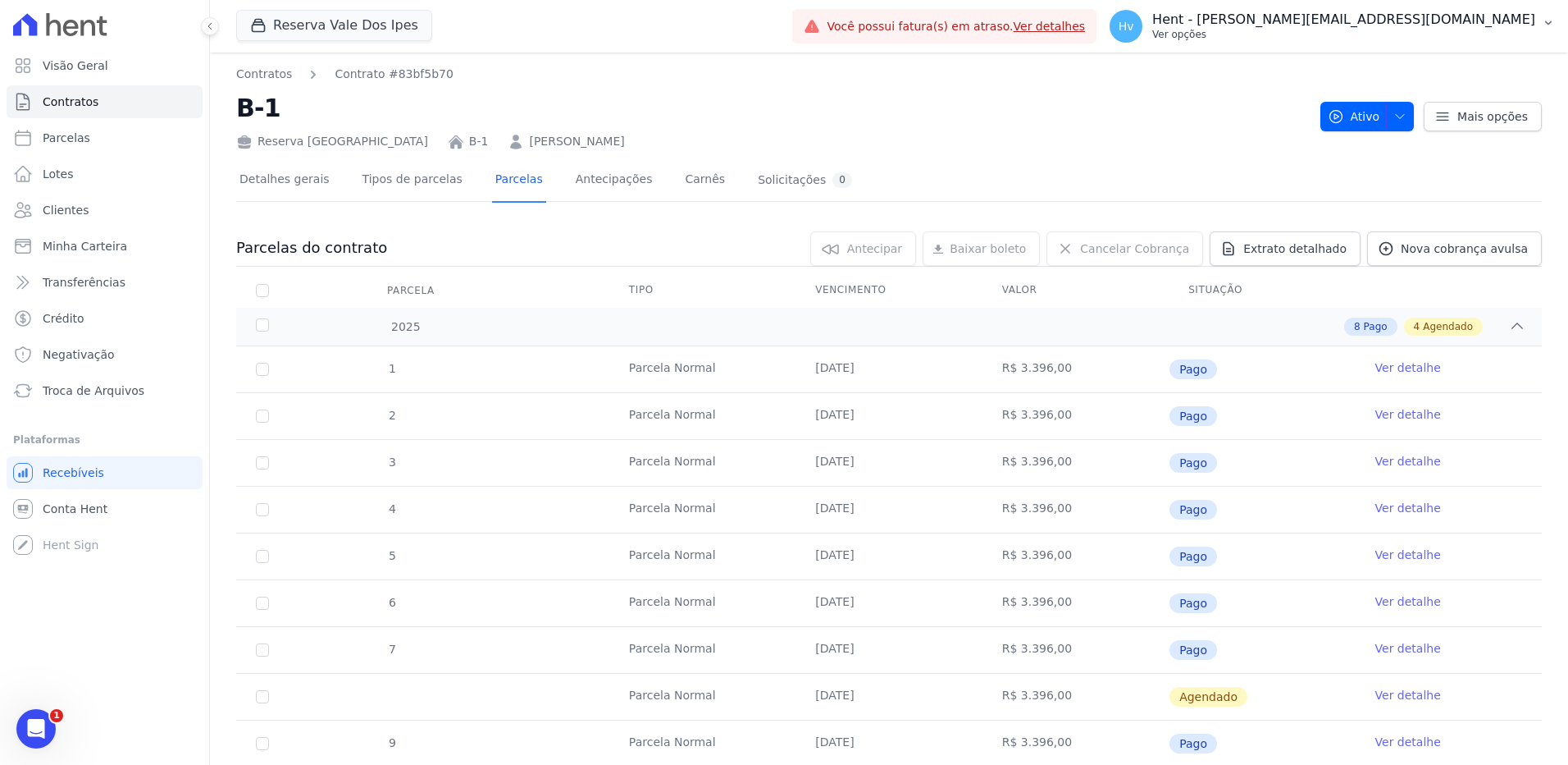
click at [1410, 25] on p "Hent - [PERSON_NAME][EMAIL_ADDRESS][DOMAIN_NAME]" at bounding box center [1344, 19] width 383 height 17
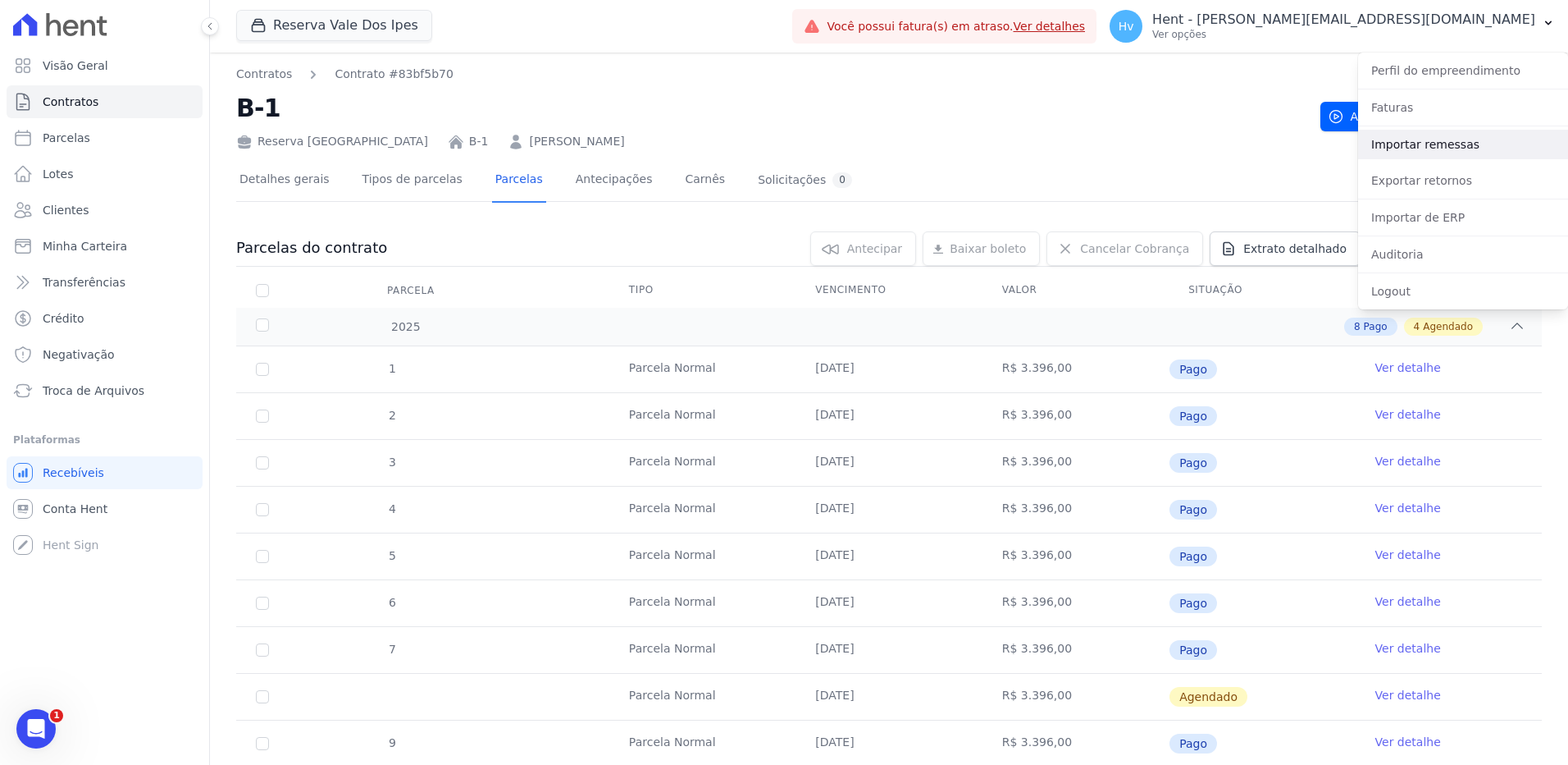
click at [1404, 142] on link "Importar remessas" at bounding box center [1463, 144] width 210 height 30
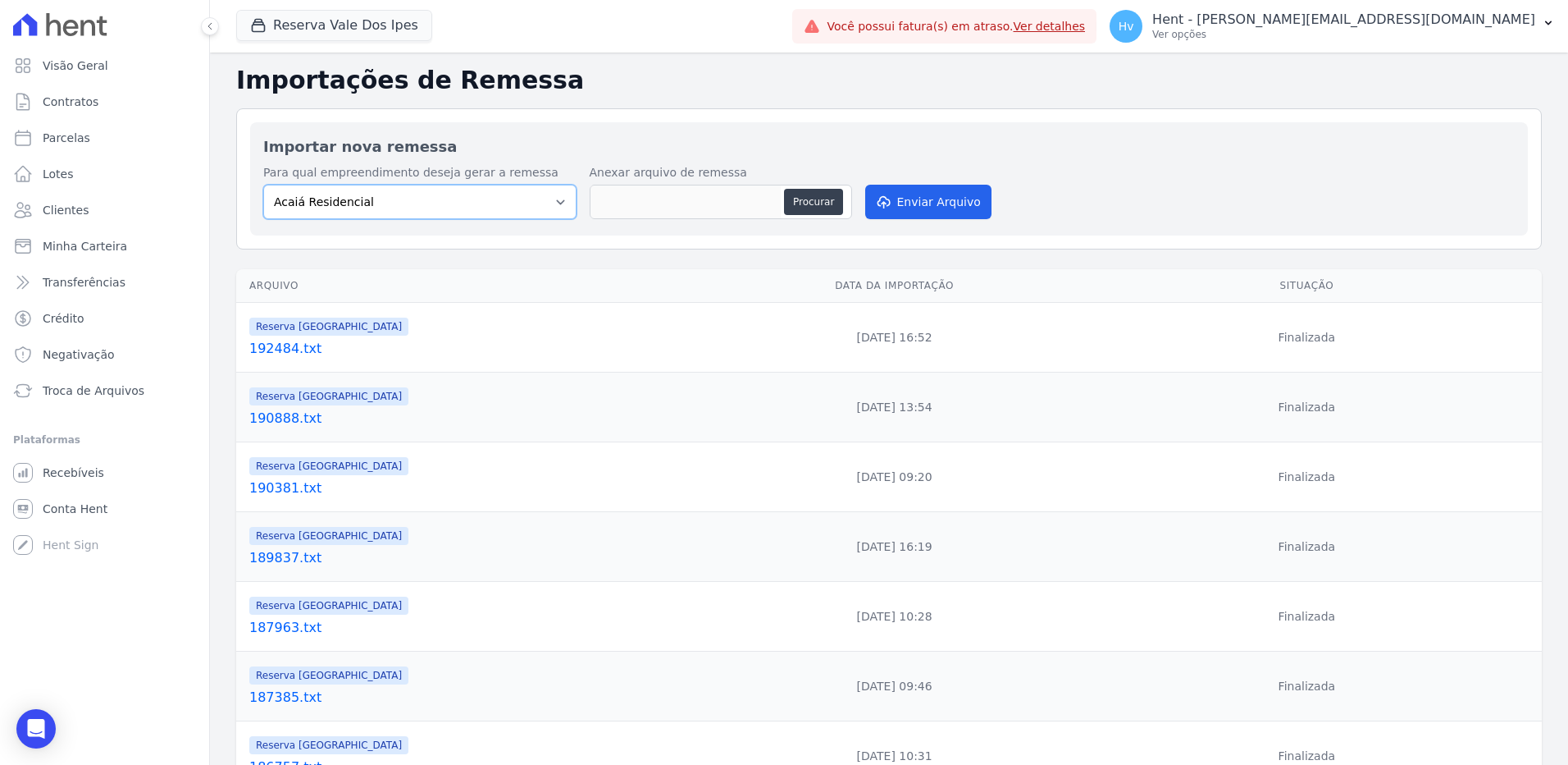
click at [371, 204] on select "Acaiá Residencial ACQUA 8 PELOTAS SPE LTDA II Administrativo AGILE ELOI MENDES …" at bounding box center [420, 201] width 313 height 34
select select "60569850-cf74-4021-8cee-94692752feef"
click at [264, 185] on select "Acaiá Residencial ACQUA 8 PELOTAS SPE LTDA II Administrativo AGILE ELOI MENDES …" at bounding box center [420, 201] width 313 height 34
click at [817, 197] on button "Procurar" at bounding box center [813, 202] width 59 height 26
click at [815, 200] on button "Procurar" at bounding box center [813, 202] width 59 height 26
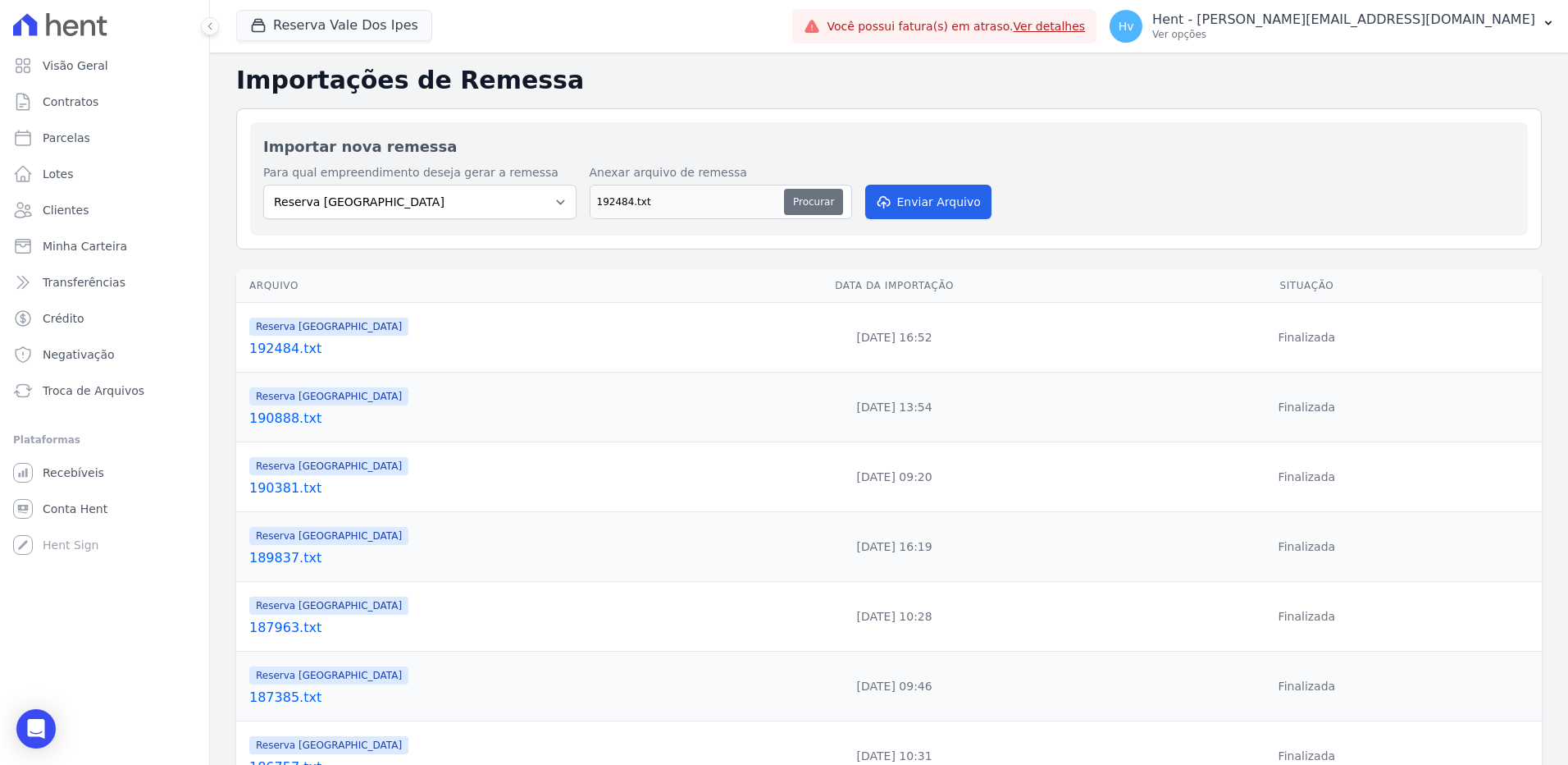
type input "192487.txt"
click at [928, 209] on button "Enviar Arquivo" at bounding box center [929, 201] width 127 height 34
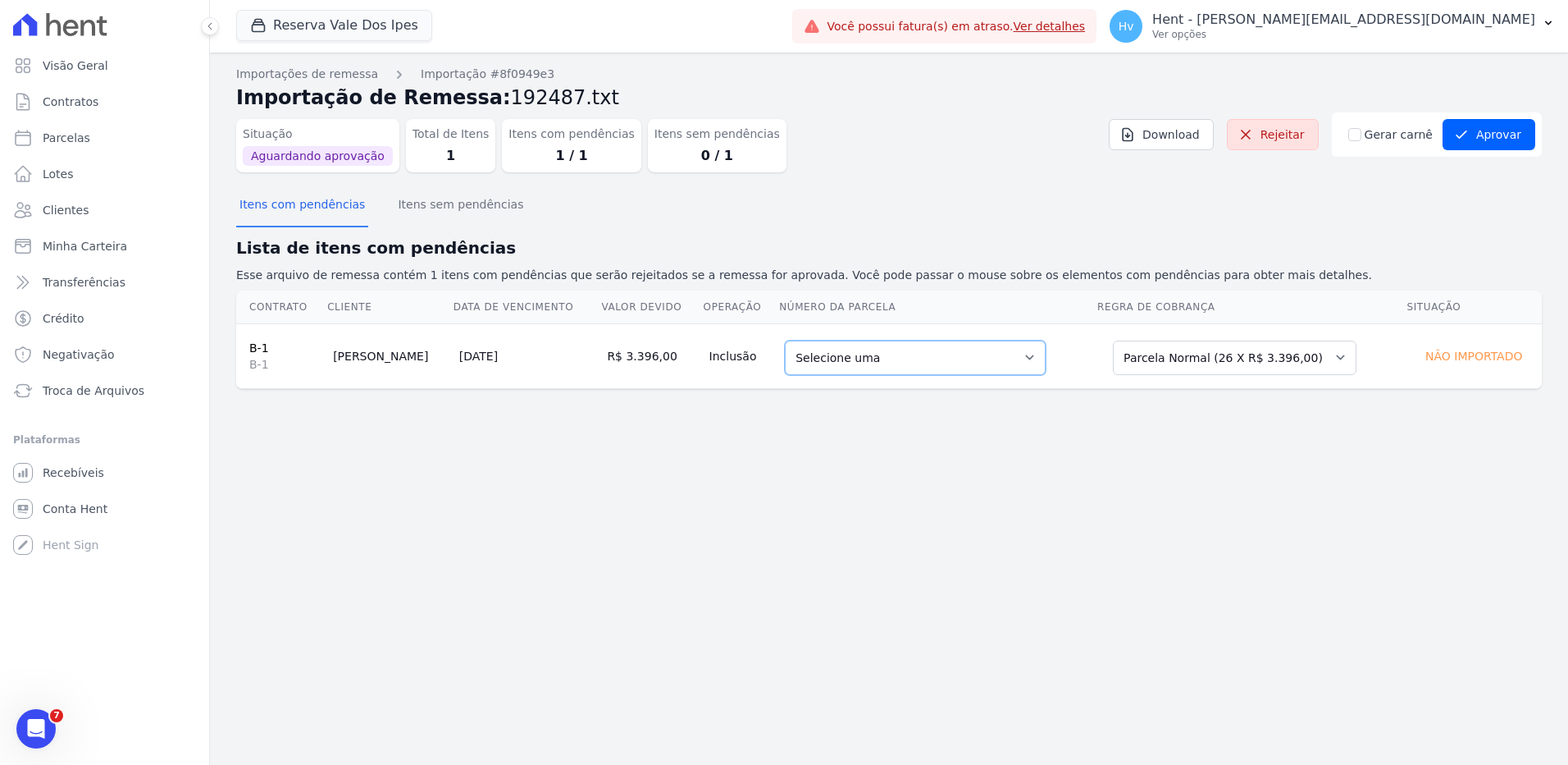
click at [898, 365] on select "Selecione uma 10 - [DATE] - R$ 3.396,00 - Agendado 11 - [DATE] - R$ 3.396,00 - …" at bounding box center [915, 357] width 261 height 34
drag, startPoint x: 519, startPoint y: 520, endPoint x: 944, endPoint y: 65, distance: 622.6
click at [520, 519] on div "Importações de remessa Importação #8f0949e3 Importação de Remessa: 192487.txt S…" at bounding box center [889, 409] width 1358 height 712
click at [1003, 360] on select "Selecione uma 10 - [DATE] - R$ 3.396,00 - Agendado 11 - [DATE] - R$ 3.396,00 - …" at bounding box center [915, 357] width 261 height 34
drag, startPoint x: 1348, startPoint y: 524, endPoint x: 1345, endPoint y: 498, distance: 26.2
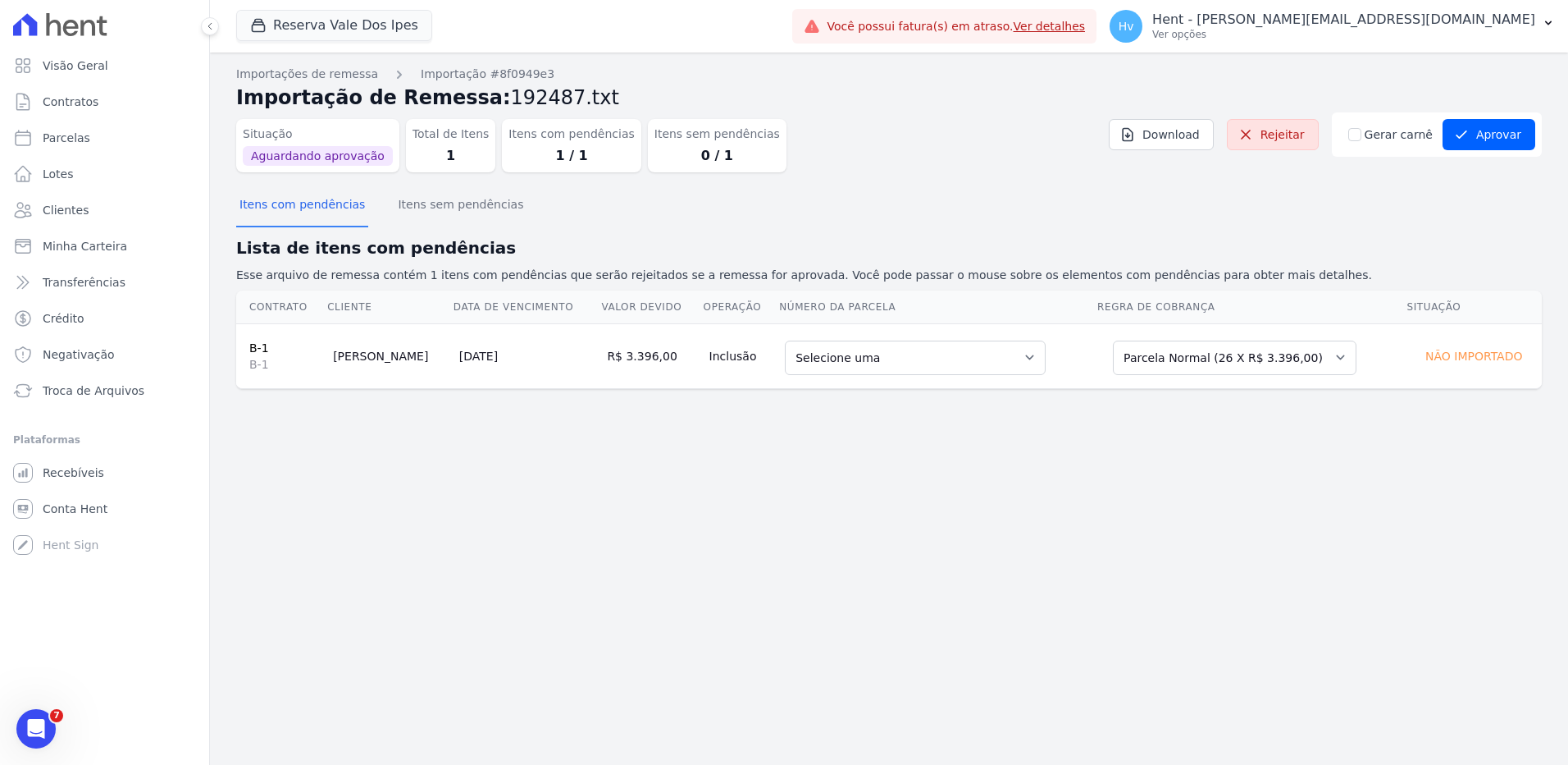
click at [1348, 524] on div "Importações de remessa Importação #8f0949e3 Importação de Remessa: 192487.txt S…" at bounding box center [889, 409] width 1358 height 712
click at [1238, 357] on select "Selecione uma Nova Parcela Avulsa Parcela Avulsa Existente Parcela Normal (1 X …" at bounding box center [1234, 357] width 243 height 34
click at [812, 500] on div "Importações de remessa Importação #8f0949e3 Importação de Remessa: 192487.txt S…" at bounding box center [889, 409] width 1358 height 712
click at [843, 364] on select "Selecione uma 10 - 20/10/2025 - R$ 3.396,00 - Agendado 11 - 20/11/2025 - R$ 3.3…" at bounding box center [915, 357] width 261 height 34
click at [1301, 142] on link "Rejeitar" at bounding box center [1273, 134] width 92 height 31
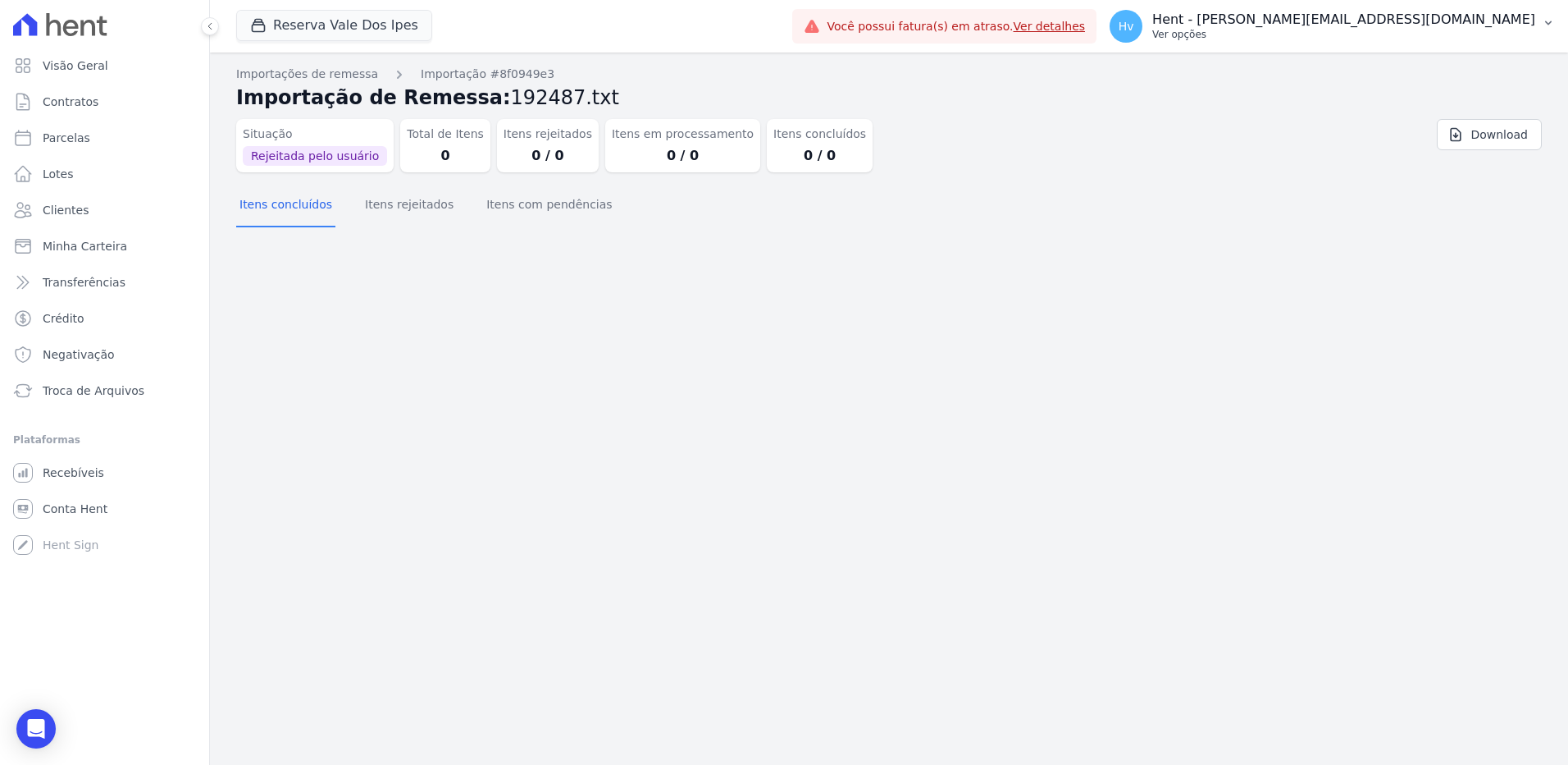
click at [1358, 18] on p "Hent - [PERSON_NAME][EMAIL_ADDRESS][DOMAIN_NAME]" at bounding box center [1344, 19] width 383 height 17
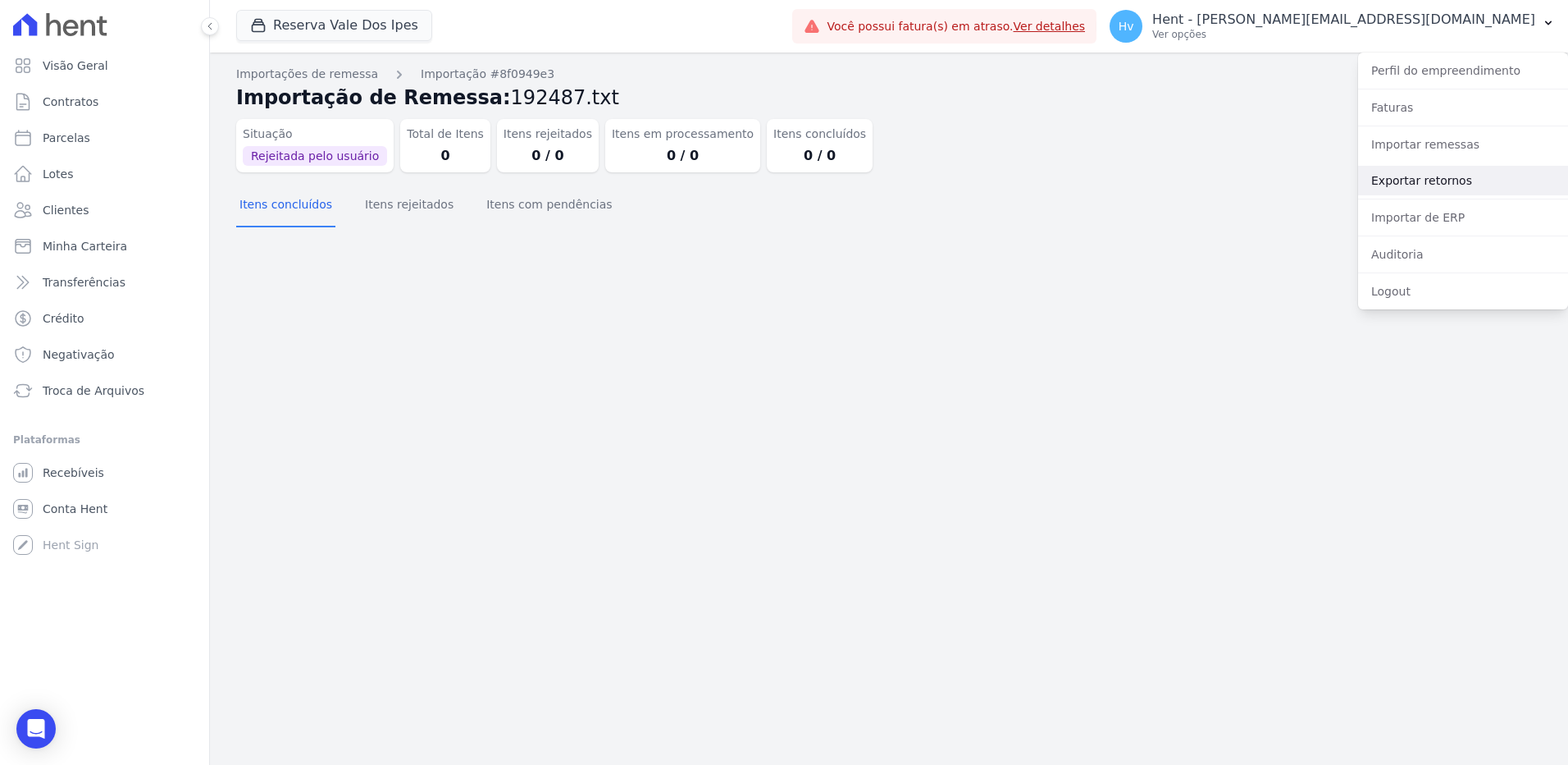
click at [1398, 189] on link "Exportar retornos" at bounding box center [1463, 181] width 210 height 30
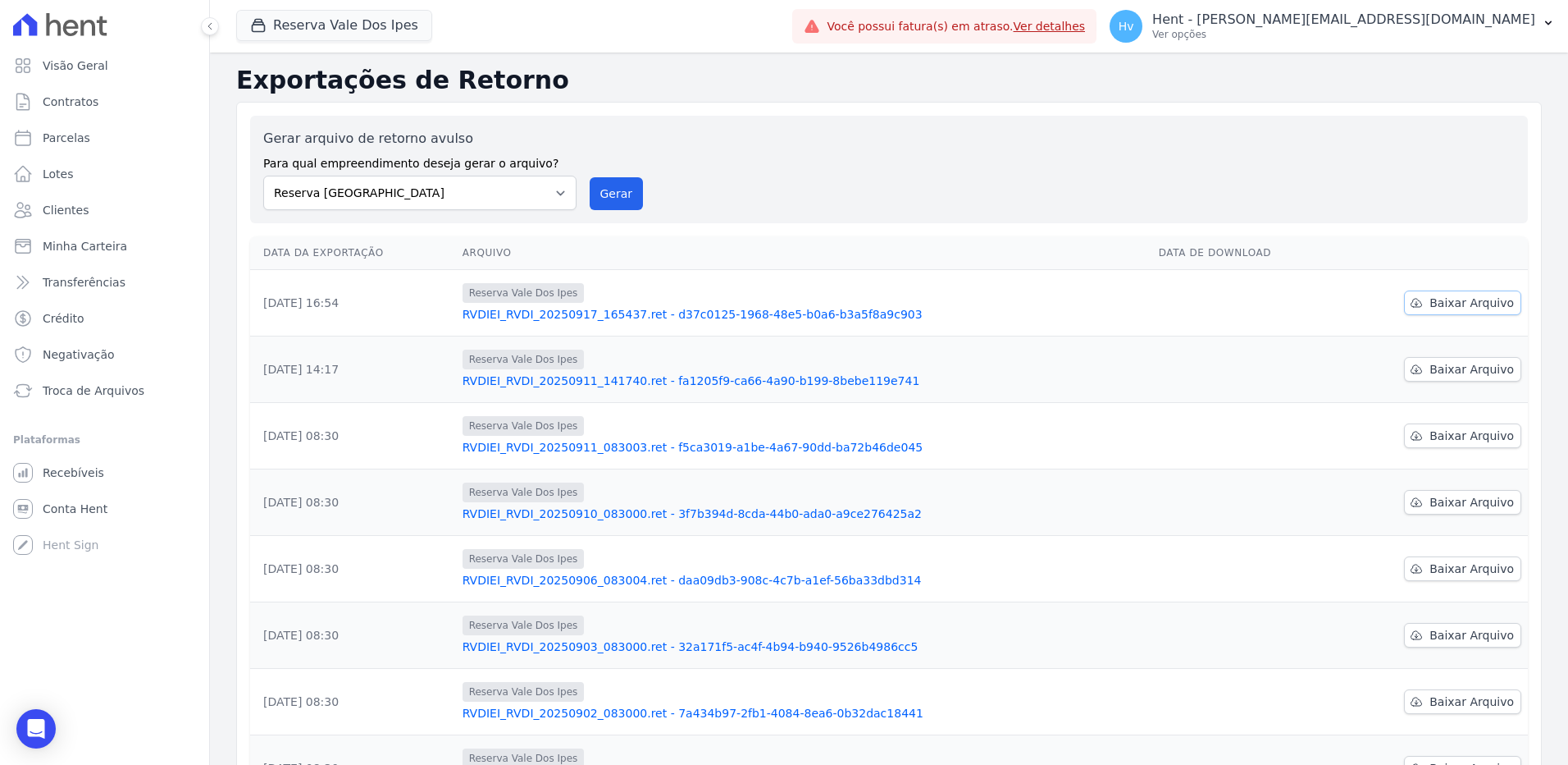
click at [1414, 305] on icon at bounding box center [1416, 302] width 13 height 13
click at [938, 153] on div "Gerar arquivo de retorno avulso Para qual empreendimento deseja gerar o arquivo…" at bounding box center [889, 170] width 1252 height 81
click at [1361, 27] on p "Hent - [PERSON_NAME][EMAIL_ADDRESS][DOMAIN_NAME]" at bounding box center [1344, 19] width 383 height 17
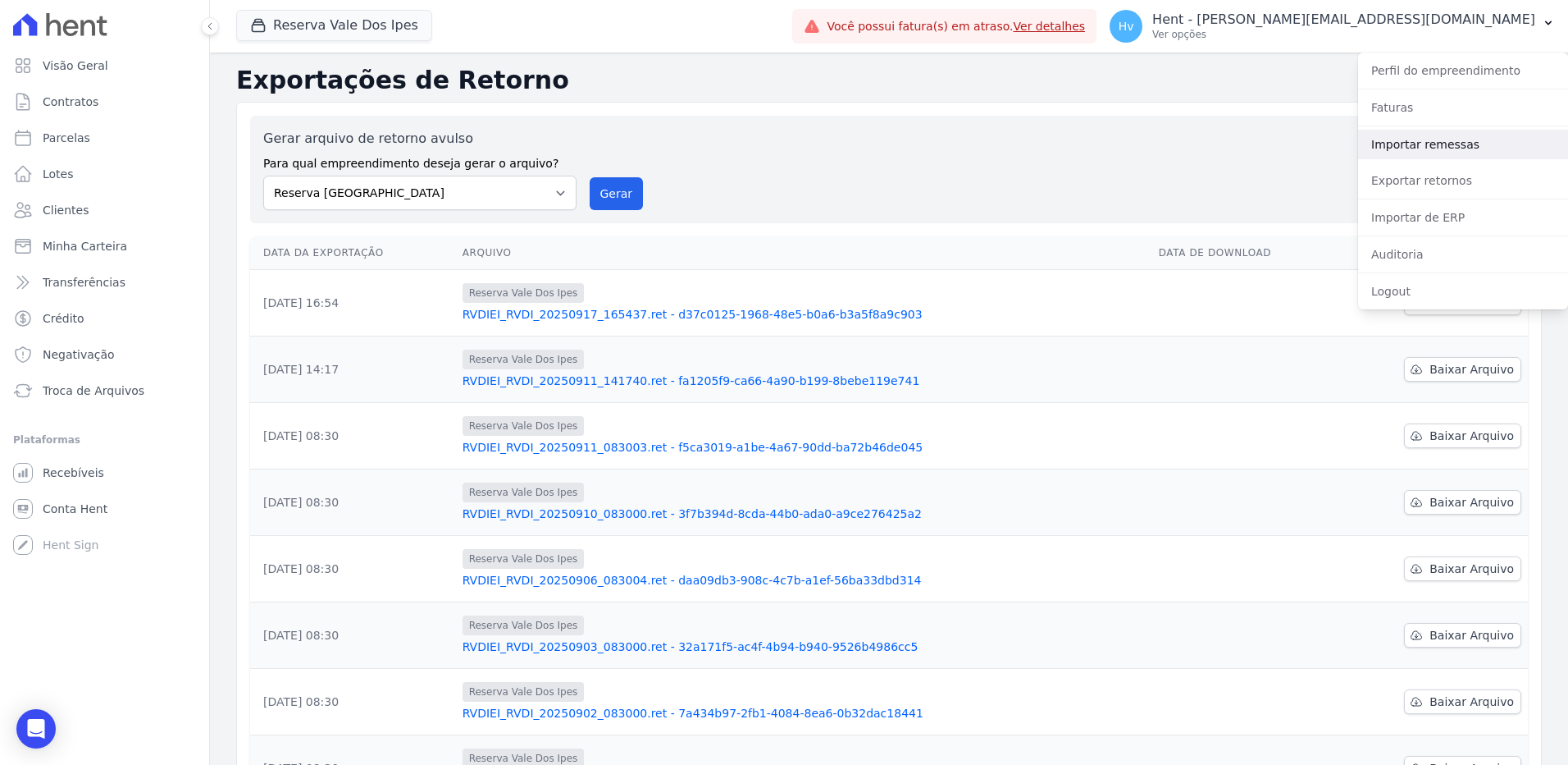
click at [1402, 143] on link "Importar remessas" at bounding box center [1463, 144] width 210 height 30
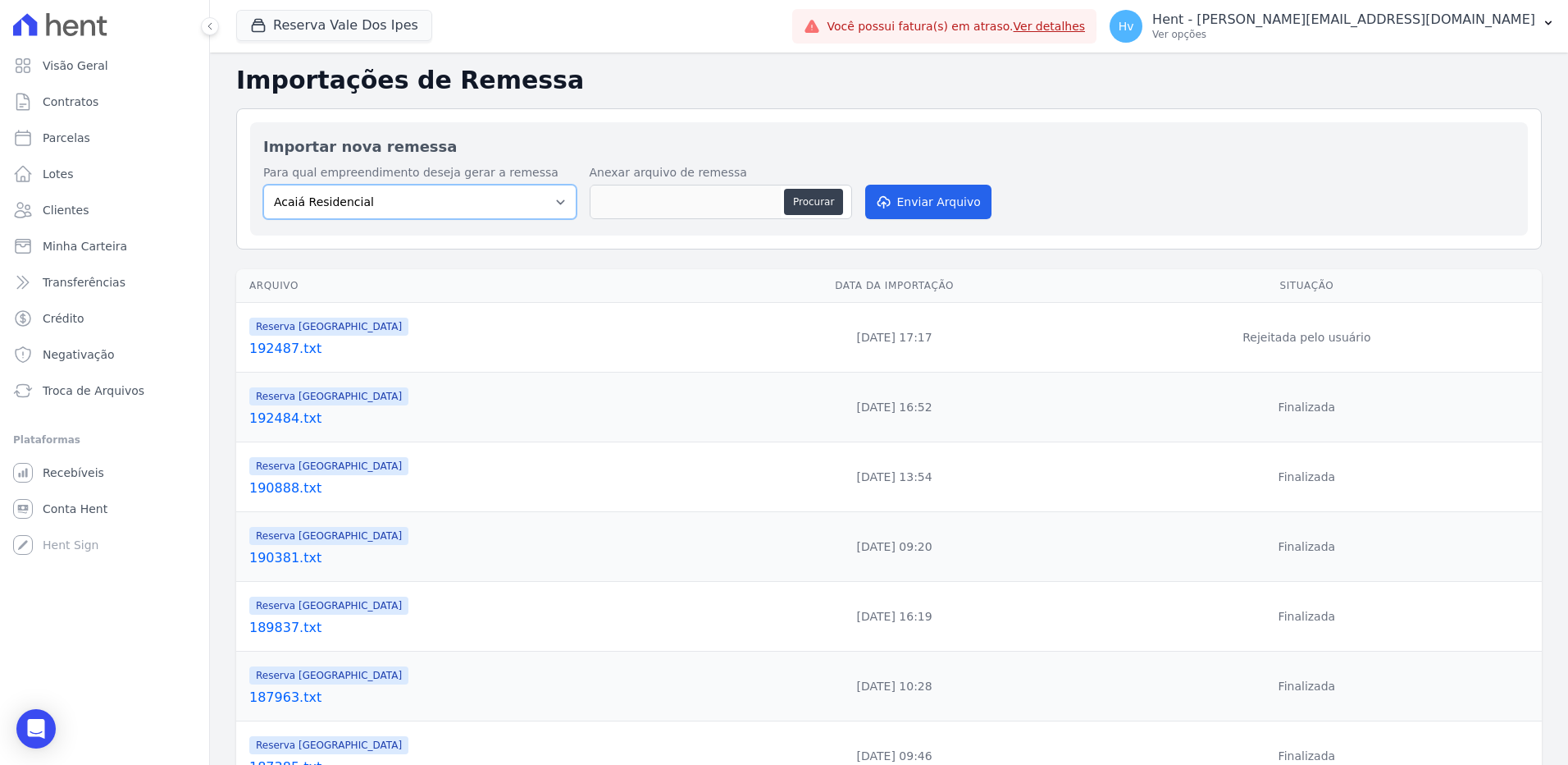
click at [453, 210] on select "Acaiá Residencial ACQUA 8 PELOTAS SPE LTDA II Administrativo AGILE ELOI MENDES …" at bounding box center [420, 201] width 313 height 34
select select "60569850-cf74-4021-8cee-94692752feef"
click at [264, 185] on select "Acaiá Residencial ACQUA 8 PELOTAS SPE LTDA II Administrativo AGILE ELOI MENDES …" at bounding box center [420, 201] width 313 height 34
click at [817, 208] on button "Procurar" at bounding box center [813, 202] width 59 height 26
type input "192487.txt"
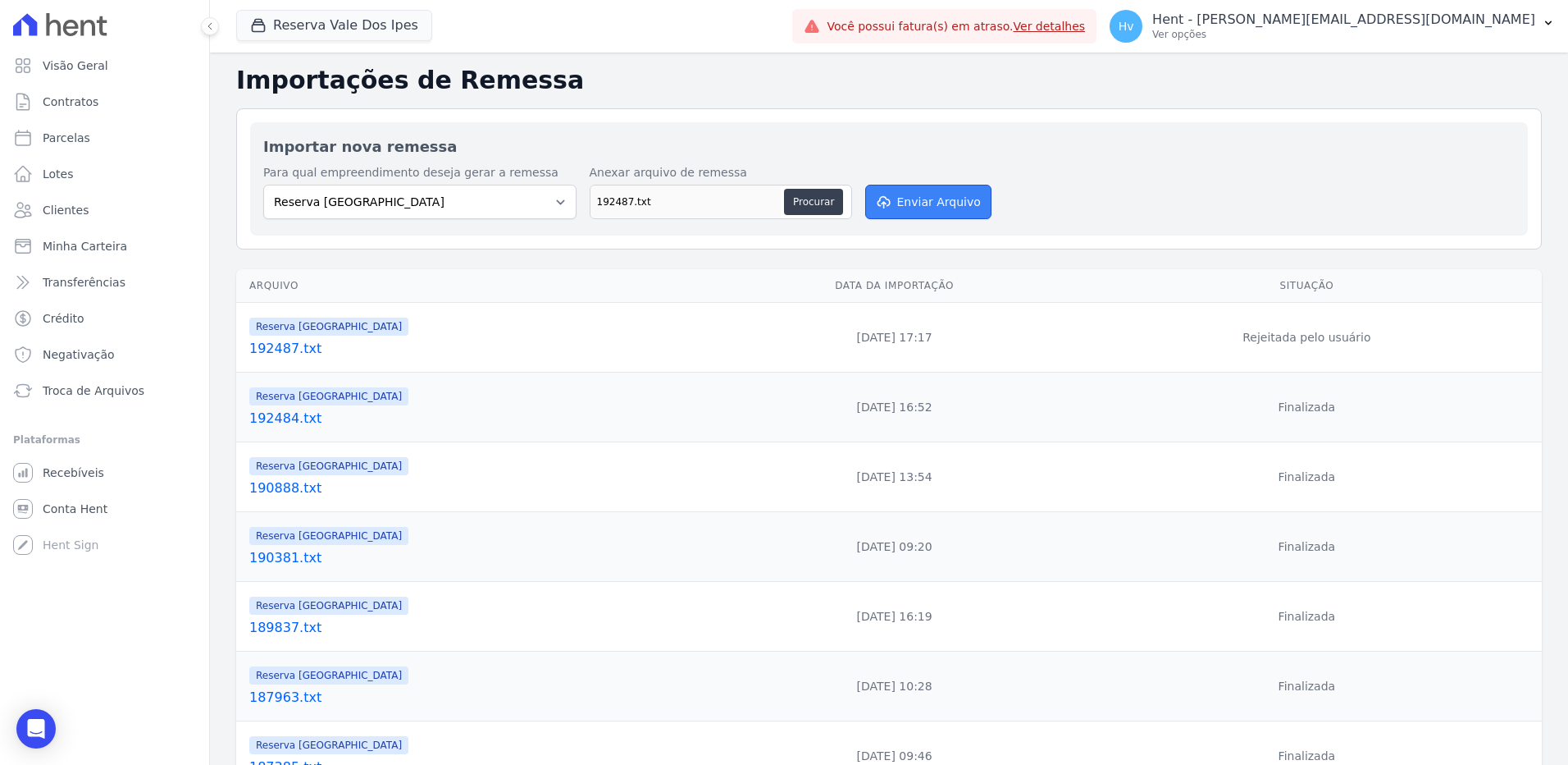
click at [917, 202] on button "Enviar Arquivo" at bounding box center [929, 201] width 127 height 34
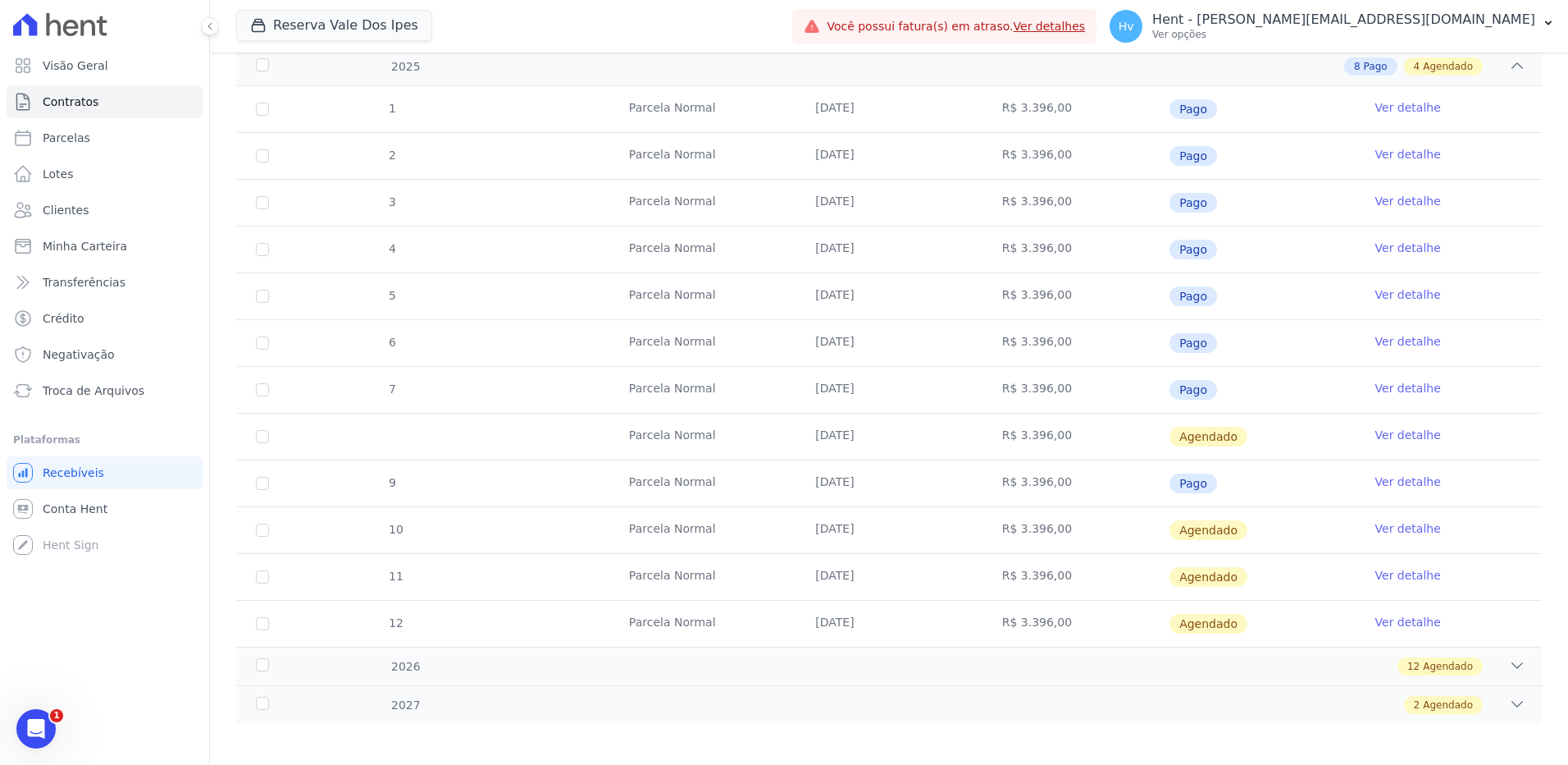
scroll to position [268, 0]
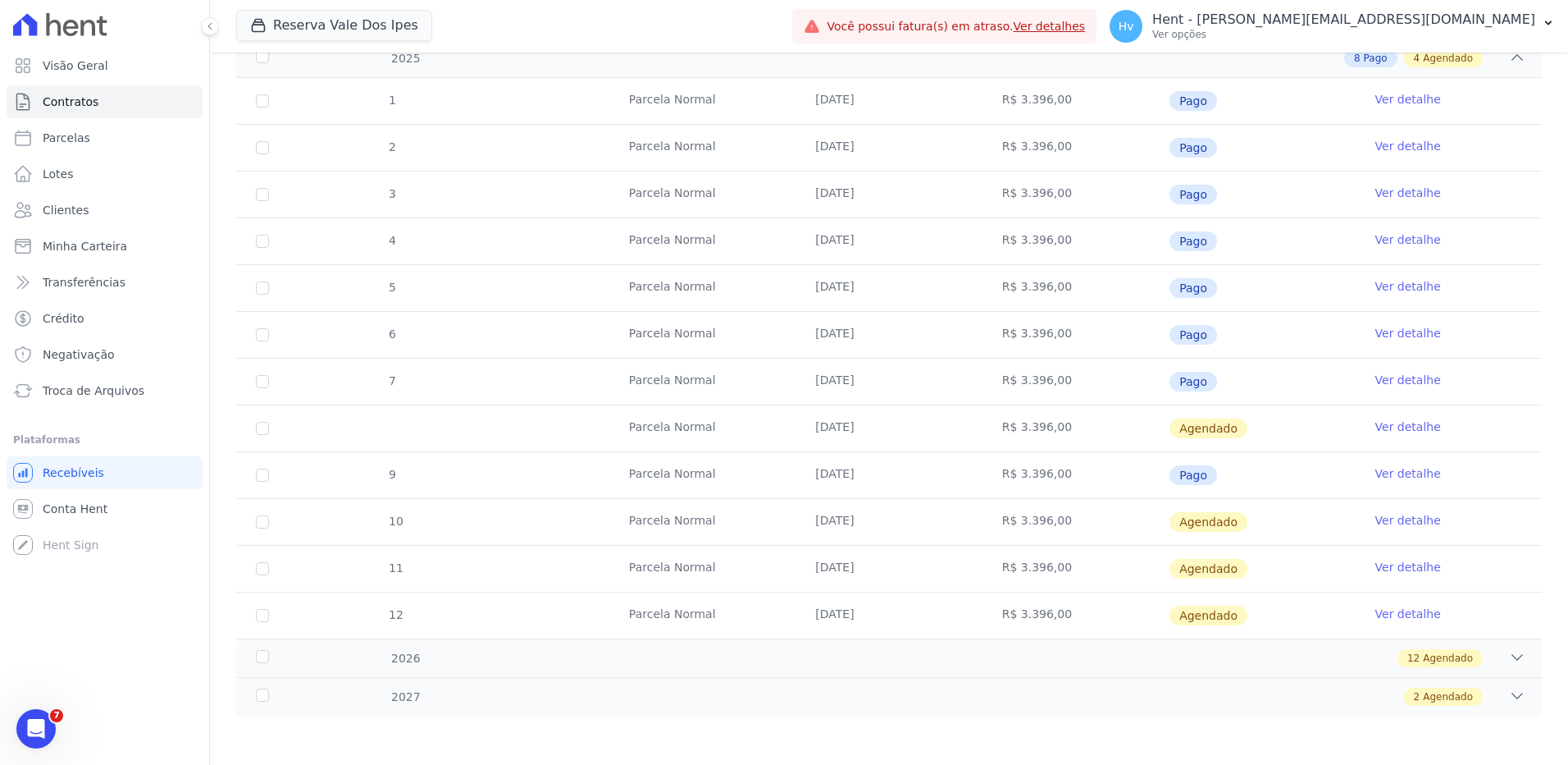
click at [817, 424] on td "[DATE]" at bounding box center [889, 428] width 186 height 46
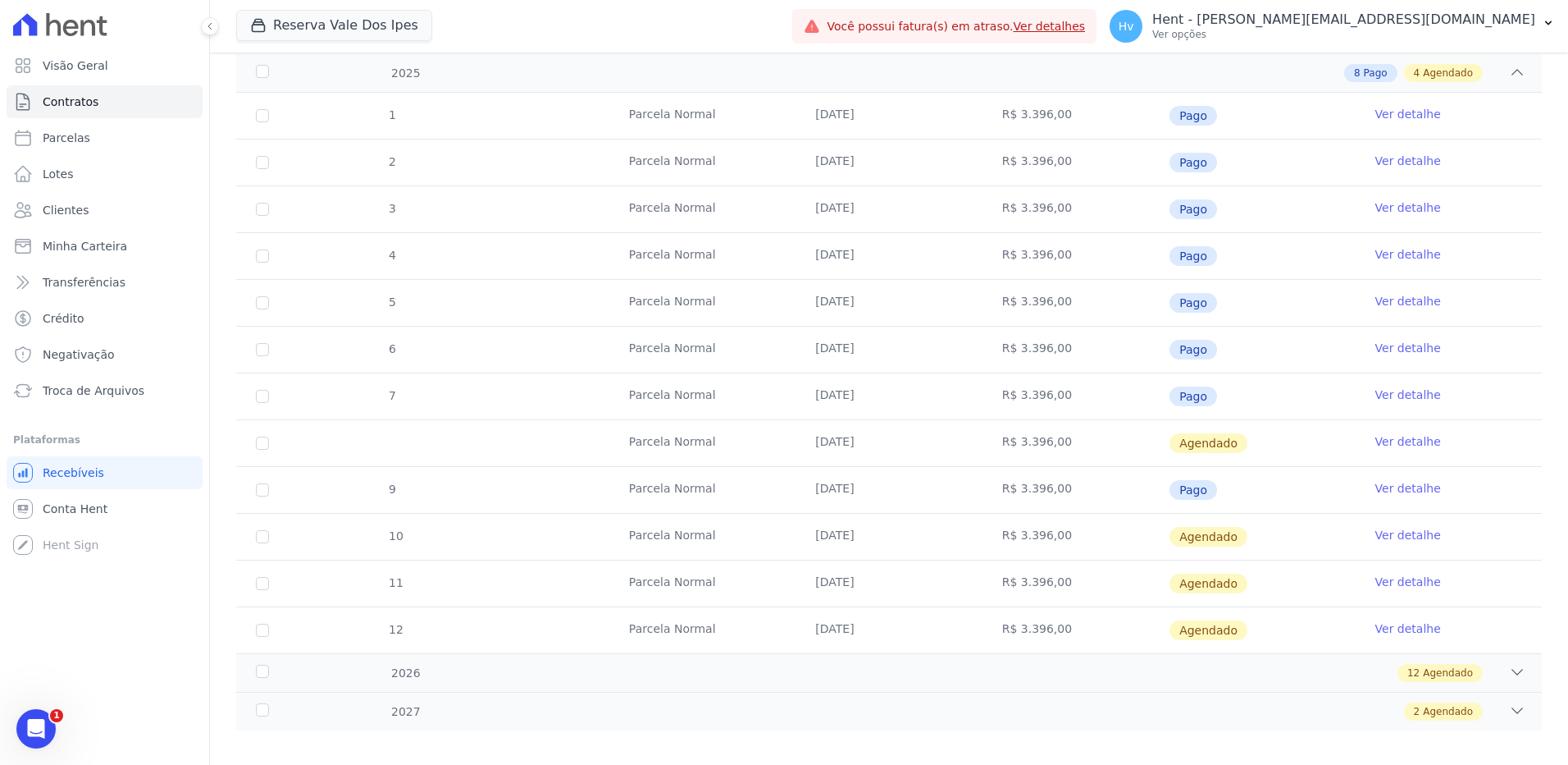
scroll to position [268, 0]
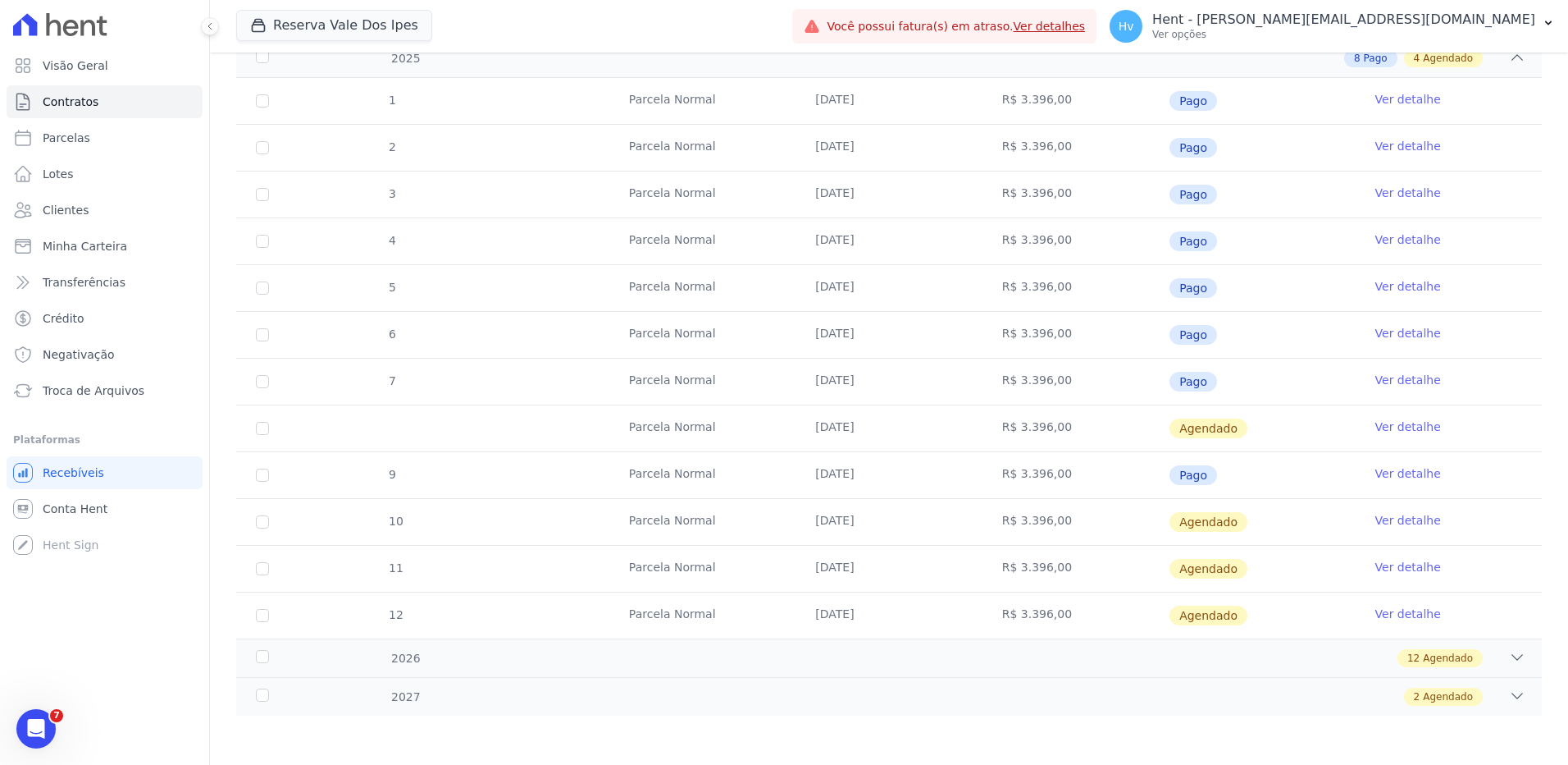
click at [1376, 428] on link "Ver detalhe" at bounding box center [1408, 426] width 66 height 17
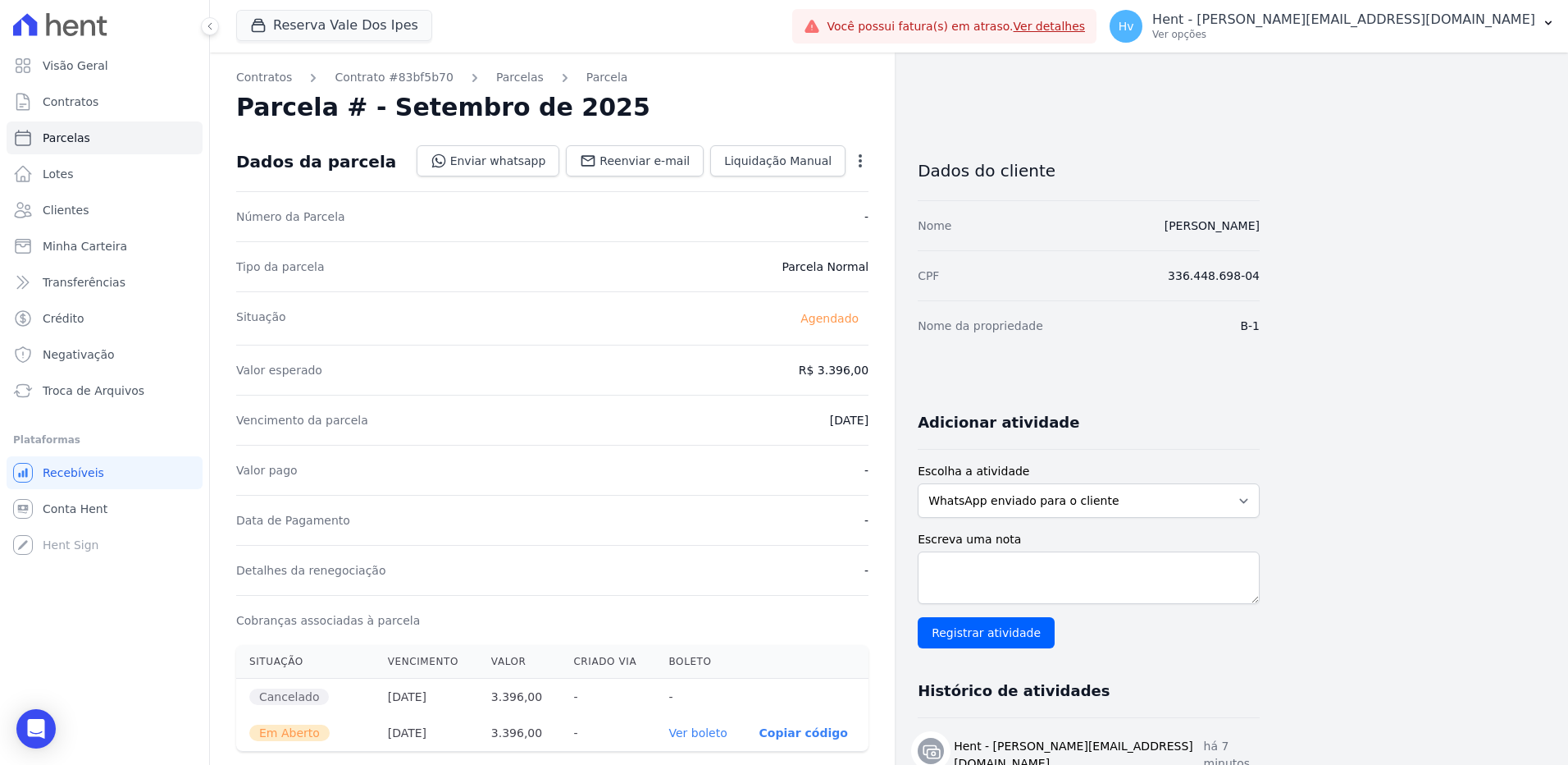
click at [860, 158] on icon "button" at bounding box center [860, 161] width 17 height 17
click at [810, 218] on link "Cancelar Cobrança" at bounding box center [790, 213] width 144 height 30
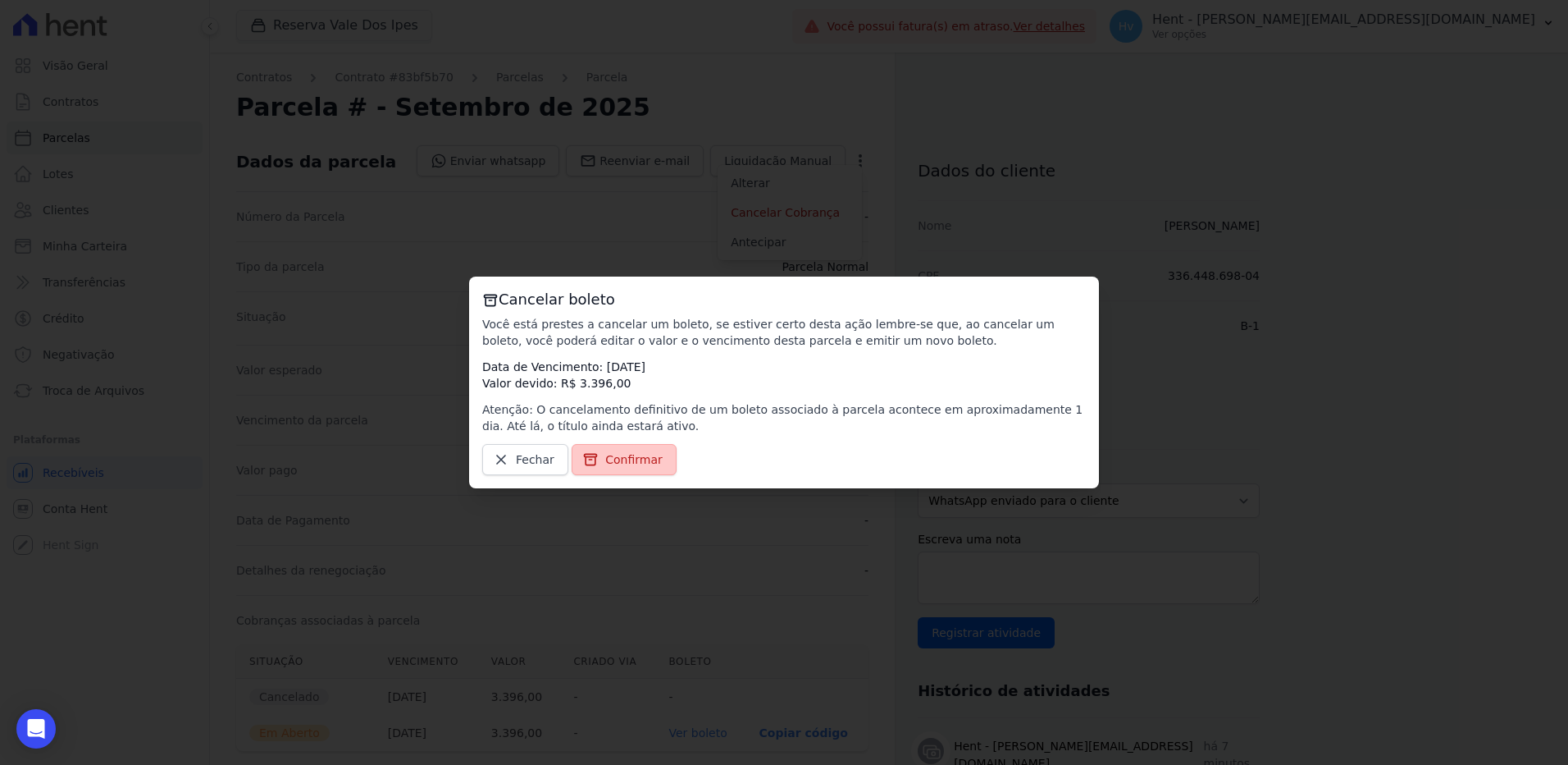
click at [622, 465] on span "Confirmar" at bounding box center [634, 459] width 57 height 17
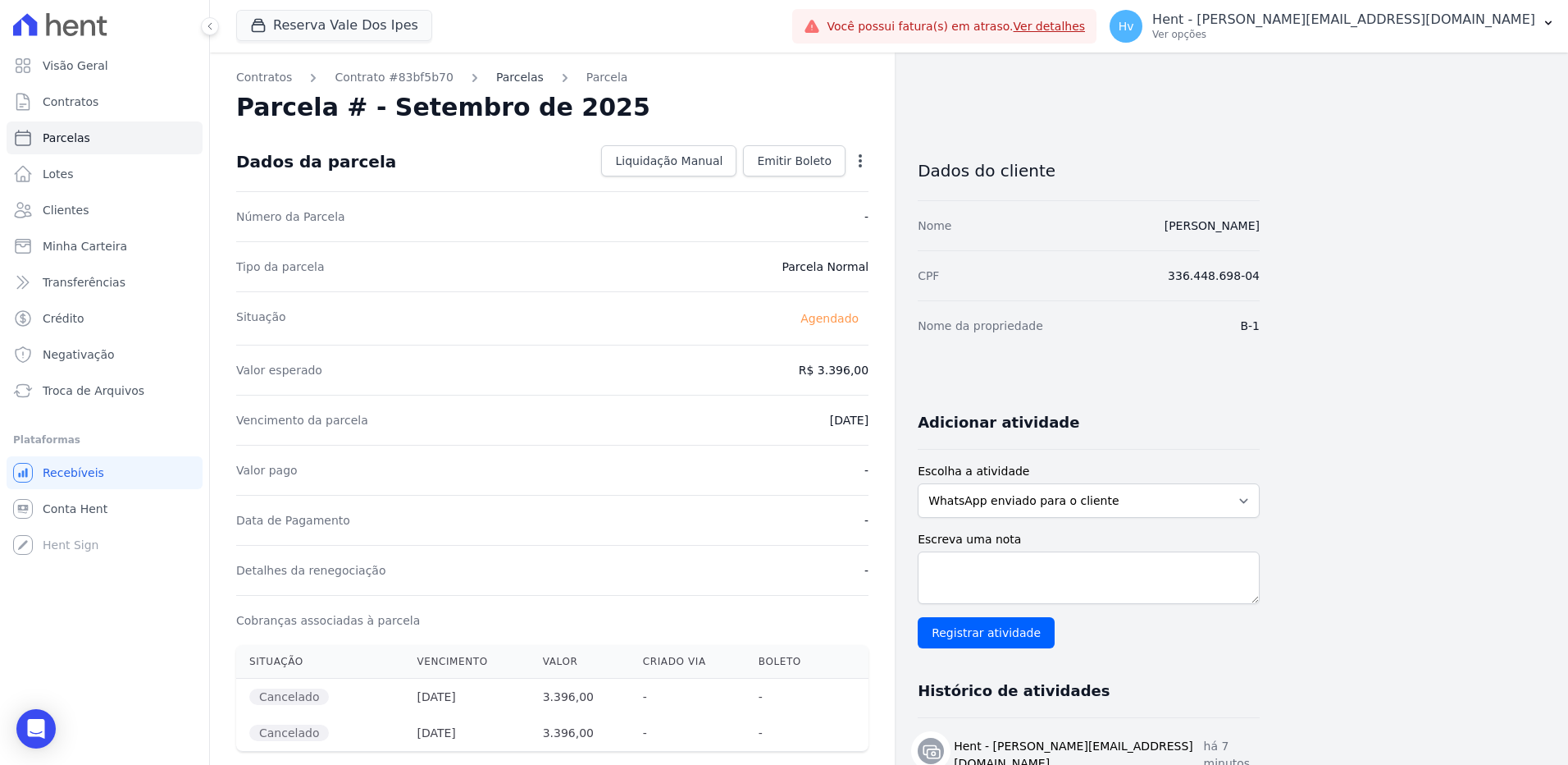
click at [497, 78] on link "Parcelas" at bounding box center [520, 77] width 47 height 18
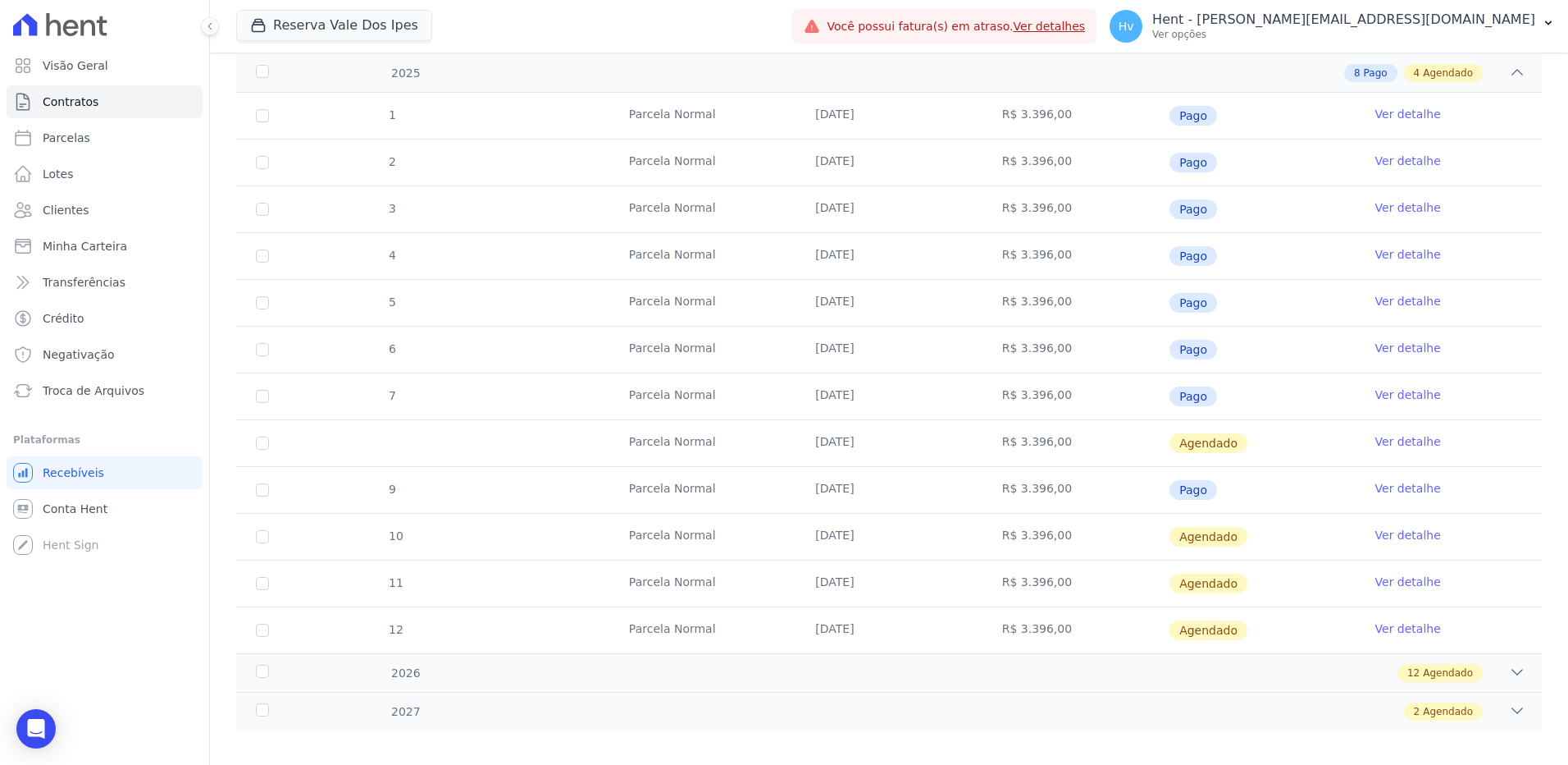
scroll to position [268, 0]
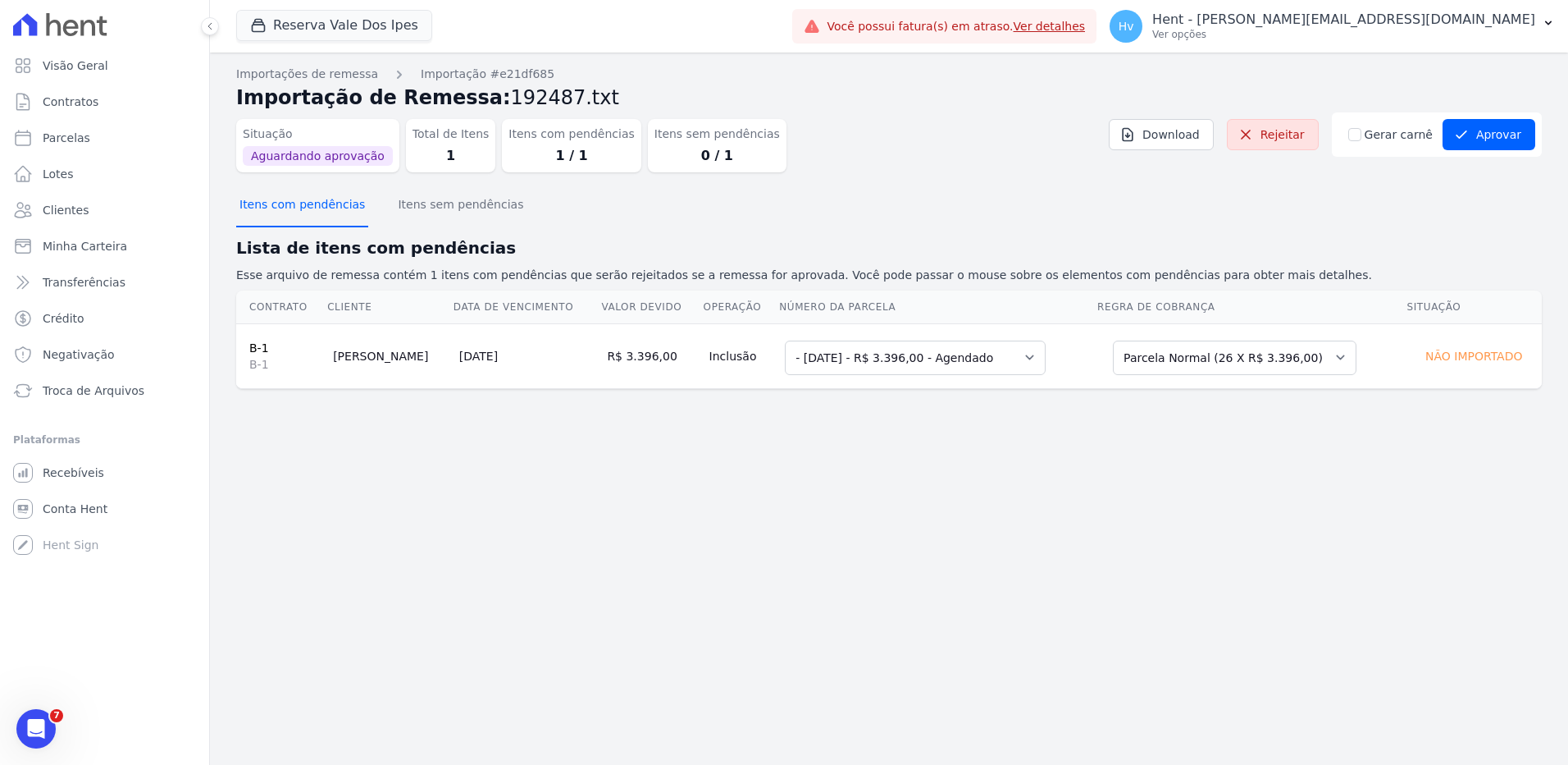
click at [318, 208] on button "Itens com pendências" at bounding box center [302, 206] width 132 height 43
click at [1013, 358] on select "Selecione uma - [DATE] - R$ 3.396,00 - Agendado 10 - [DATE] - R$ 3.396,00 - Age…" at bounding box center [915, 357] width 261 height 34
click at [786, 340] on select "Selecione uma - [DATE] - R$ 3.396,00 - Agendado 10 - [DATE] - R$ 3.396,00 - Age…" at bounding box center [915, 357] width 261 height 34
click at [1298, 365] on select "Selecione uma Nova Parcela [GEOGRAPHIC_DATA] Avulsa Existente Parcela Normal (1…" at bounding box center [1234, 357] width 243 height 34
click at [1258, 359] on select "Selecione uma Nova Parcela [GEOGRAPHIC_DATA] Avulsa Existente Parcela Normal (1…" at bounding box center [1234, 357] width 243 height 34
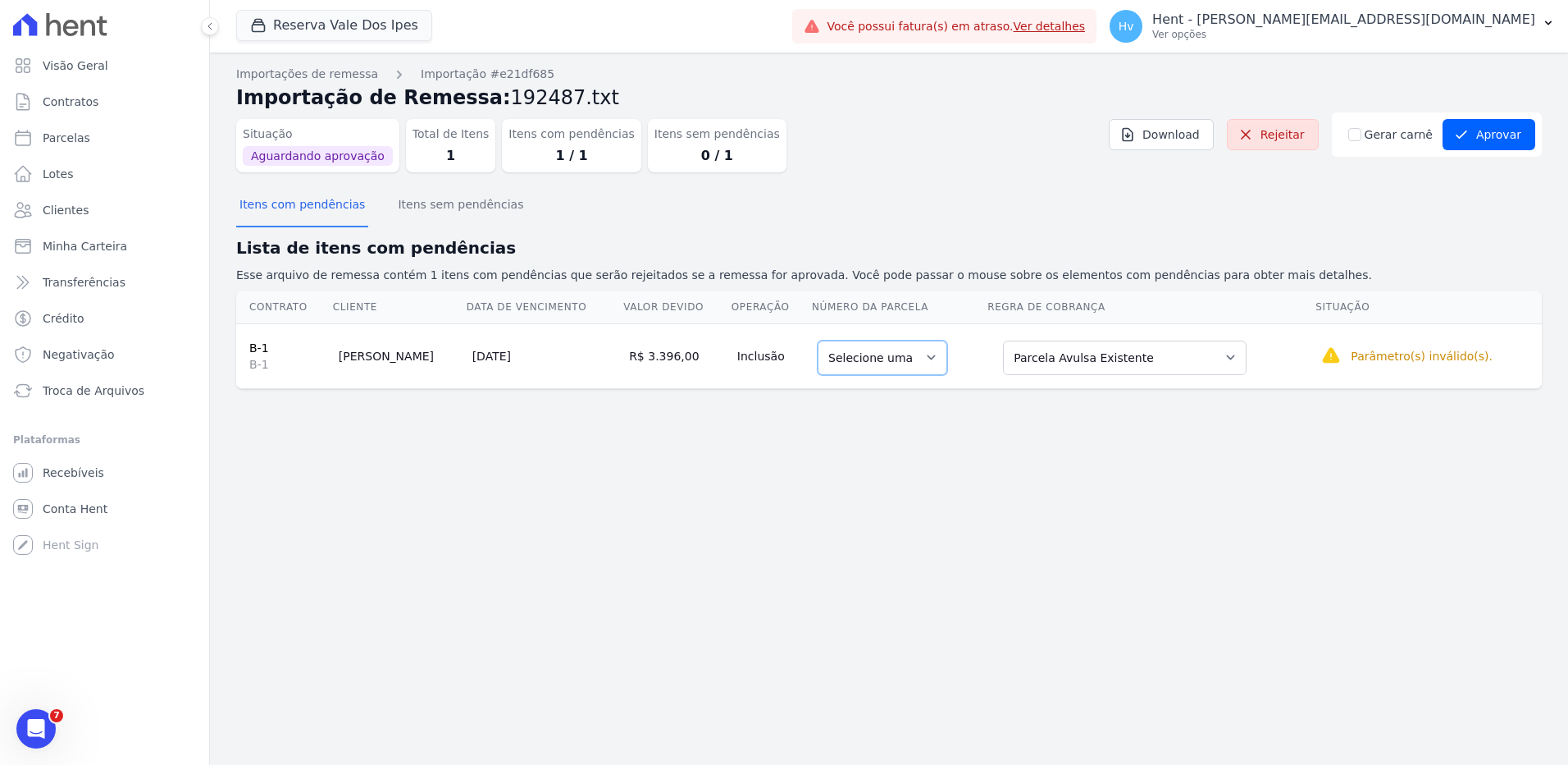
click at [938, 364] on select "Selecione uma" at bounding box center [882, 357] width 129 height 34
click at [946, 353] on select "Selecione uma" at bounding box center [882, 357] width 129 height 34
click at [942, 421] on div "Importações de remessa Importação #e21df685 Importação de Remessa: 192487.txt S…" at bounding box center [889, 409] width 1358 height 712
click at [866, 444] on div "Importações de remessa Importação #e21df685 Importação de Remessa: 192487.txt S…" at bounding box center [889, 409] width 1358 height 712
click at [867, 359] on select "Selecione uma" at bounding box center [882, 357] width 129 height 34
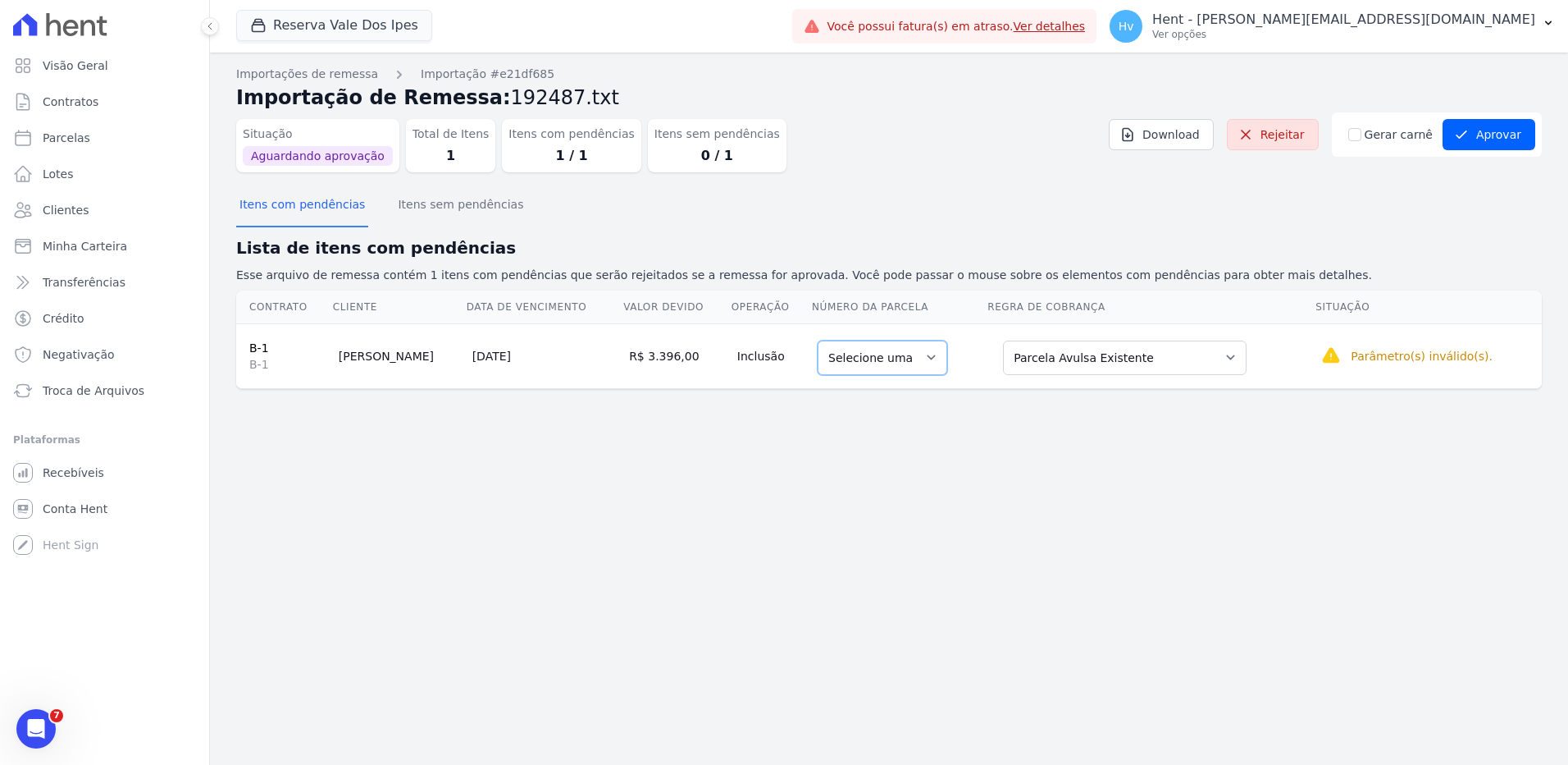
click at [868, 359] on select "Selecione uma" at bounding box center [882, 357] width 129 height 34
click at [1129, 361] on select "Selecione uma Nova Parcela [GEOGRAPHIC_DATA] Avulsa Existente Parcela Normal (1…" at bounding box center [1124, 357] width 243 height 34
click at [1124, 365] on select "Selecione uma Nova Parcela [GEOGRAPHIC_DATA] Avulsa Existente Parcela Normal (1…" at bounding box center [1124, 357] width 243 height 34
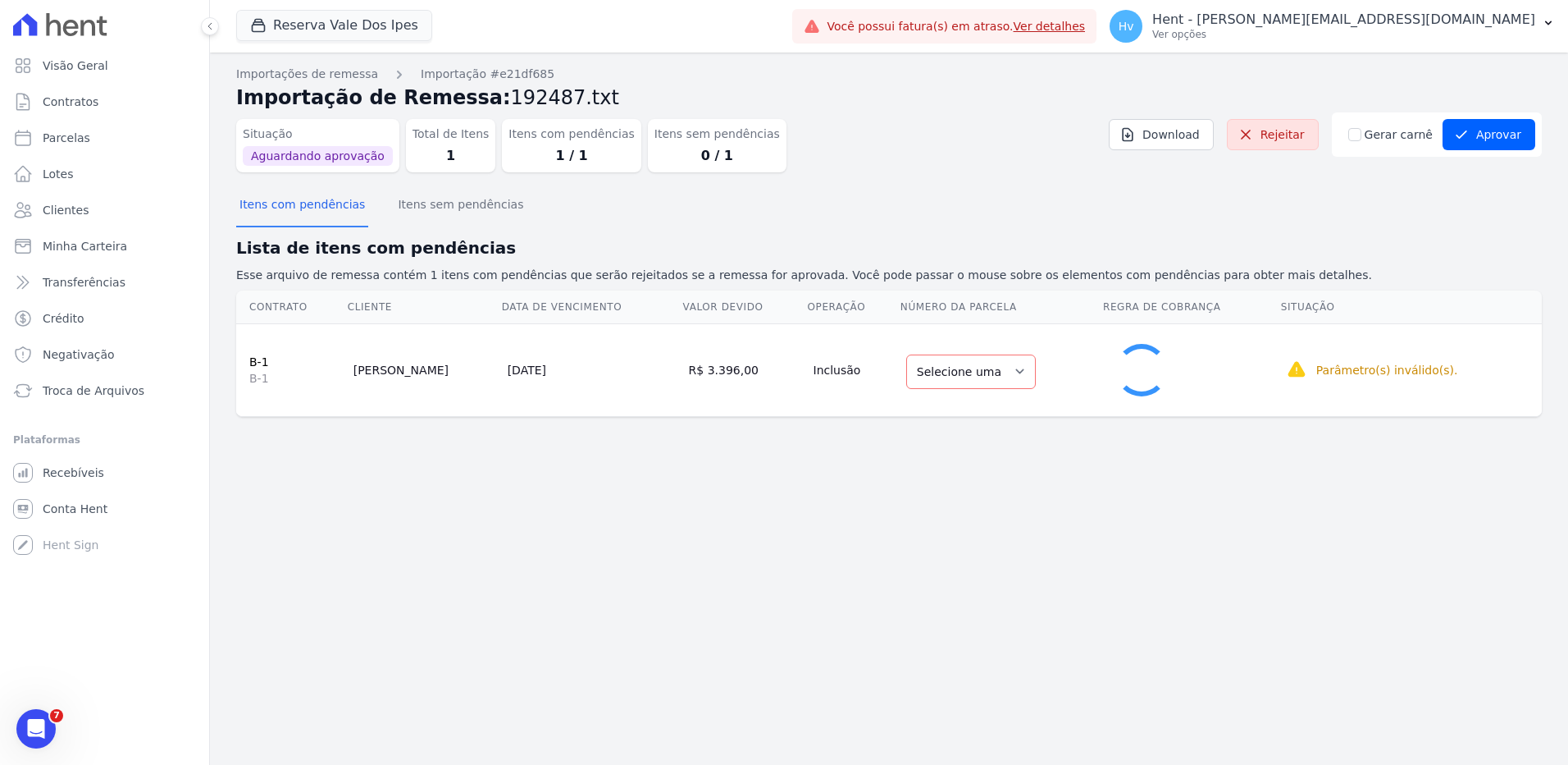
select select "1"
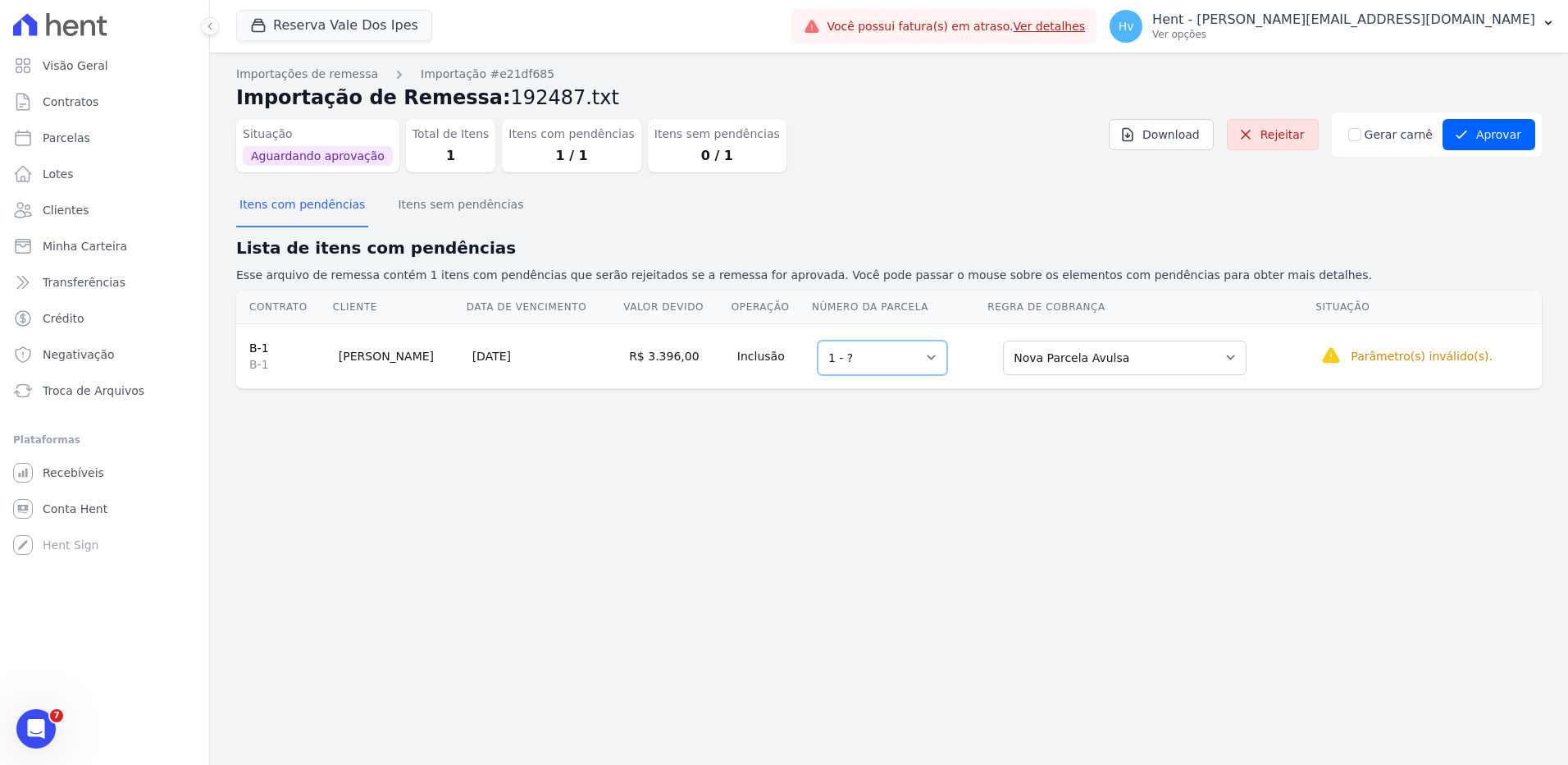
click at [911, 365] on select "Selecione uma 1 - ?" at bounding box center [882, 357] width 129 height 34
click at [1098, 453] on div "Importações de remessa Importação #e21df685 Importação de Remessa: 192487.txt S…" at bounding box center [889, 409] width 1358 height 712
click at [1133, 365] on select "Selecione uma Nova Parcela [GEOGRAPHIC_DATA] Avulsa Existente Parcela Normal (1…" at bounding box center [1124, 357] width 243 height 34
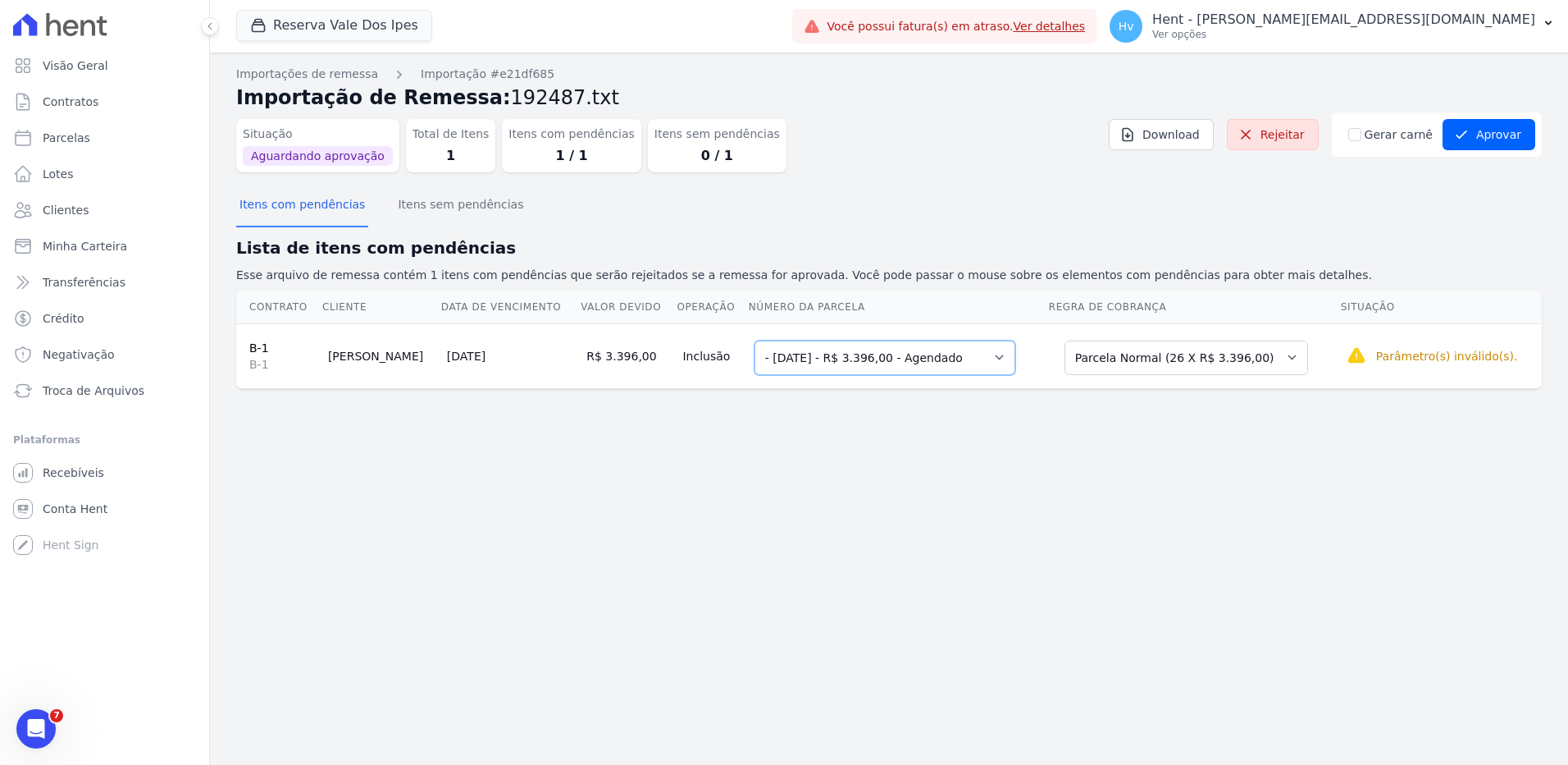
click at [945, 351] on select "Selecione uma - [DATE] - R$ 3.396,00 - Agendado 10 - [DATE] - R$ 3.396,00 - Age…" at bounding box center [885, 357] width 261 height 34
click at [763, 340] on select "Selecione uma - [DATE] - R$ 3.396,00 - Agendado 10 - [DATE] - R$ 3.396,00 - Age…" at bounding box center [885, 357] width 261 height 34
drag, startPoint x: 1425, startPoint y: 448, endPoint x: 1426, endPoint y: 106, distance: 342.0
click at [1427, 446] on div "Importações de remessa Importação #e21df685 Importação de Remessa: 192487.txt S…" at bounding box center [889, 409] width 1358 height 712
click at [1488, 135] on button "Aprovar" at bounding box center [1489, 134] width 92 height 31
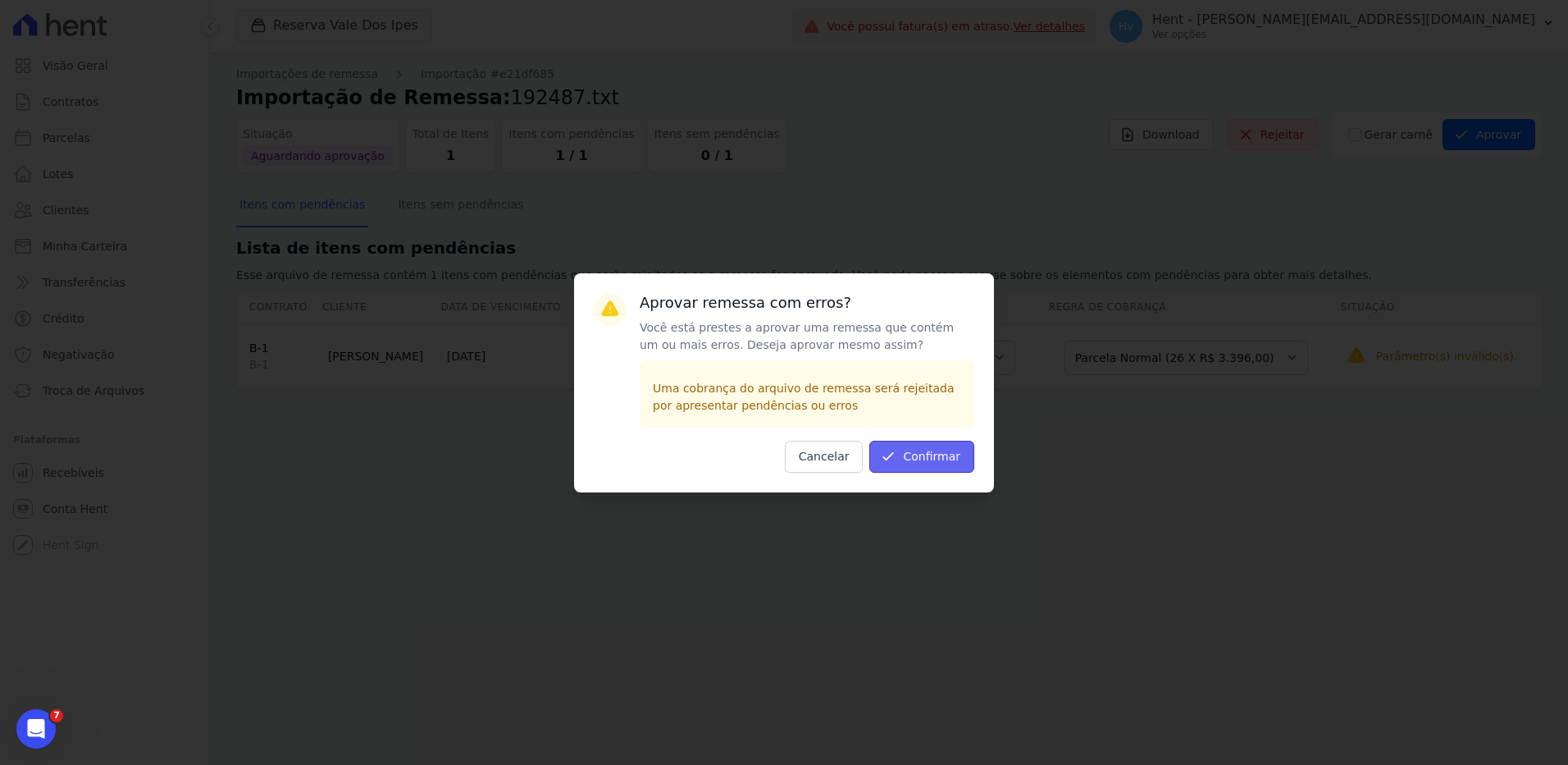
click at [913, 459] on button "Confirmar" at bounding box center [921, 456] width 105 height 32
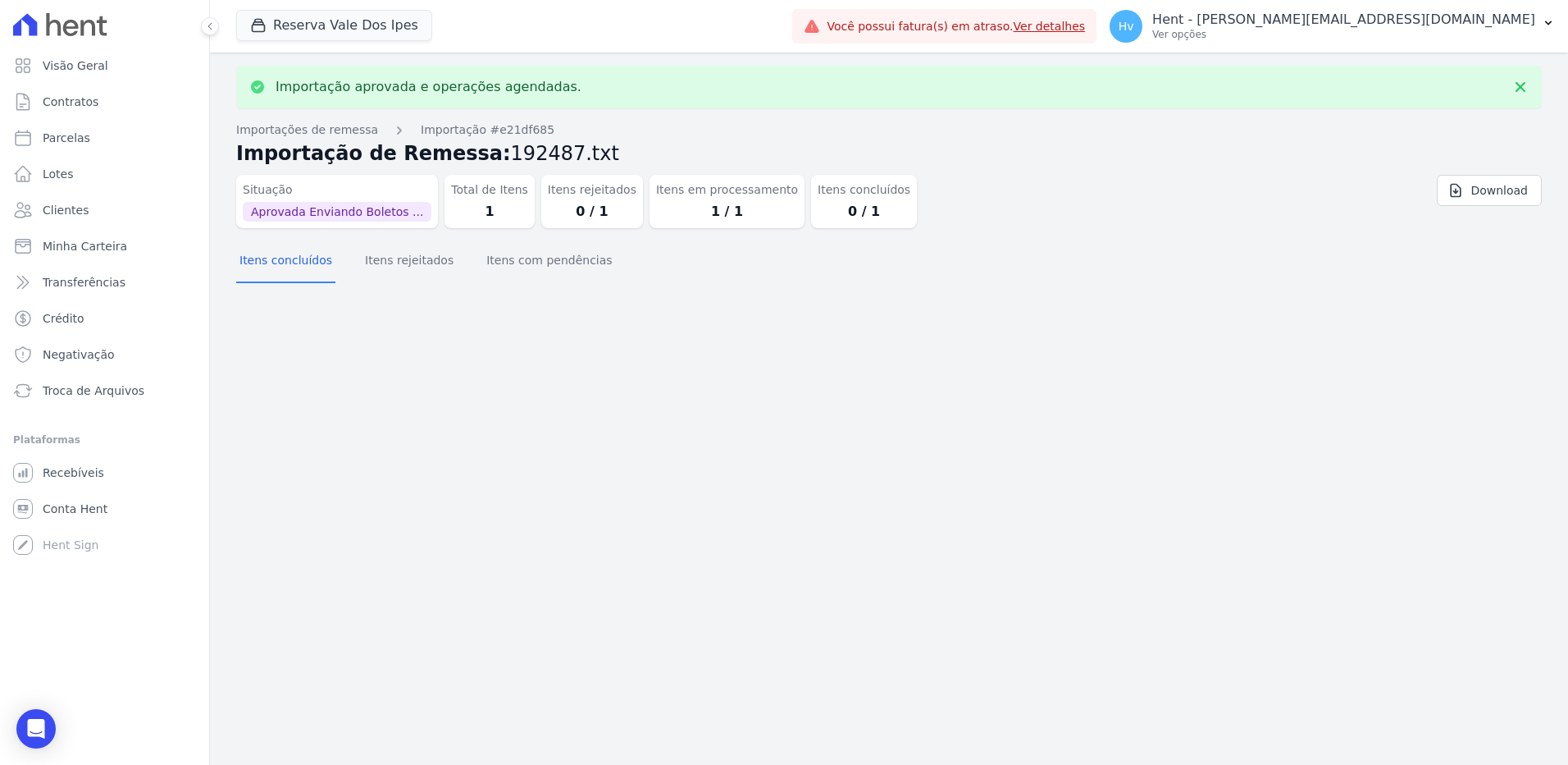
drag, startPoint x: 829, startPoint y: 382, endPoint x: 1132, endPoint y: 226, distance: 340.8
click at [829, 382] on div "Importação aprovada e operações agendadas. Importações de remessa Importação #e…" at bounding box center [889, 409] width 1358 height 712
click at [1362, 23] on p "Hent - [PERSON_NAME][EMAIL_ADDRESS][DOMAIN_NAME]" at bounding box center [1344, 19] width 383 height 17
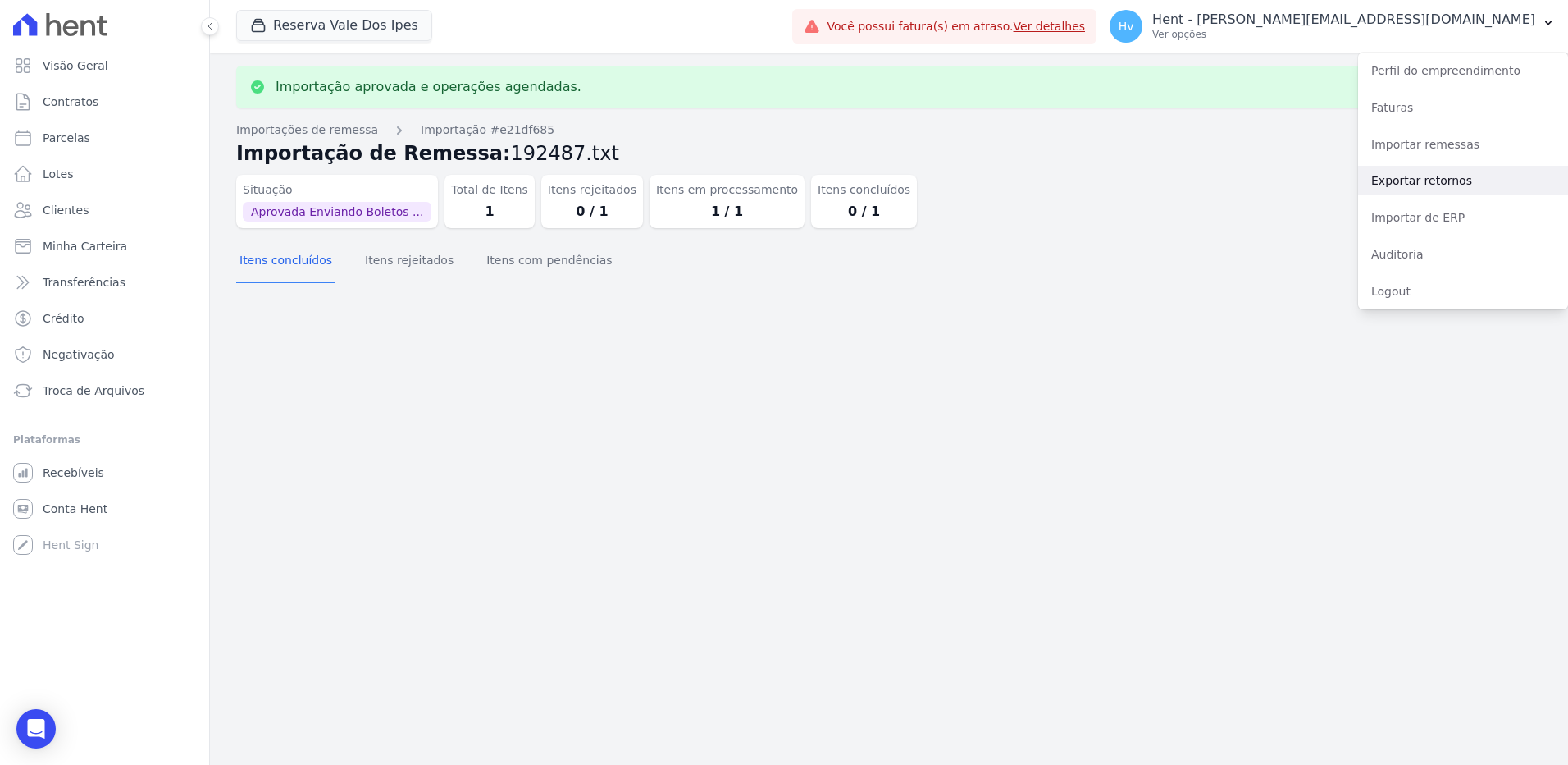
click at [1419, 180] on link "Exportar retornos" at bounding box center [1463, 181] width 210 height 30
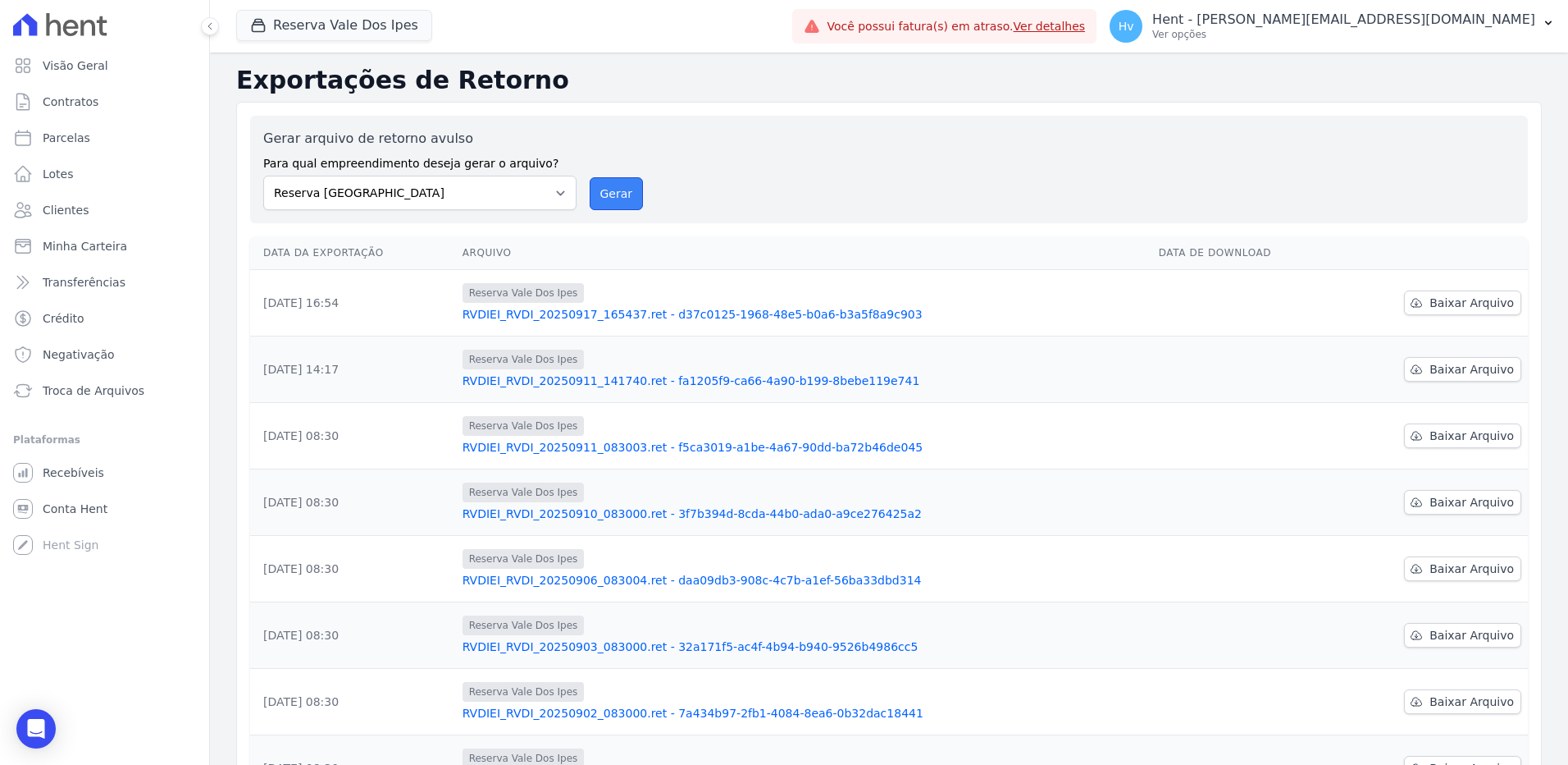
click at [614, 195] on button "Gerar" at bounding box center [617, 193] width 54 height 33
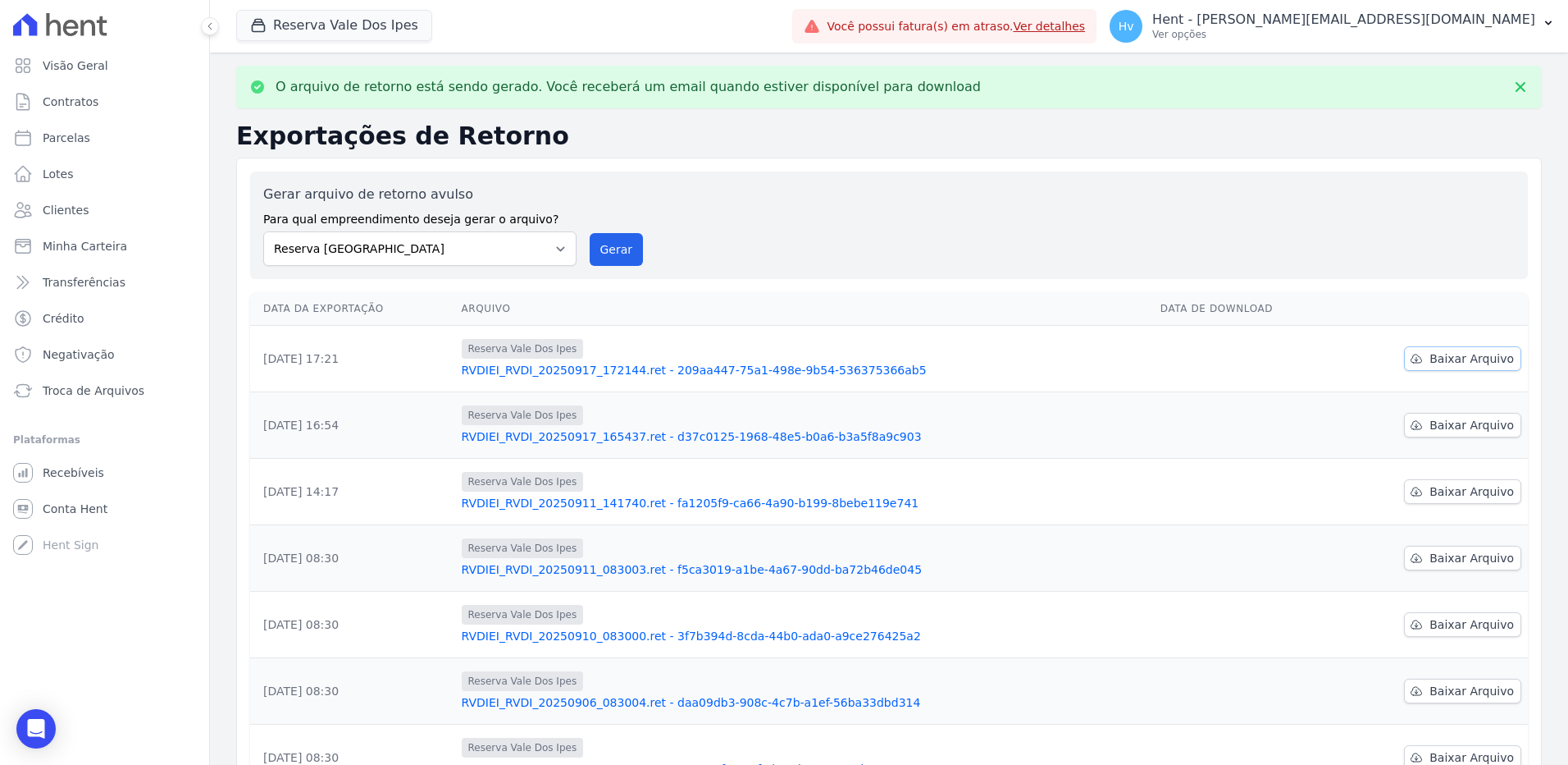
click at [1487, 358] on span "Baixar Arquivo" at bounding box center [1472, 358] width 84 height 17
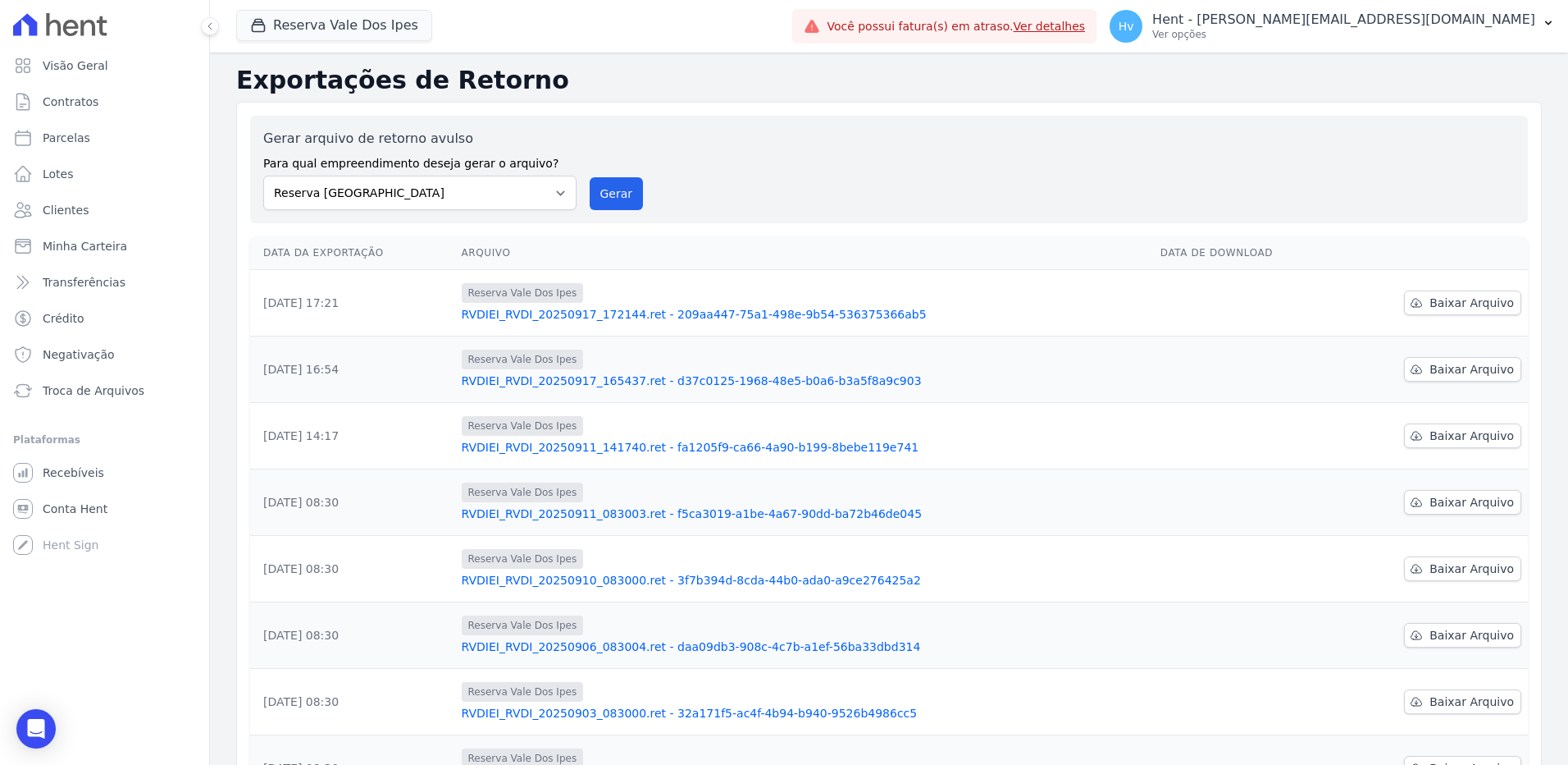
click at [945, 130] on div "Gerar arquivo de retorno avulso Para qual empreendimento deseja gerar o arquivo…" at bounding box center [889, 170] width 1252 height 81
click at [617, 198] on button "Gerar" at bounding box center [617, 193] width 54 height 33
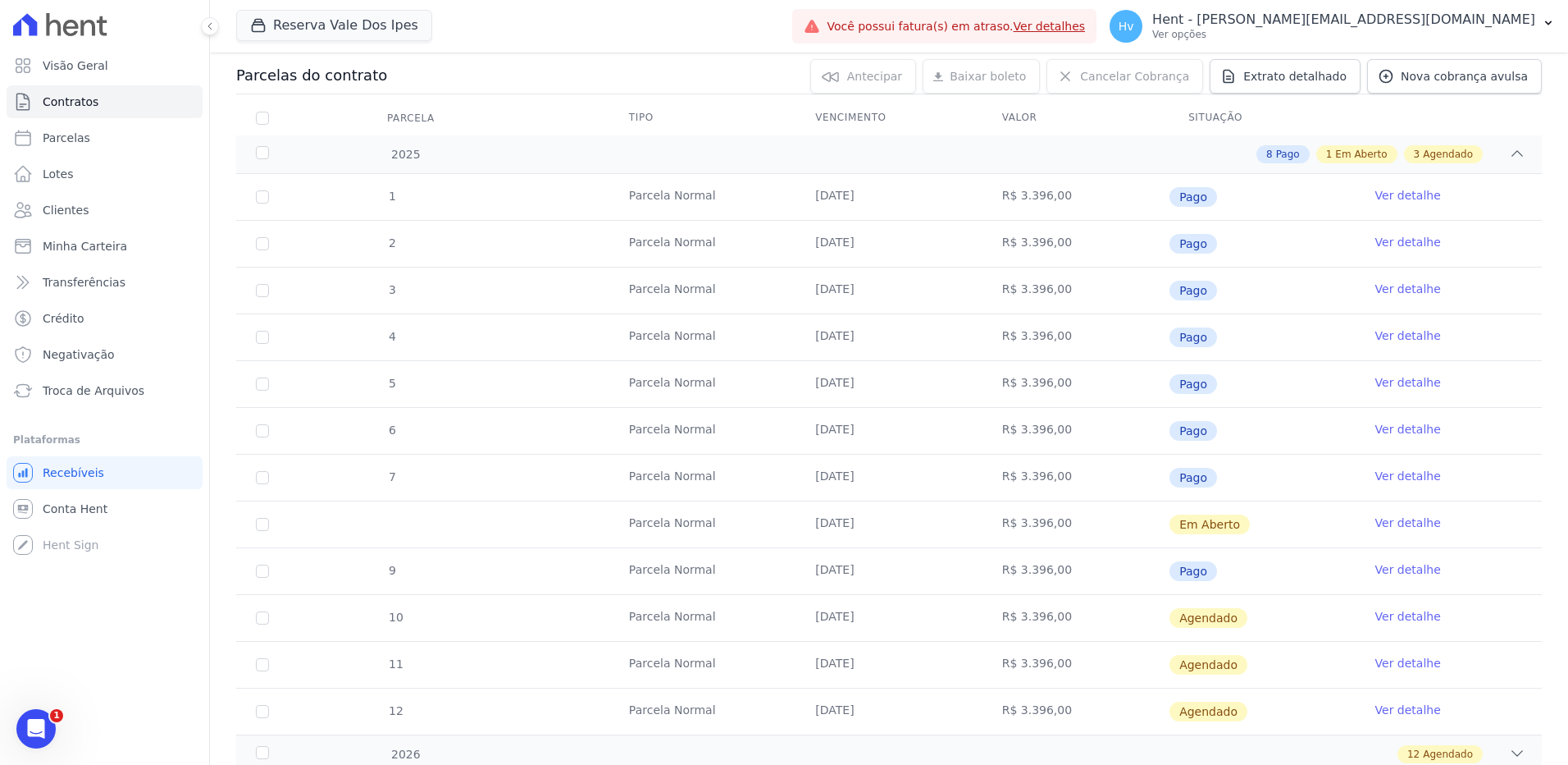
scroll to position [268, 0]
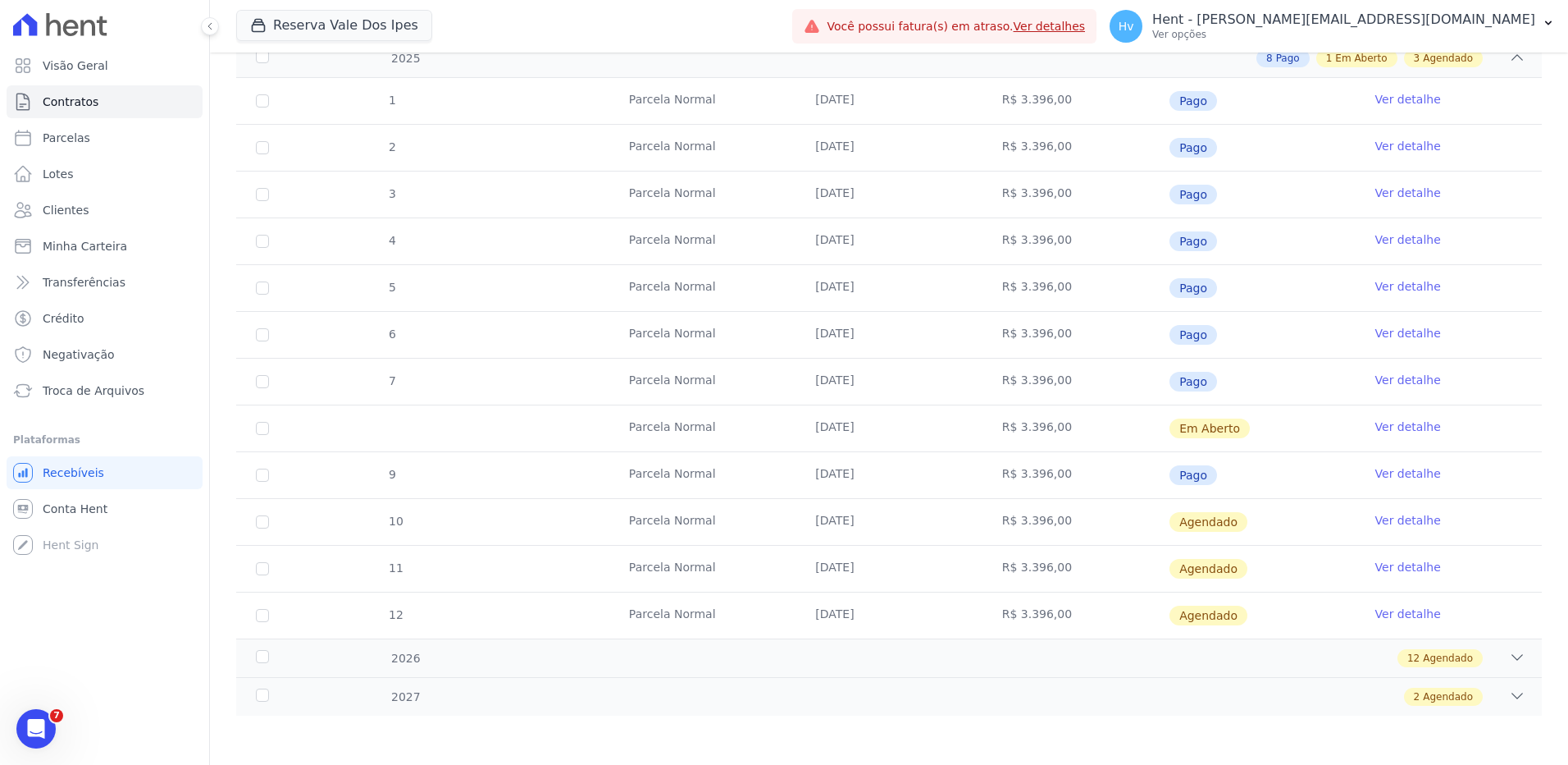
click at [1382, 428] on link "Ver detalhe" at bounding box center [1408, 426] width 66 height 17
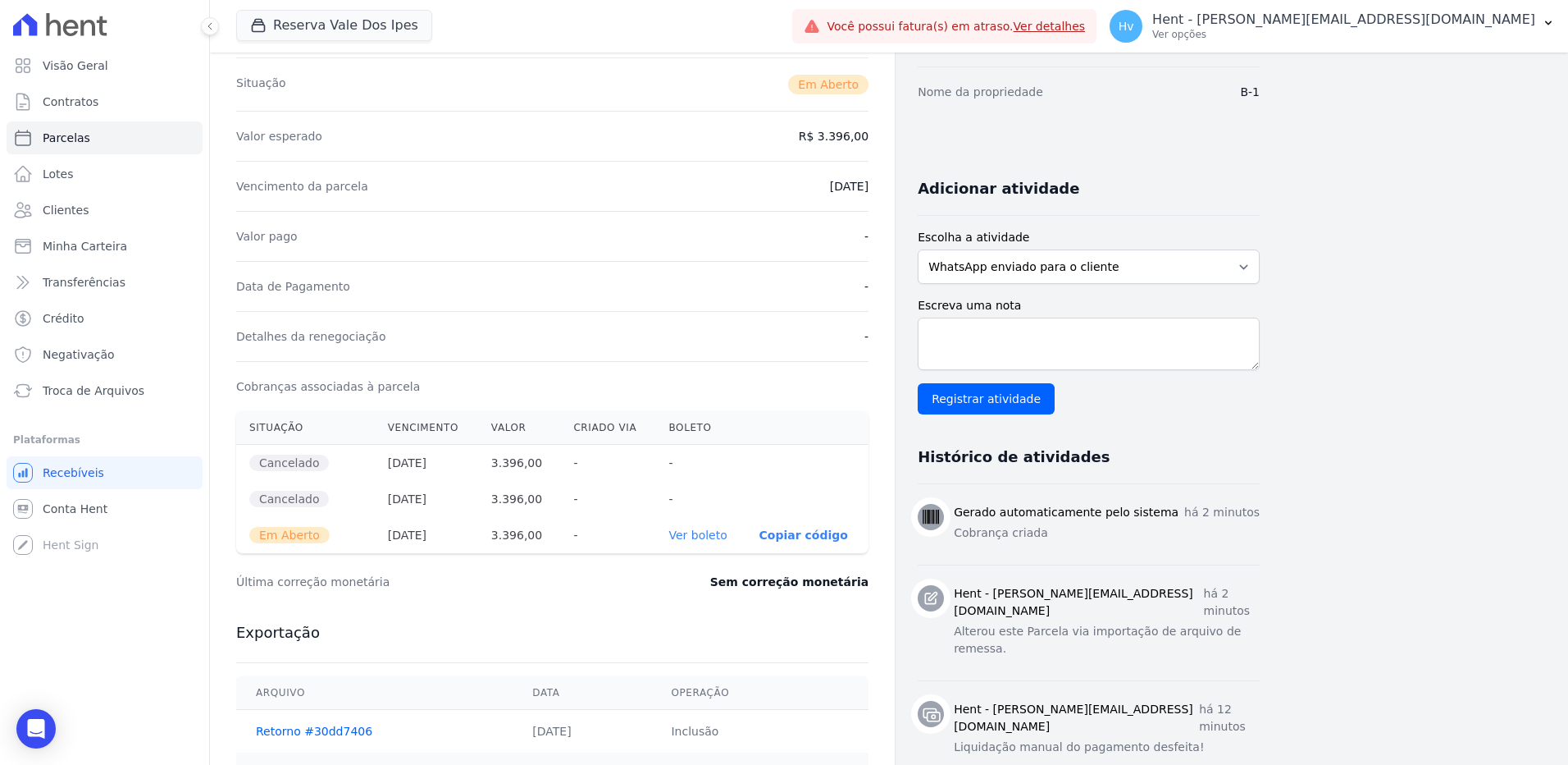
scroll to position [246, 0]
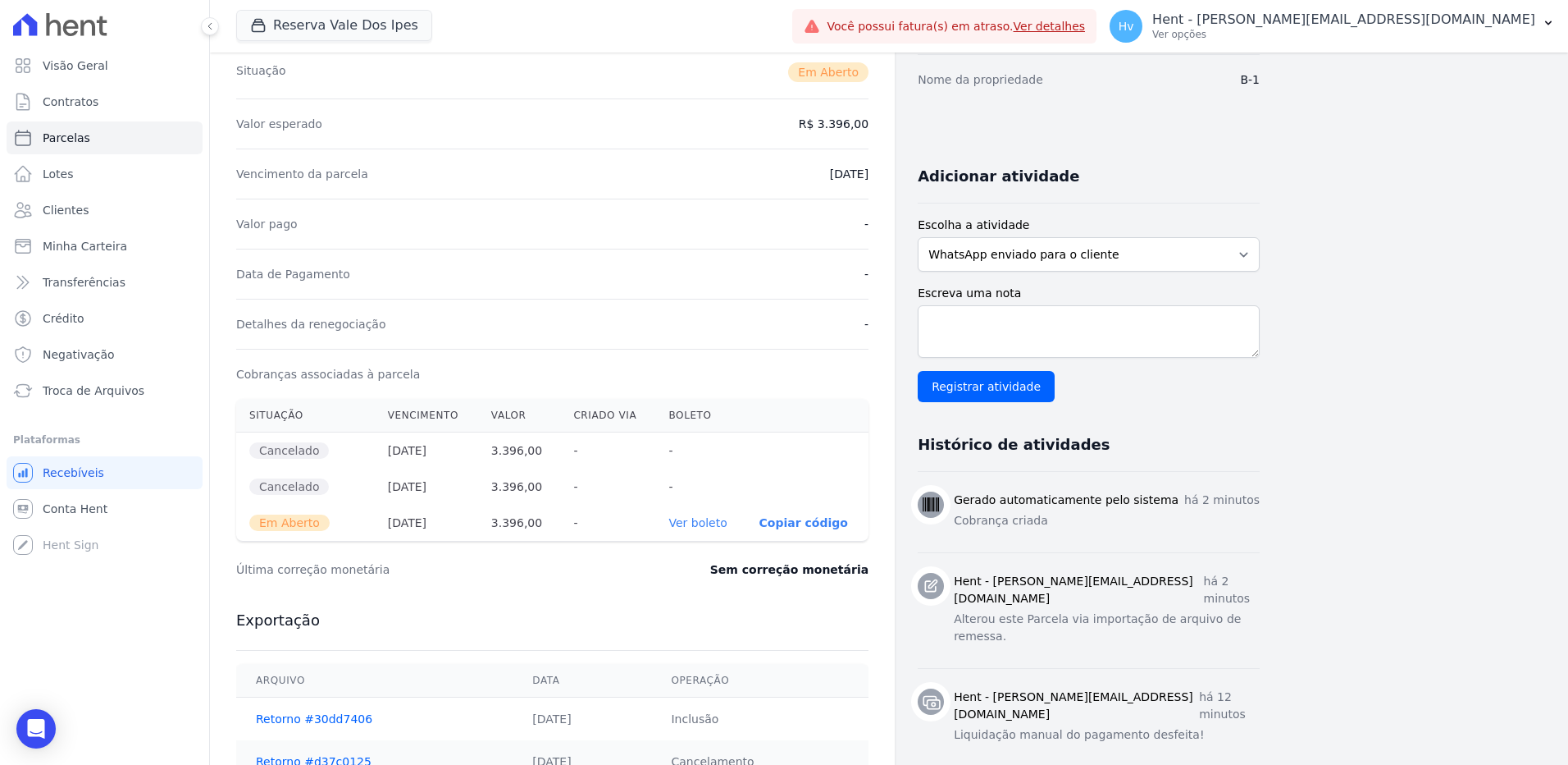
click at [704, 521] on link "Ver boleto" at bounding box center [698, 522] width 58 height 13
click at [91, 67] on span "Visão Geral" at bounding box center [76, 65] width 66 height 17
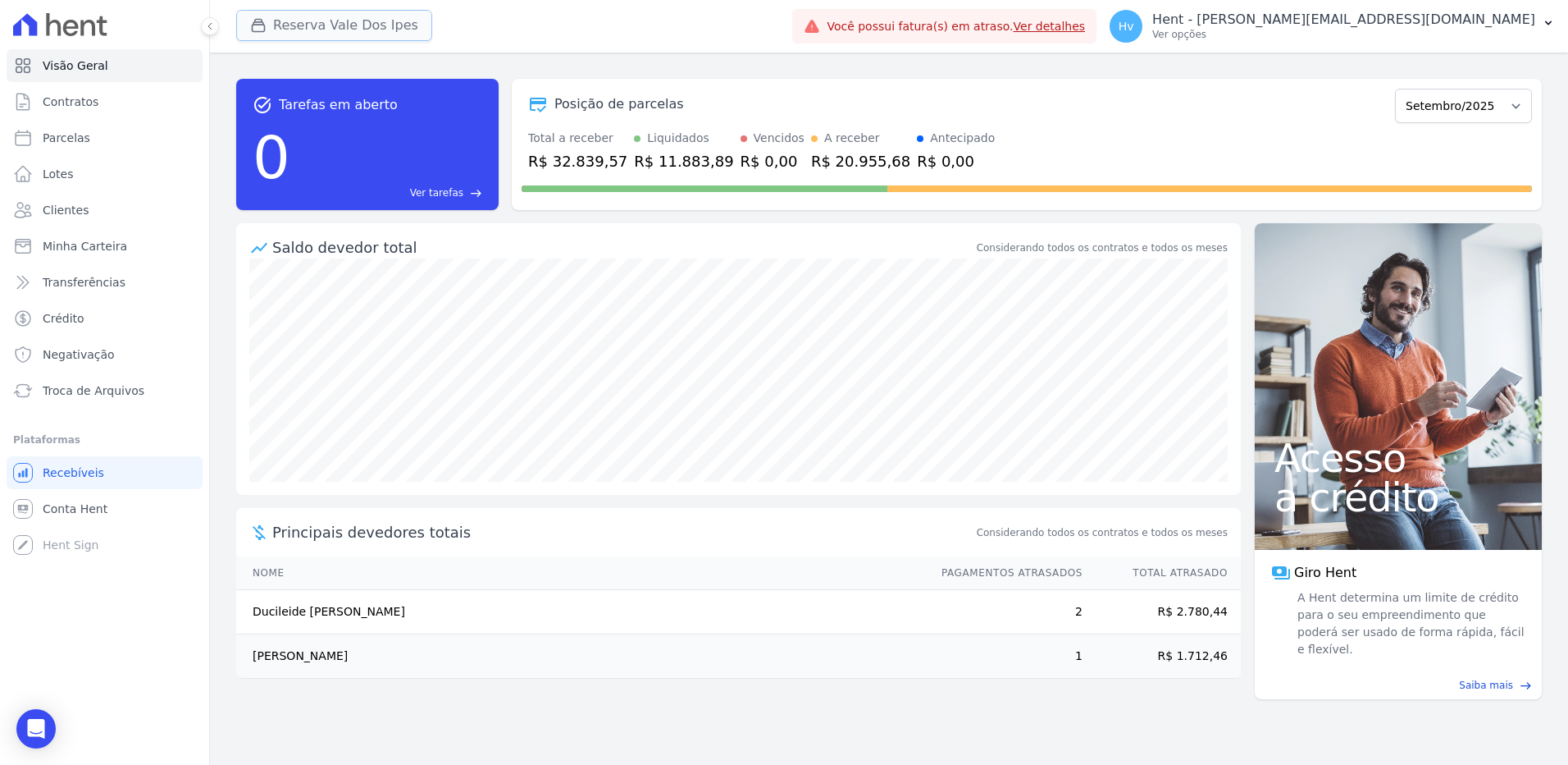
click at [292, 33] on button "Reserva Vale Dos Ipes" at bounding box center [334, 25] width 196 height 31
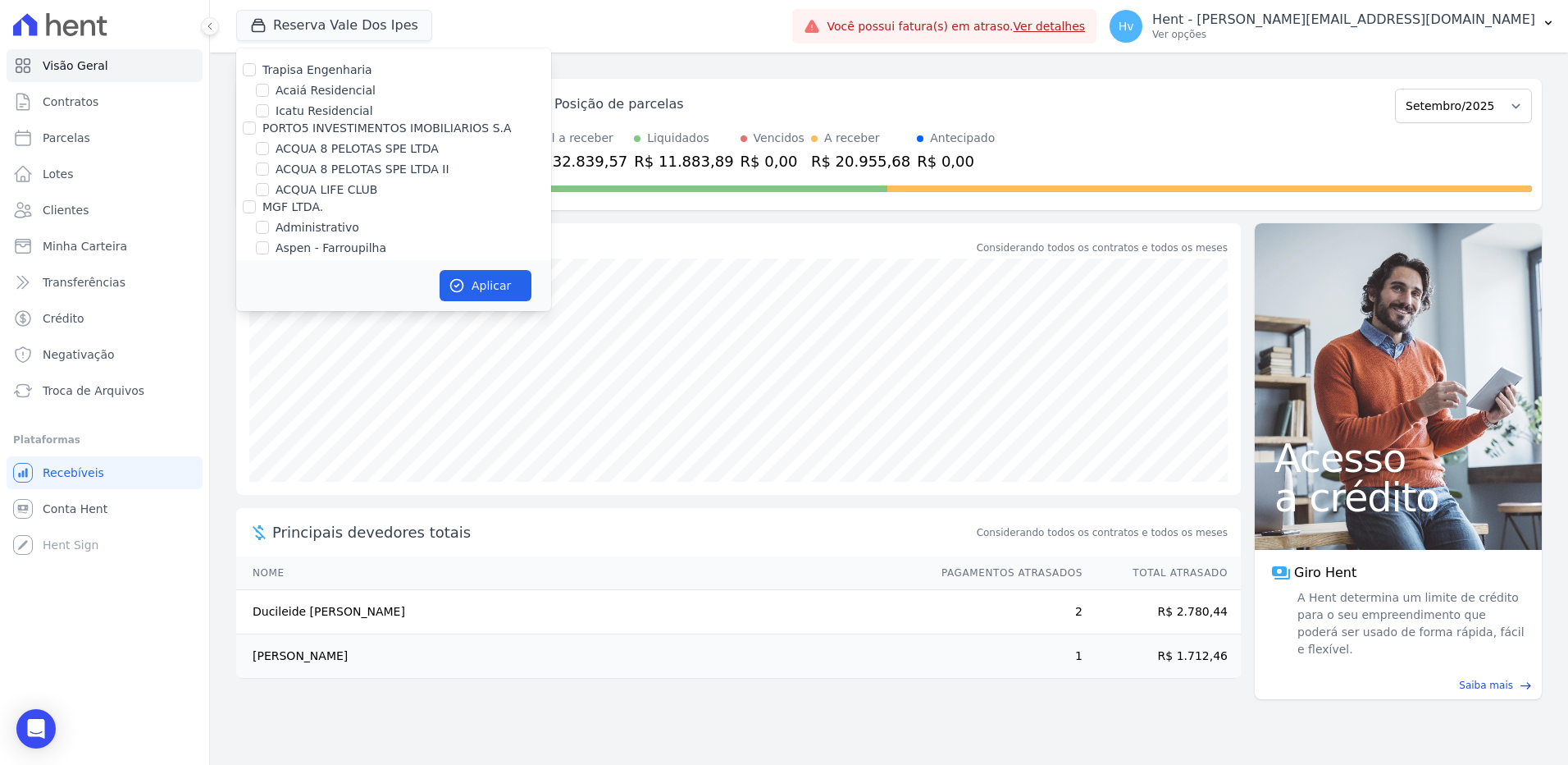
scroll to position [6230, 0]
click at [396, 303] on label "HARAS ROYAL RESIDENCE - [GEOGRAPHIC_DATA]" at bounding box center [414, 320] width 276 height 34
click at [269, 305] on input "HARAS ROYAL RESIDENCE - [GEOGRAPHIC_DATA]" at bounding box center [262, 311] width 13 height 13
checkbox input "true"
click at [448, 288] on button "Aplicar" at bounding box center [485, 285] width 92 height 31
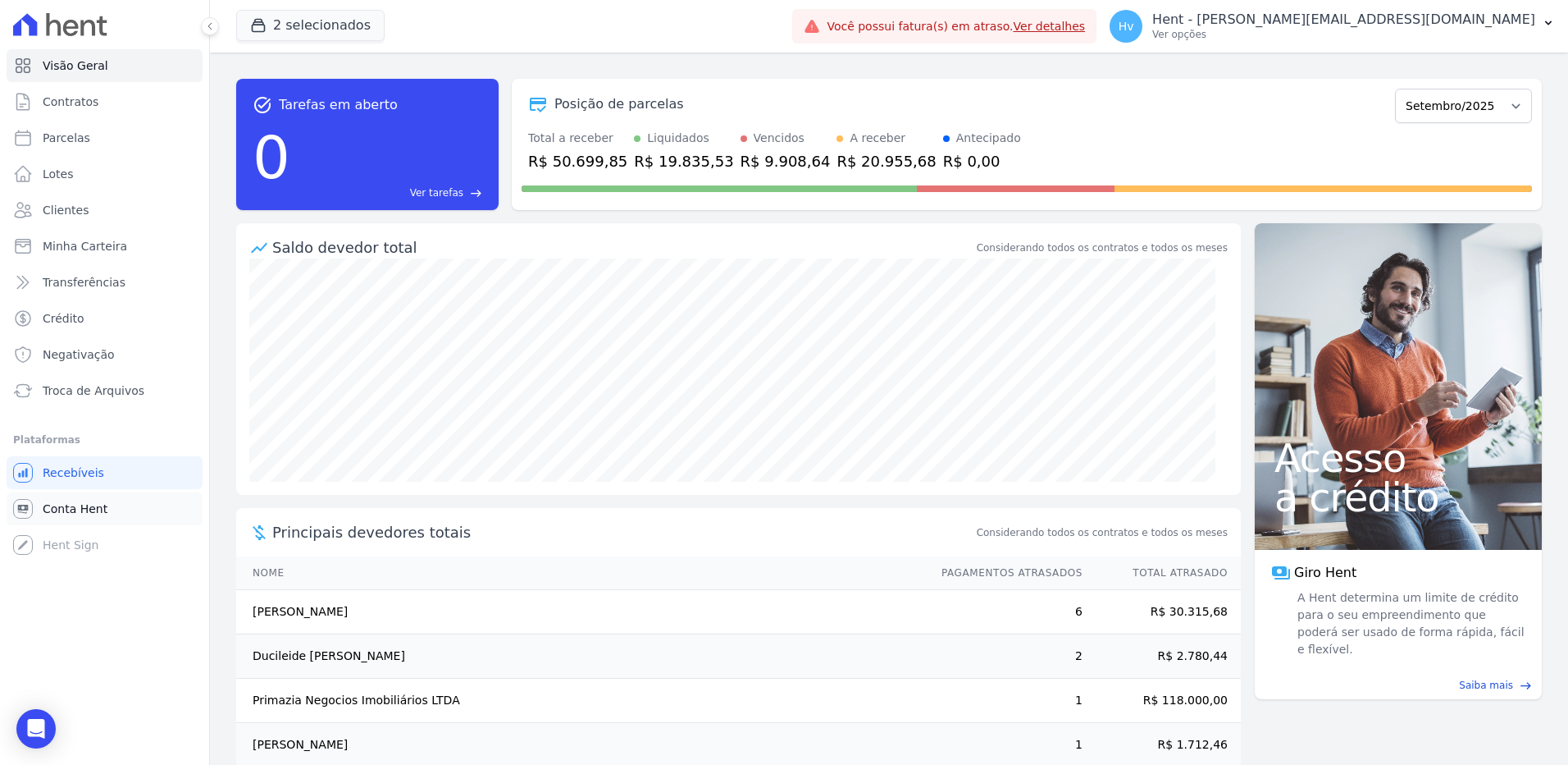
click at [88, 503] on span "Conta Hent" at bounding box center [76, 508] width 65 height 17
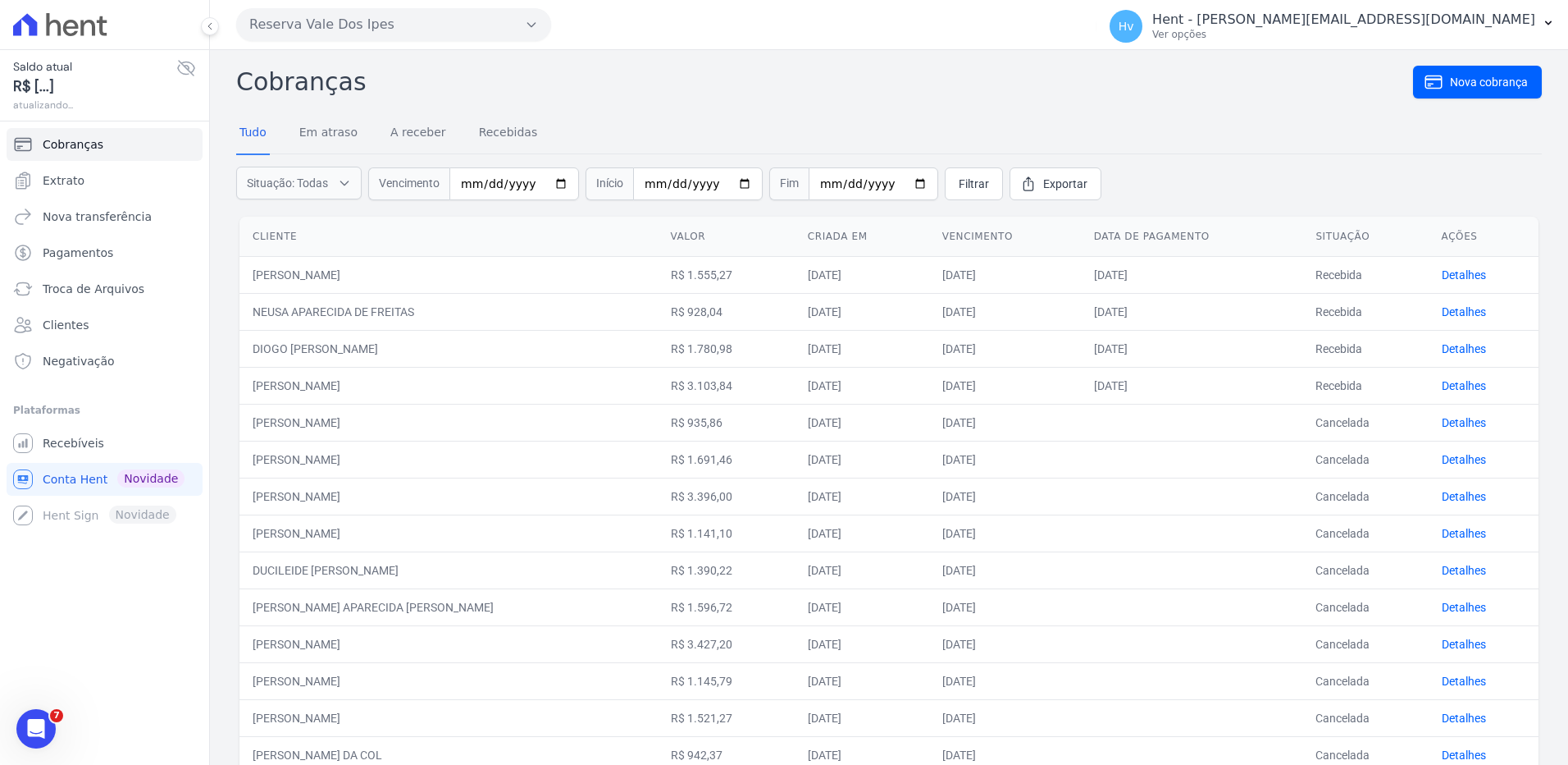
click at [410, 16] on button "Reserva Vale Dos Ipes" at bounding box center [394, 24] width 315 height 33
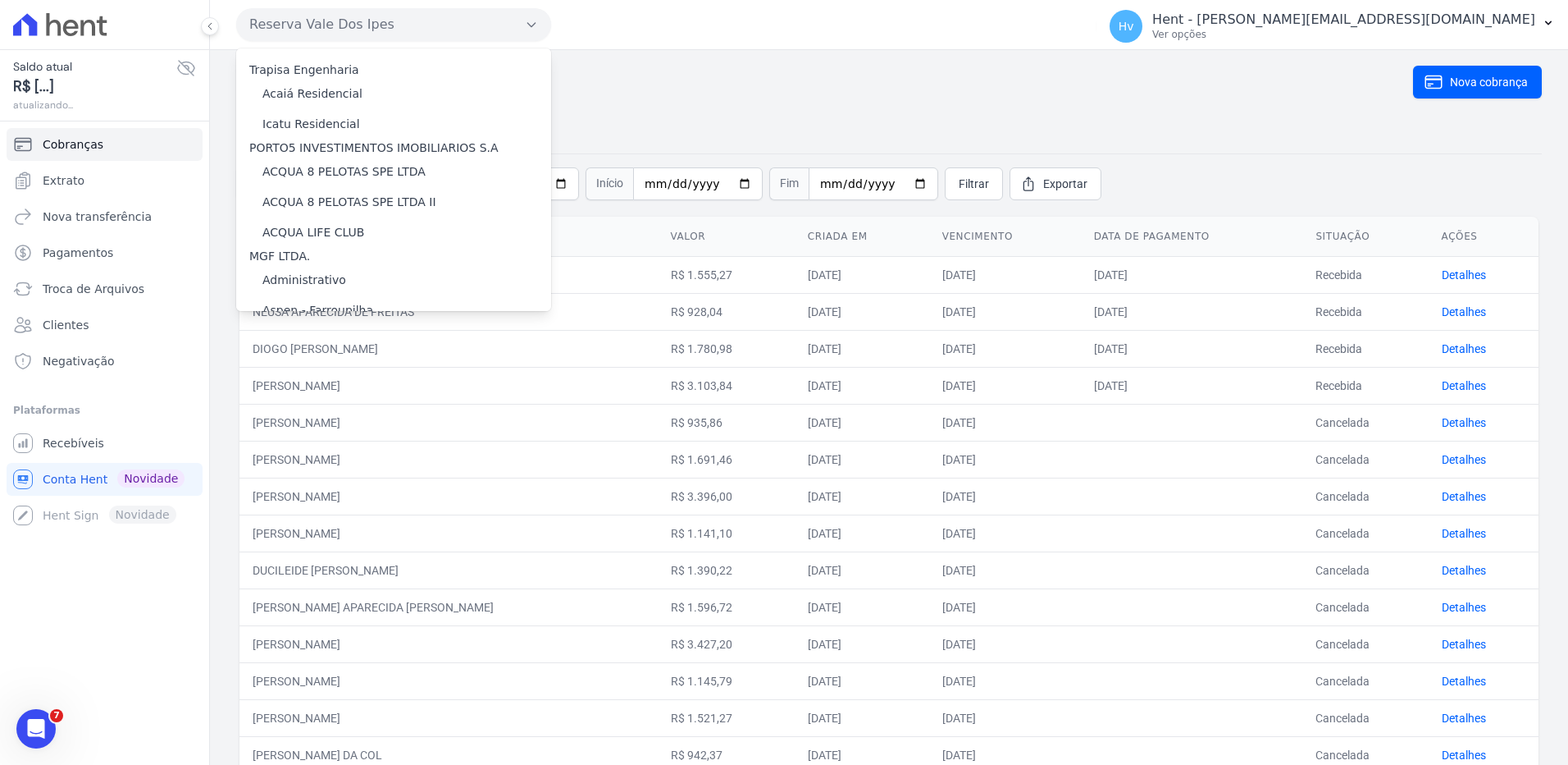
scroll to position [8378, 0]
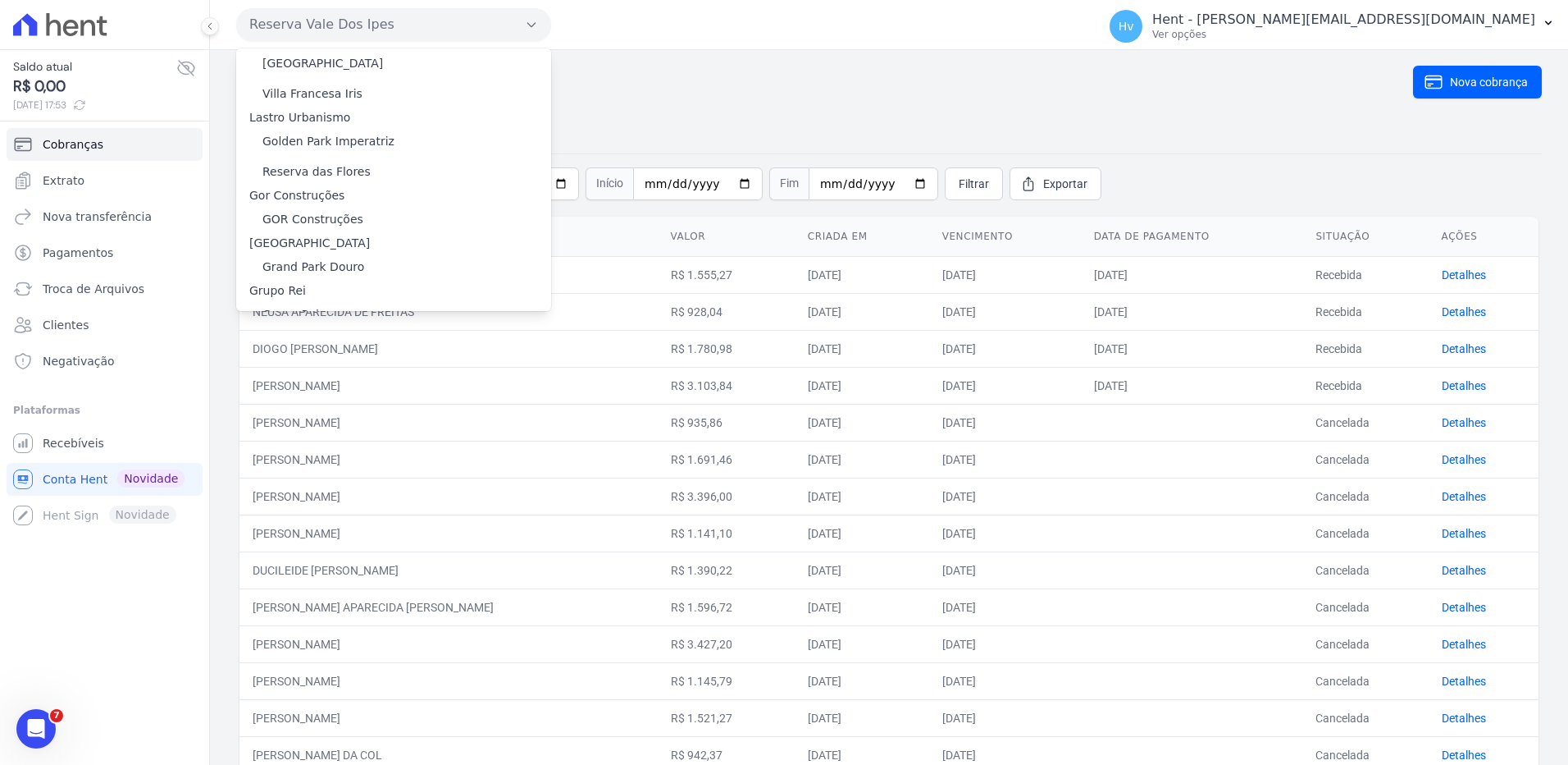
drag, startPoint x: 396, startPoint y: 208, endPoint x: 411, endPoint y: 222, distance: 20.5
click at [396, 401] on label "HARAS ROYAL RESIDENCE - [GEOGRAPHIC_DATA]" at bounding box center [403, 410] width 281 height 18
click at [0, 0] on input "HARAS ROYAL RESIDENCE - [GEOGRAPHIC_DATA]" at bounding box center [0, 0] width 0 height 0
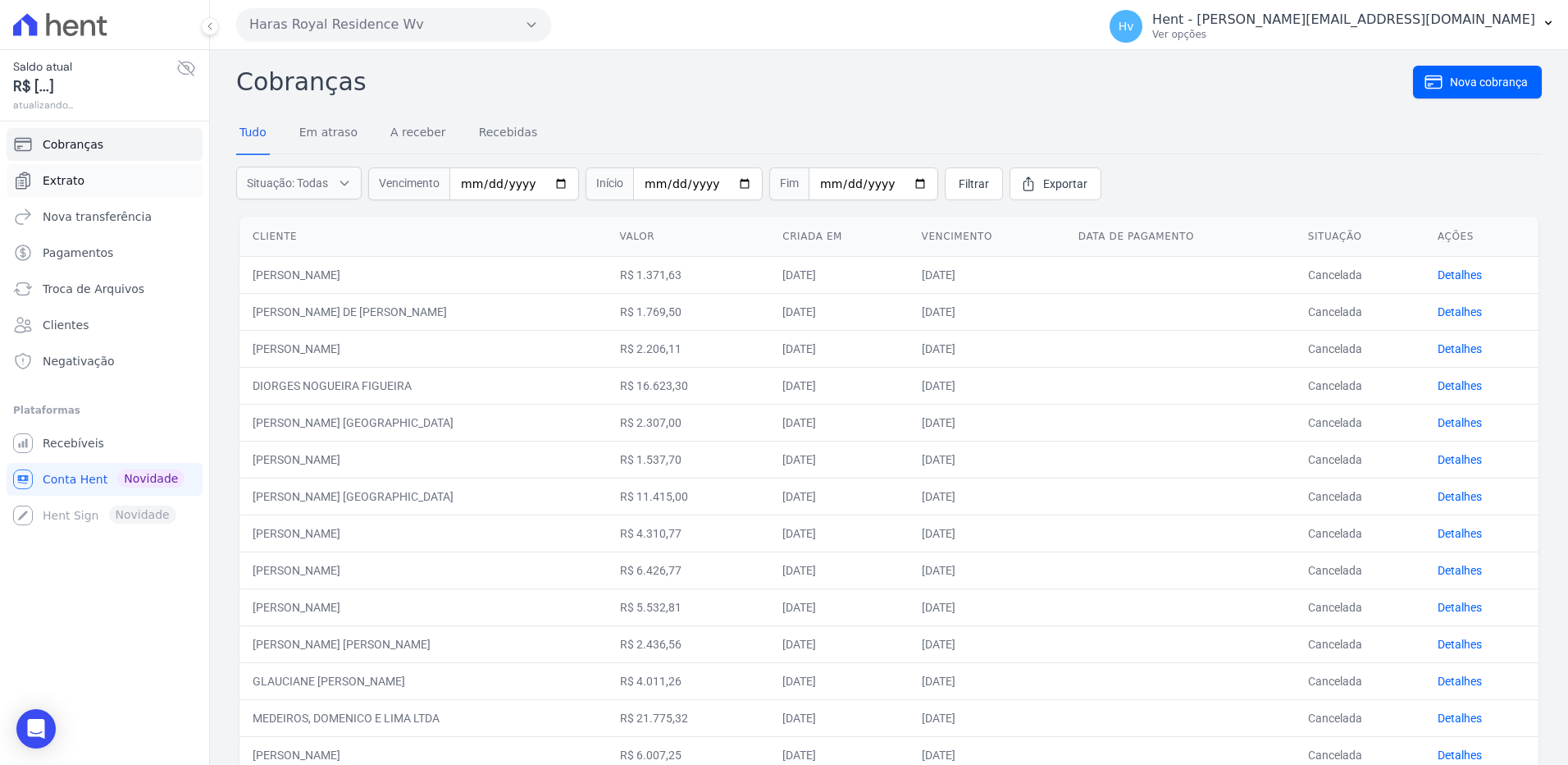
drag, startPoint x: 60, startPoint y: 182, endPoint x: 78, endPoint y: 185, distance: 18.2
click at [60, 182] on span "Extrato" at bounding box center [64, 180] width 42 height 17
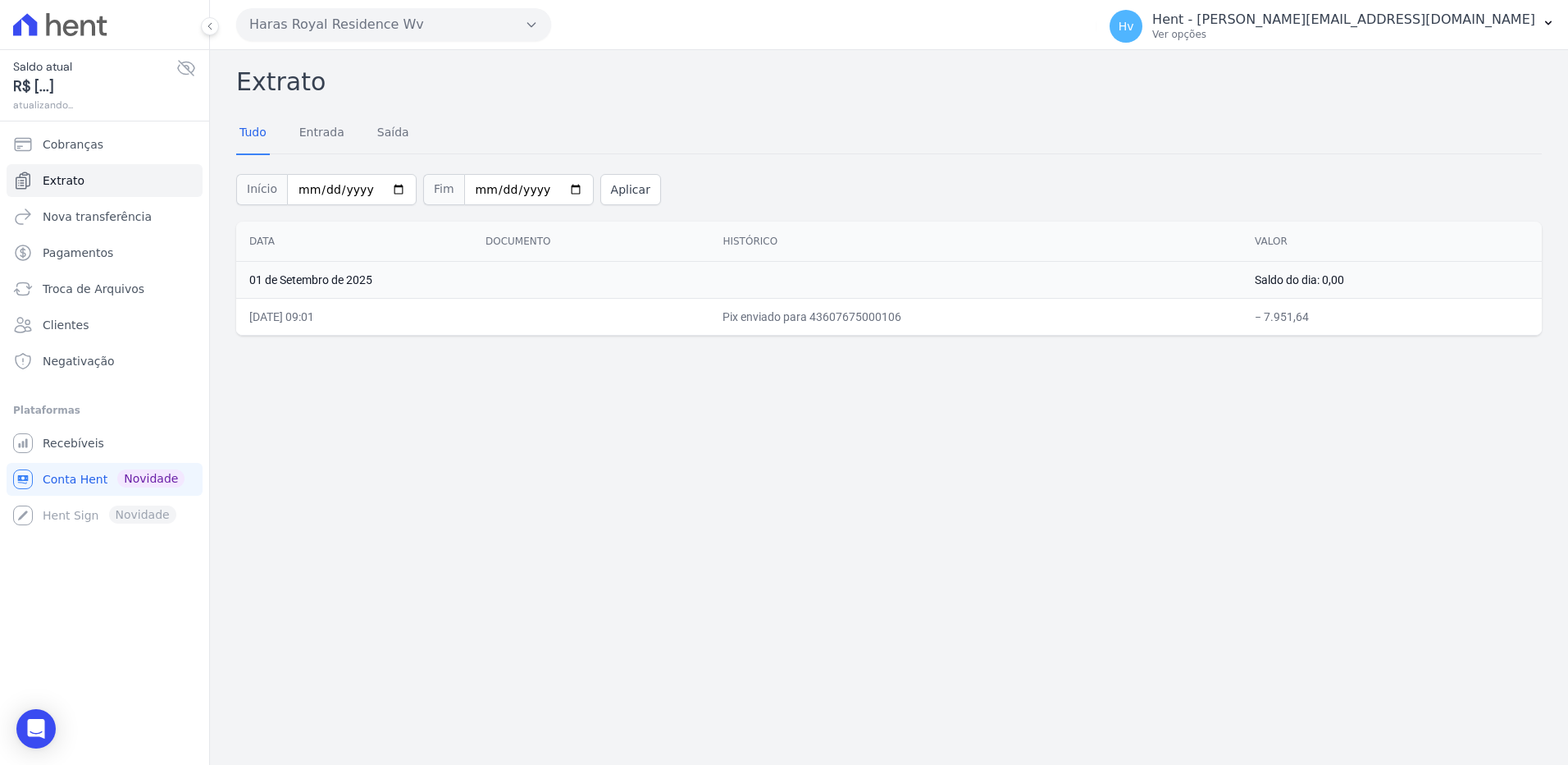
click at [318, 21] on button "Haras Royal Residence Wv" at bounding box center [394, 24] width 315 height 33
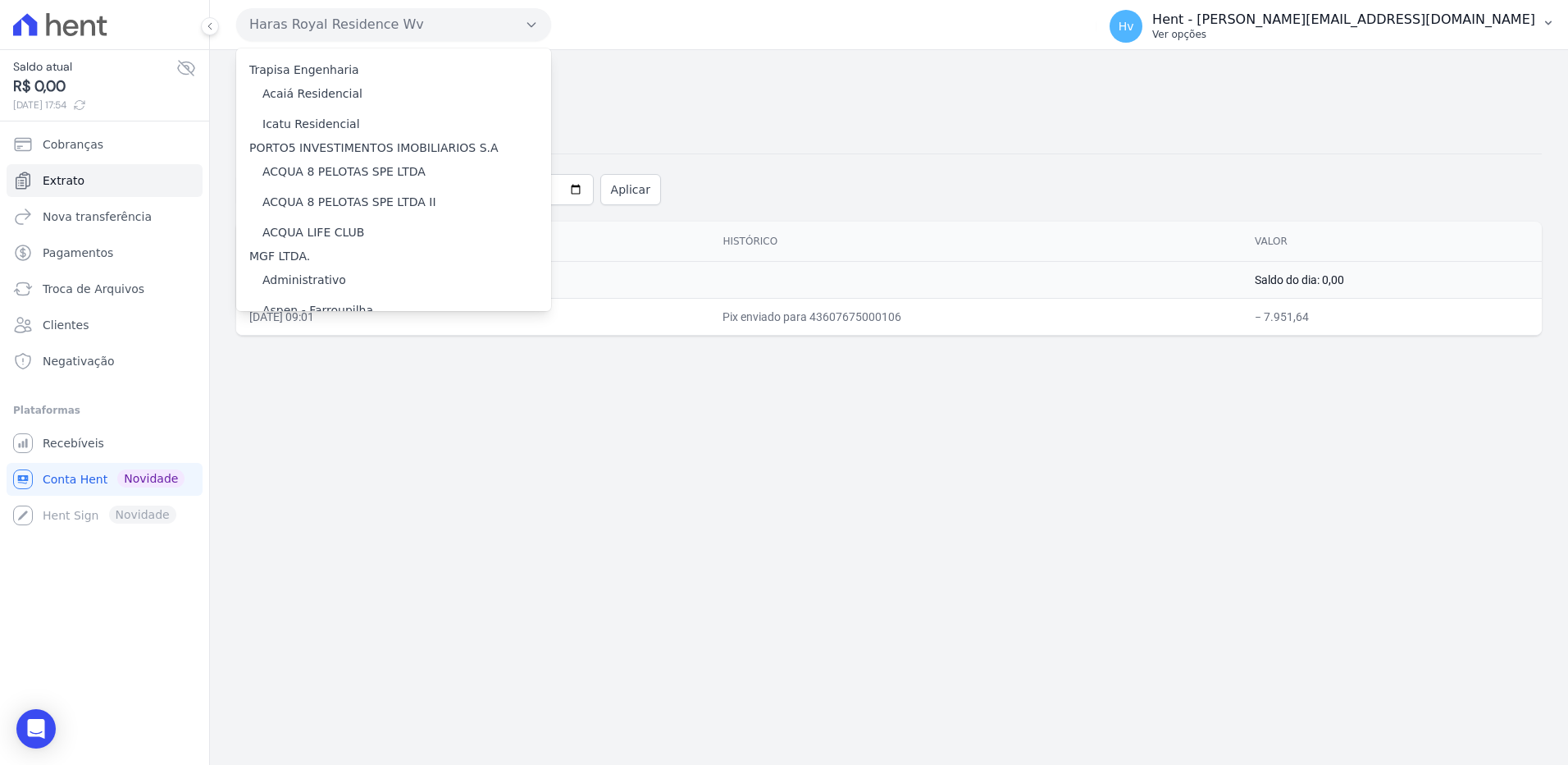
scroll to position [8378, 0]
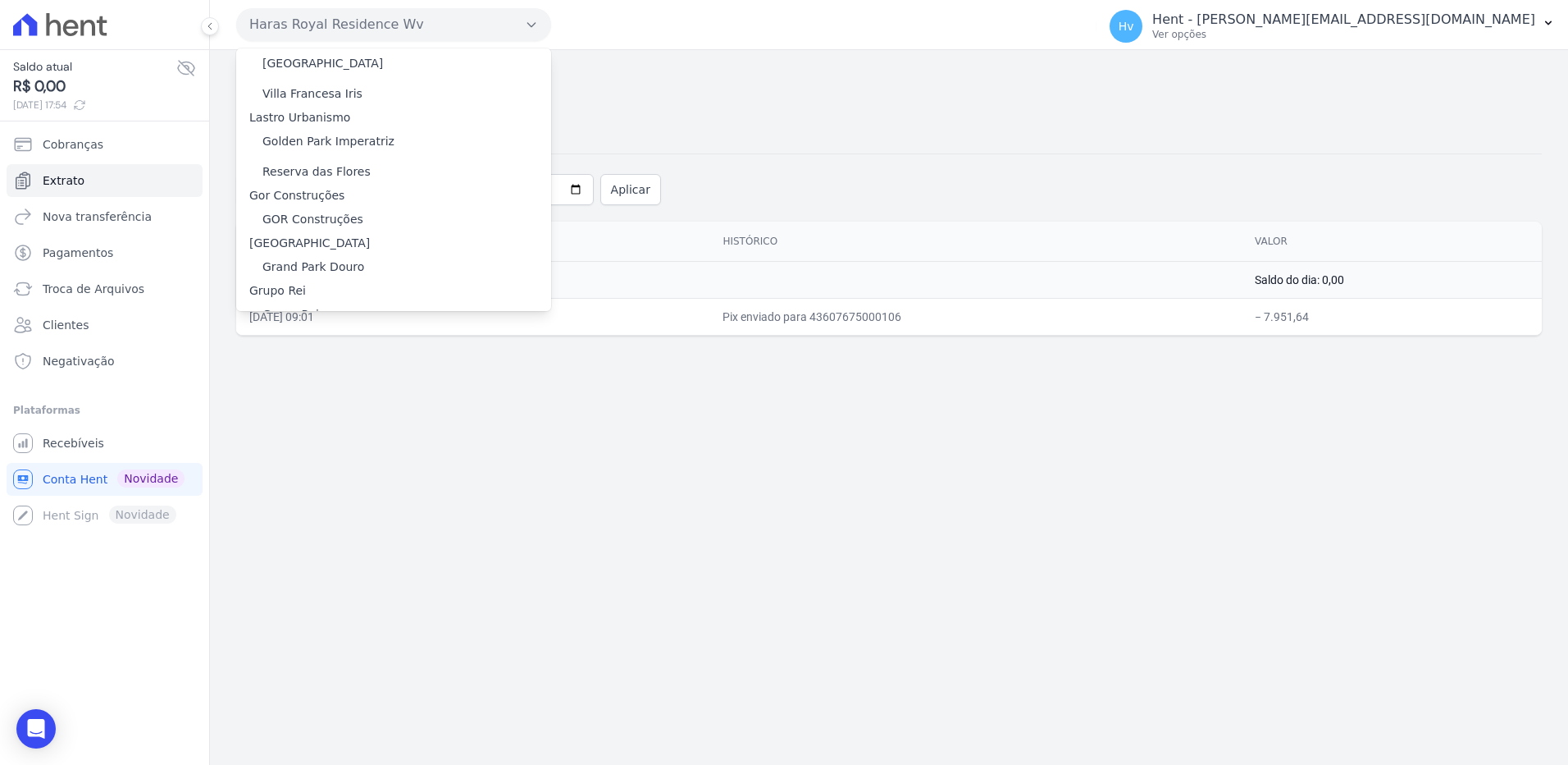
click at [360, 432] on label "HARAS ROYAL URBANISMO" at bounding box center [339, 441] width 154 height 18
click at [0, 0] on input "HARAS ROYAL URBANISMO" at bounding box center [0, 0] width 0 height 0
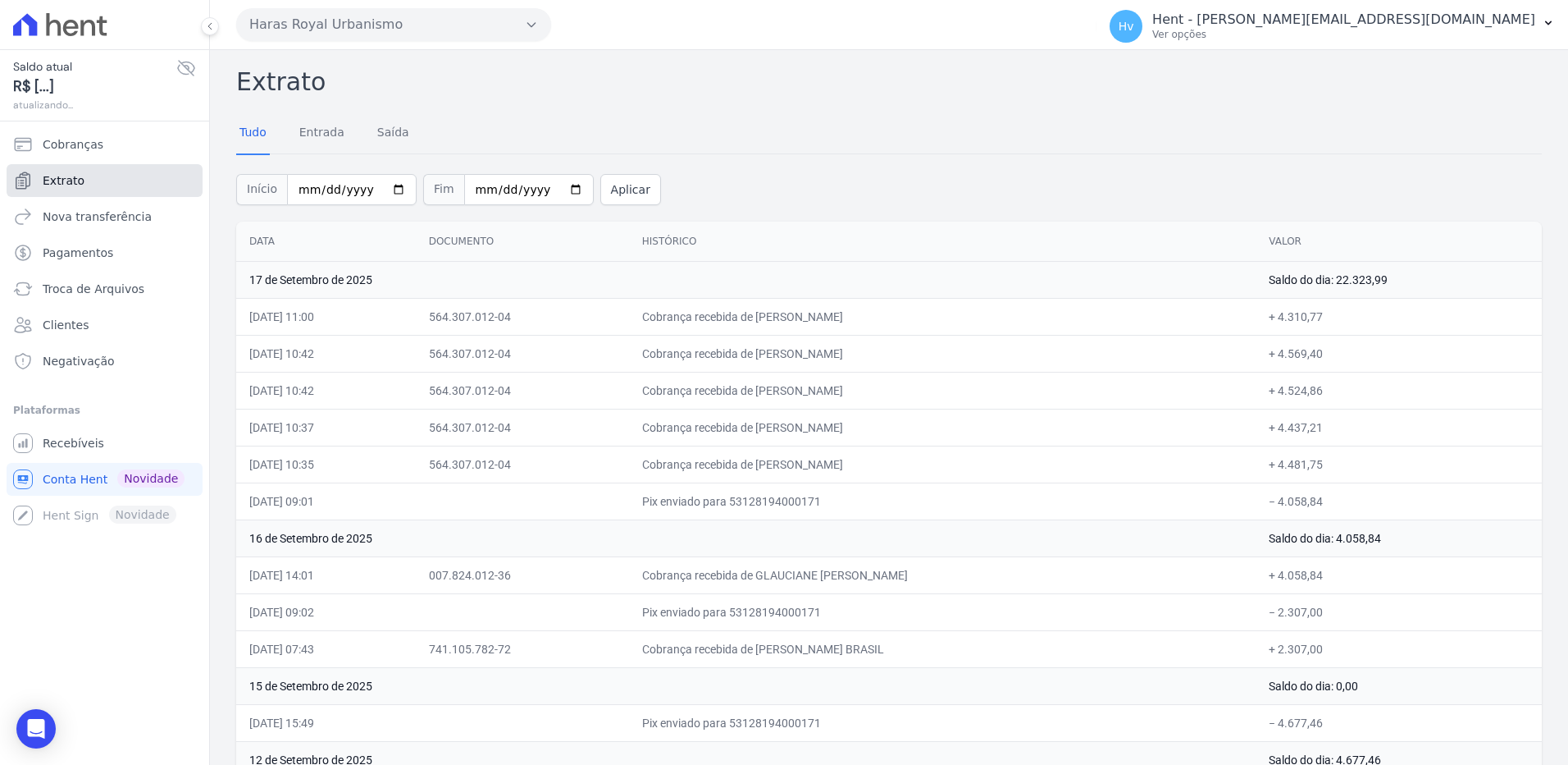
click at [91, 182] on link "Extrato" at bounding box center [104, 180] width 196 height 33
drag, startPoint x: 1294, startPoint y: 470, endPoint x: 968, endPoint y: 455, distance: 326.3
click at [968, 455] on tr "17/09/2025, 10:35 564.307.012-04 Cobrança recebida de EMERSON DE PAULA OLIVEIRA…" at bounding box center [889, 464] width 1306 height 37
click at [91, 436] on span "Recebíveis" at bounding box center [74, 443] width 62 height 17
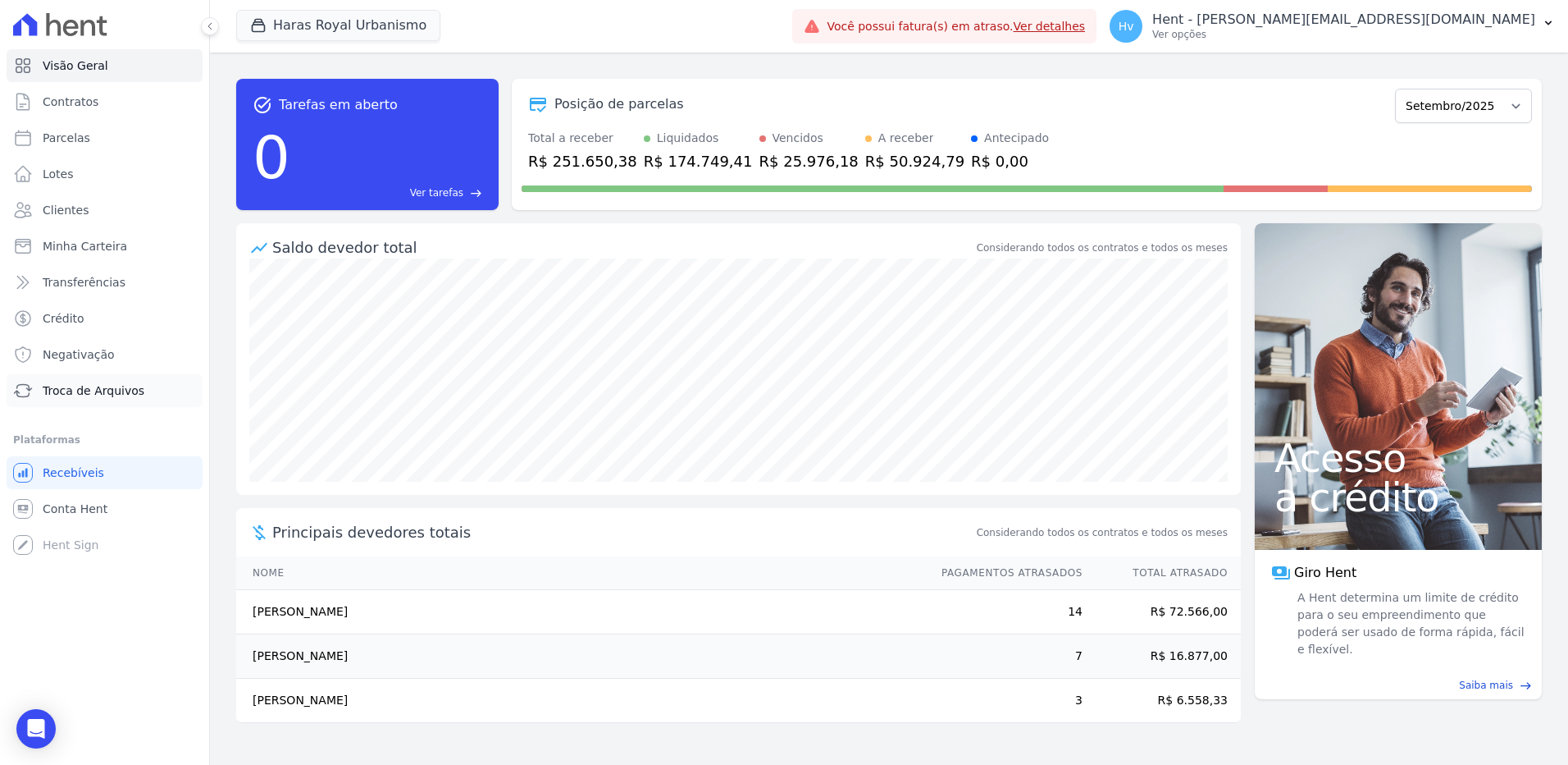
click at [84, 380] on link "Troca de Arquivos" at bounding box center [104, 390] width 196 height 33
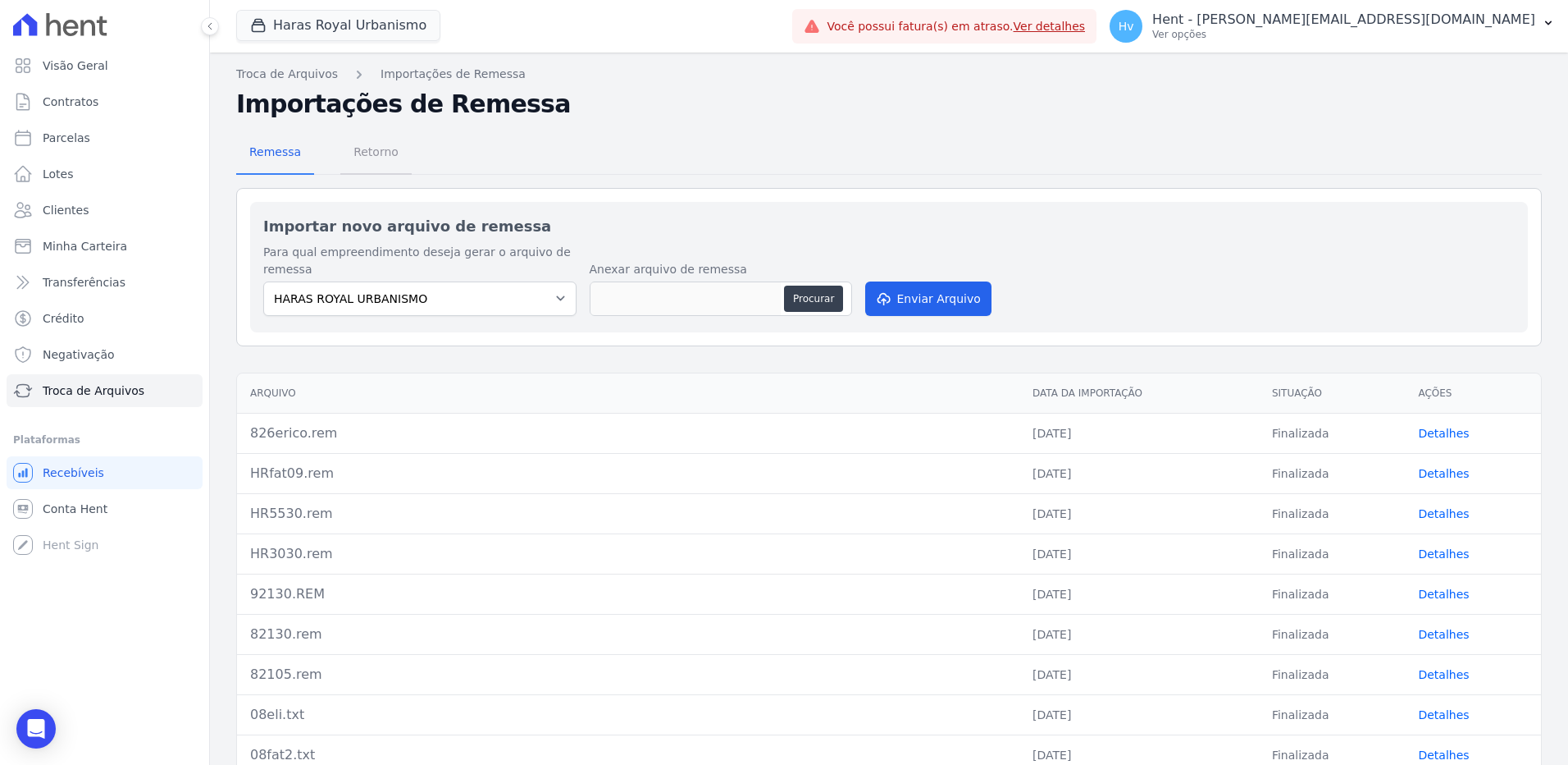
click at [368, 149] on span "Retorno" at bounding box center [376, 151] width 65 height 33
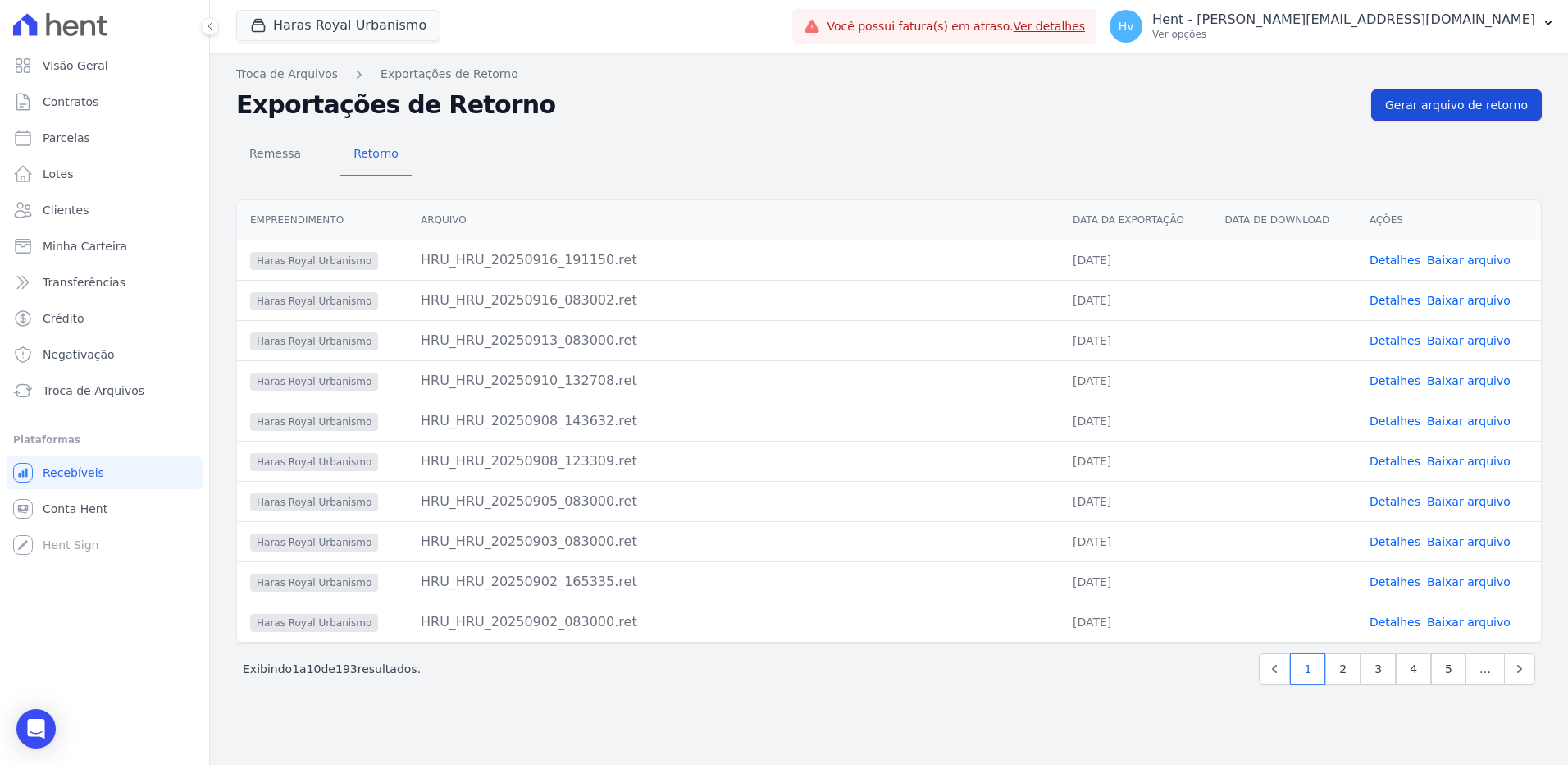
click at [1437, 100] on span "Gerar arquivo de retorno" at bounding box center [1456, 105] width 142 height 17
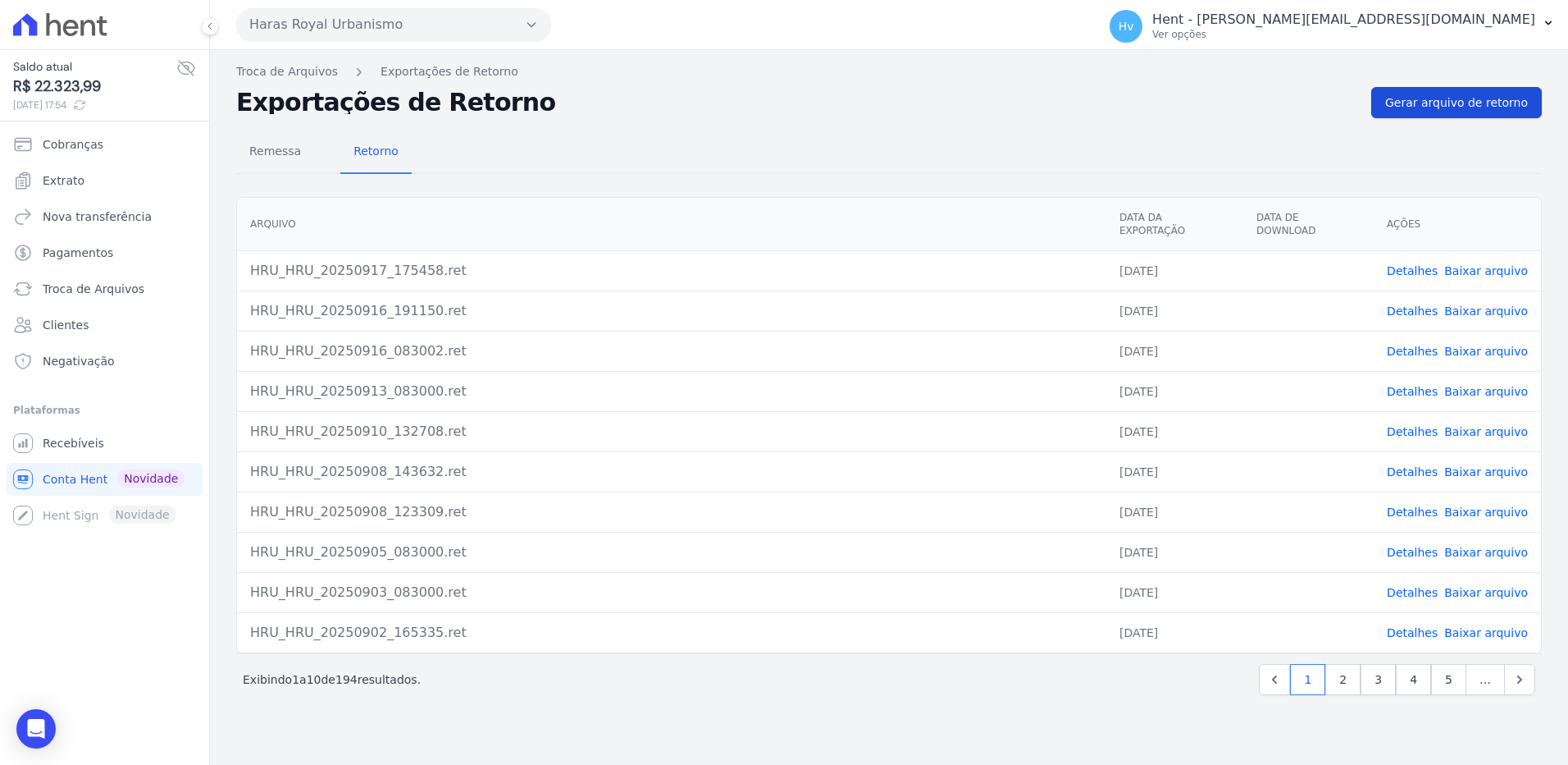
click at [1468, 106] on span "Gerar arquivo de retorno" at bounding box center [1456, 102] width 142 height 17
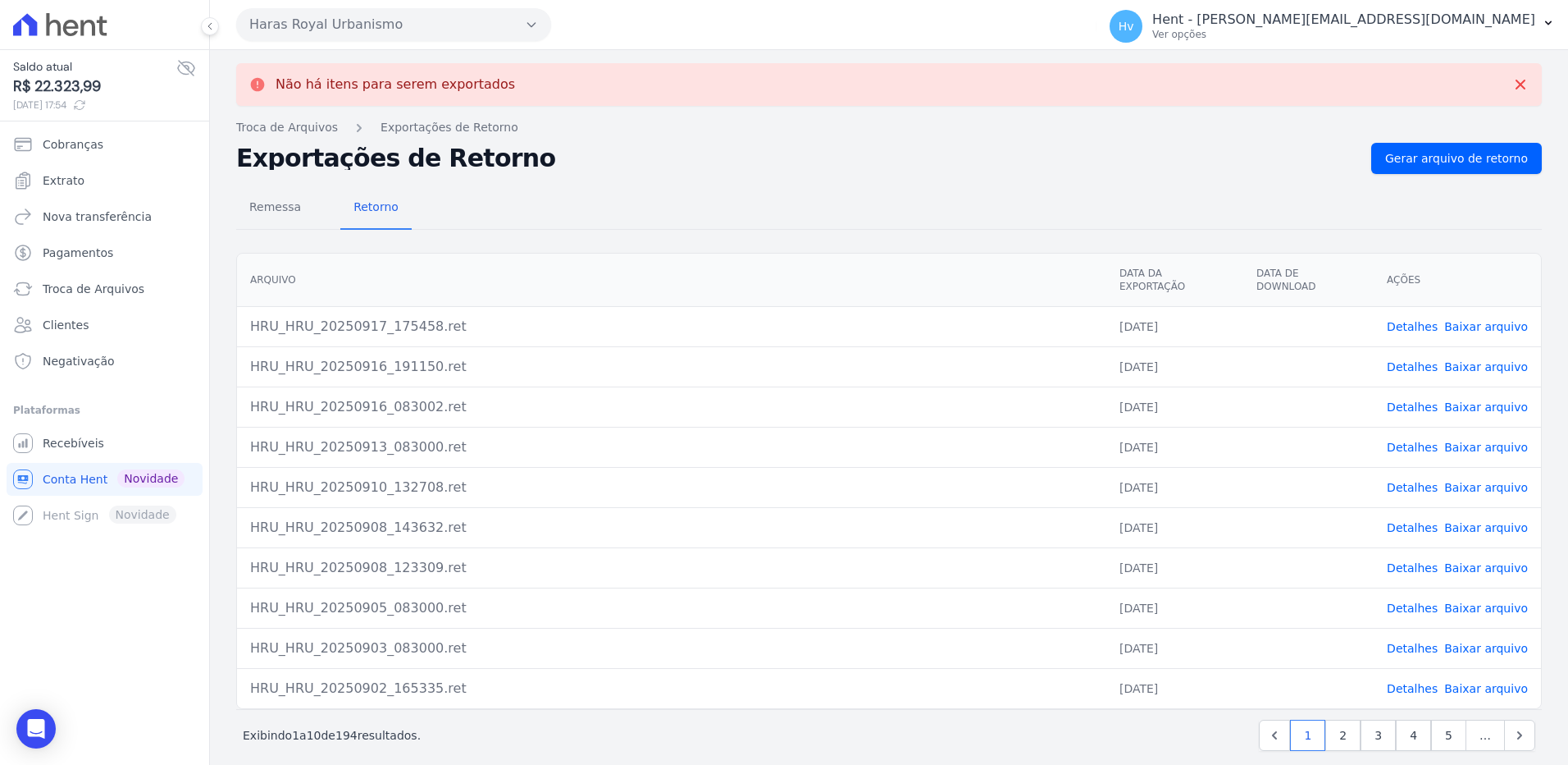
click at [1460, 320] on link "Baixar arquivo" at bounding box center [1485, 326] width 83 height 13
